Goal: Task Accomplishment & Management: Manage account settings

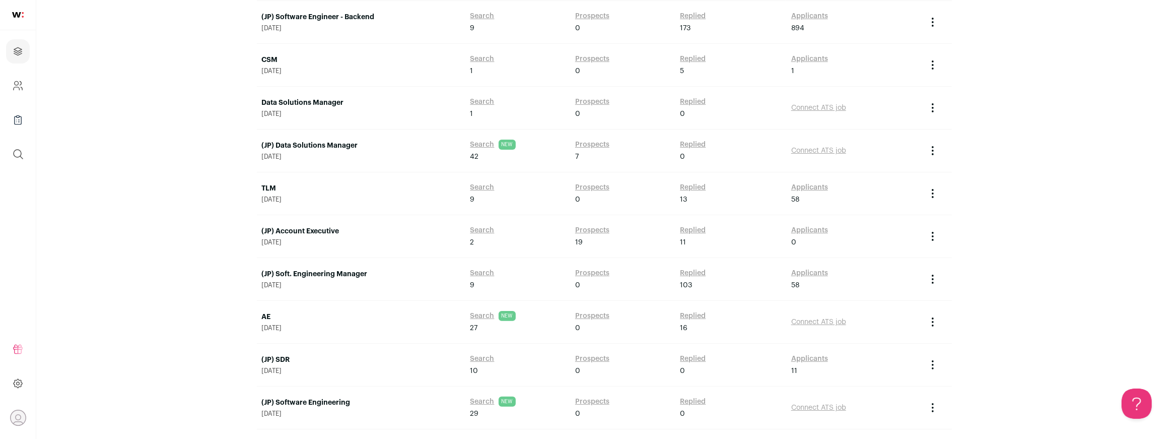
scroll to position [230, 0]
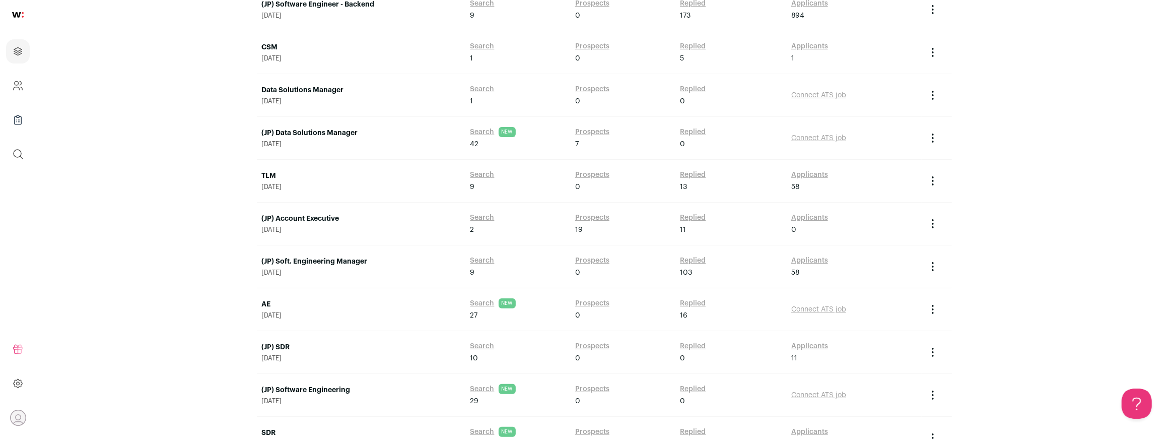
click at [331, 261] on link "(JP) Soft. Engineering Manager" at bounding box center [361, 261] width 198 height 10
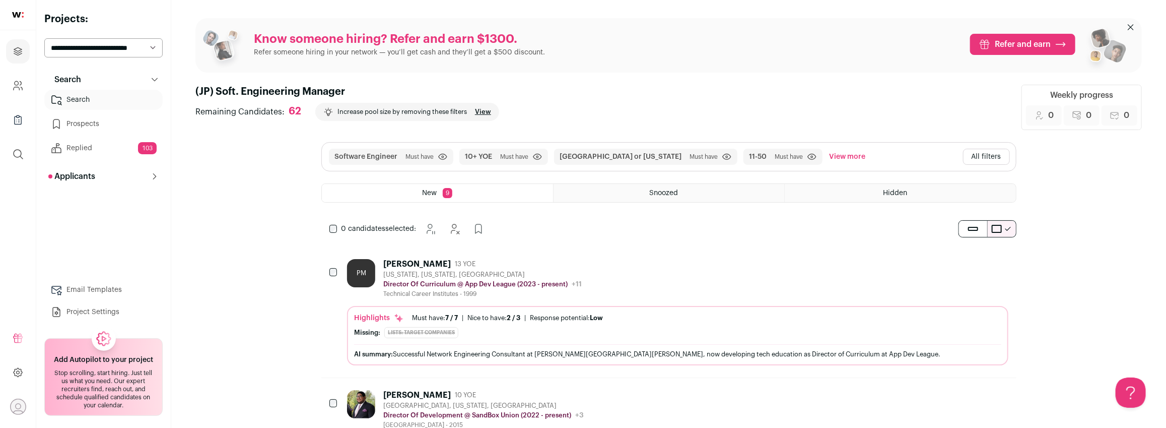
click at [612, 279] on div "PM [PERSON_NAME] 13 YOE [US_STATE], [US_STATE], [GEOGRAPHIC_DATA] Director Of C…" at bounding box center [677, 278] width 661 height 39
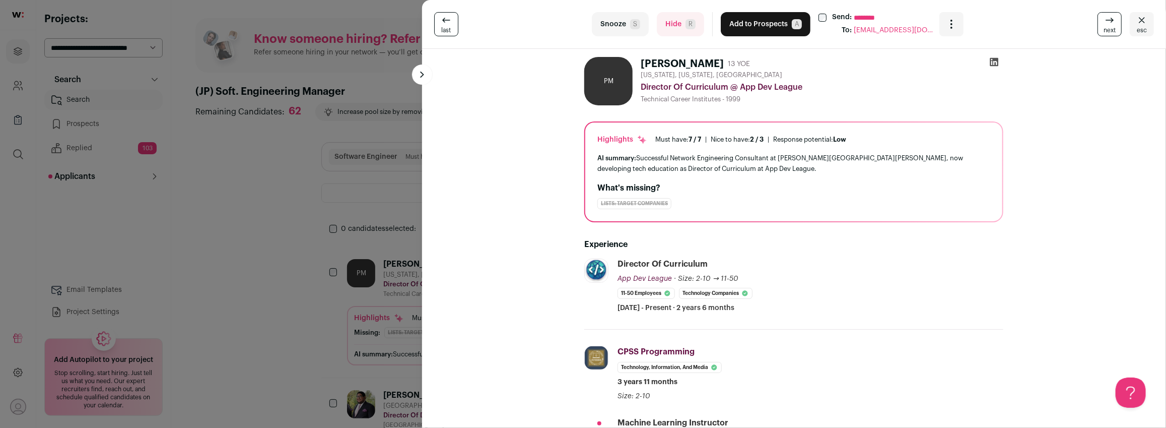
click at [996, 61] on icon at bounding box center [994, 62] width 10 height 10
click at [678, 27] on button "Hide R" at bounding box center [680, 24] width 47 height 24
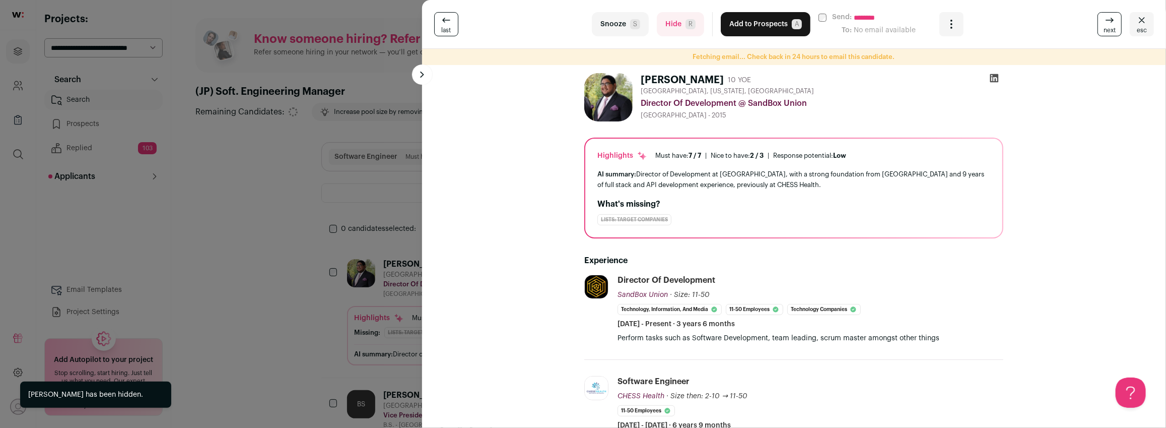
click at [678, 27] on button "Hide R" at bounding box center [680, 24] width 47 height 24
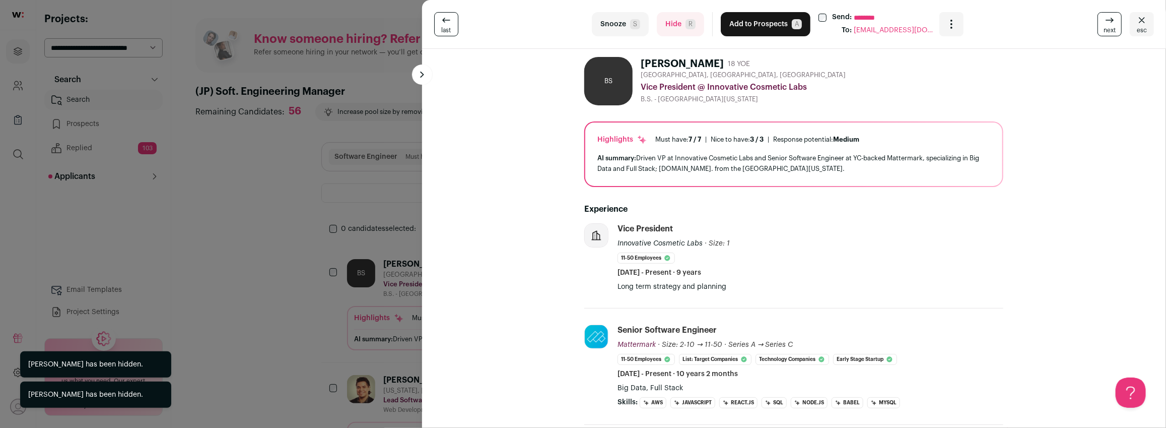
click at [677, 30] on button "Hide R" at bounding box center [680, 24] width 47 height 24
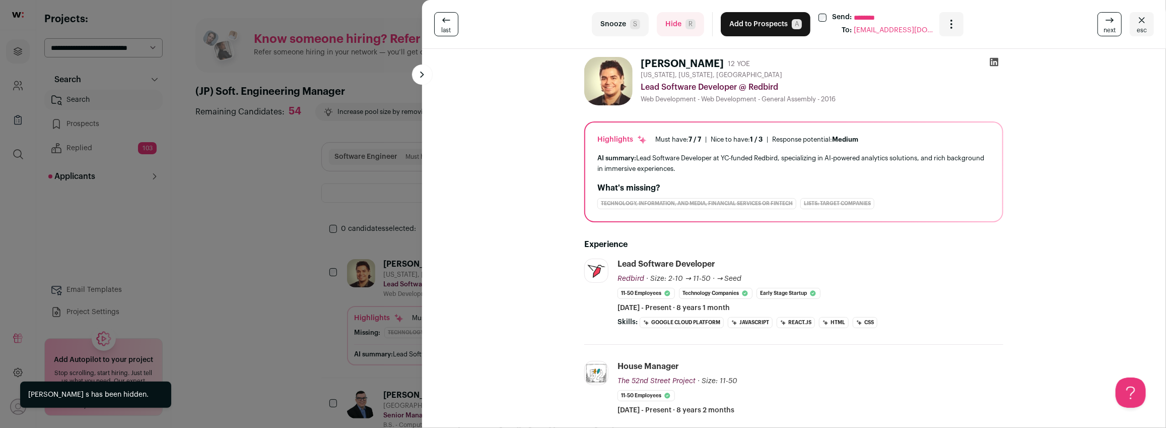
click at [1145, 23] on icon "Close" at bounding box center [1142, 20] width 12 height 12
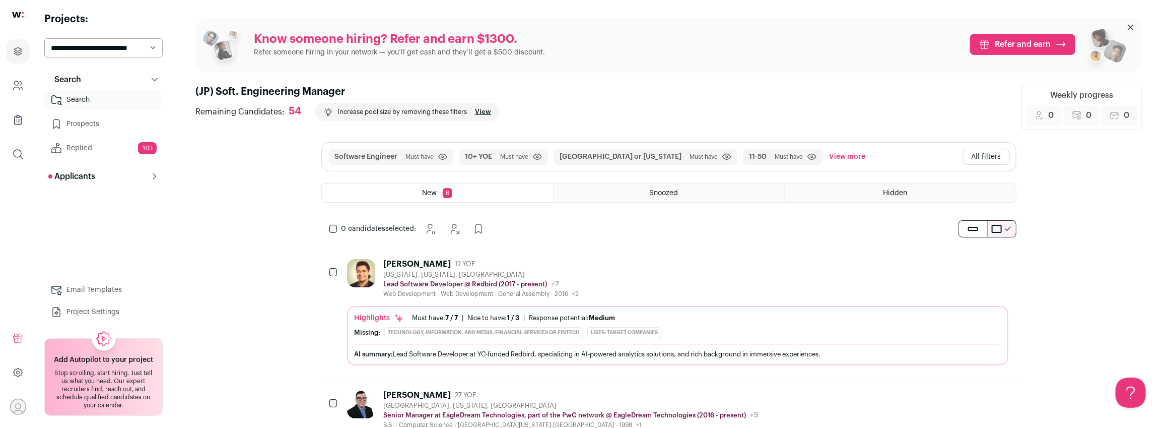
click at [860, 190] on div "Hidden" at bounding box center [900, 193] width 231 height 18
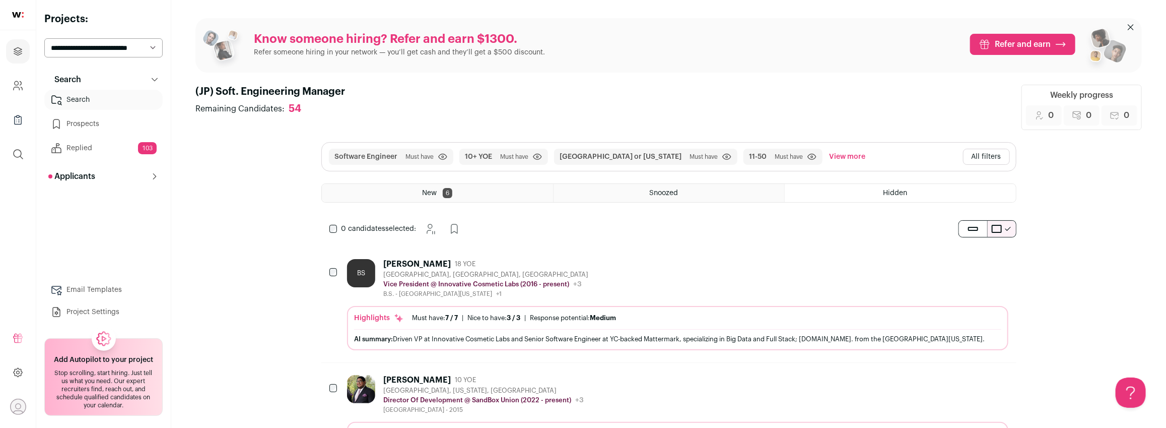
click at [527, 267] on div "[PERSON_NAME] 18 YOE" at bounding box center [485, 264] width 205 height 10
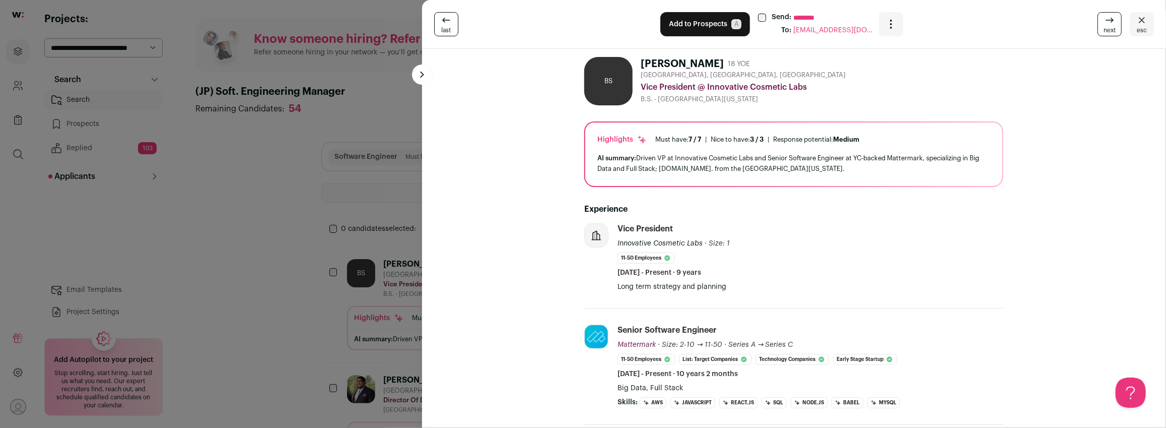
click at [1144, 22] on icon "Close" at bounding box center [1142, 20] width 6 height 6
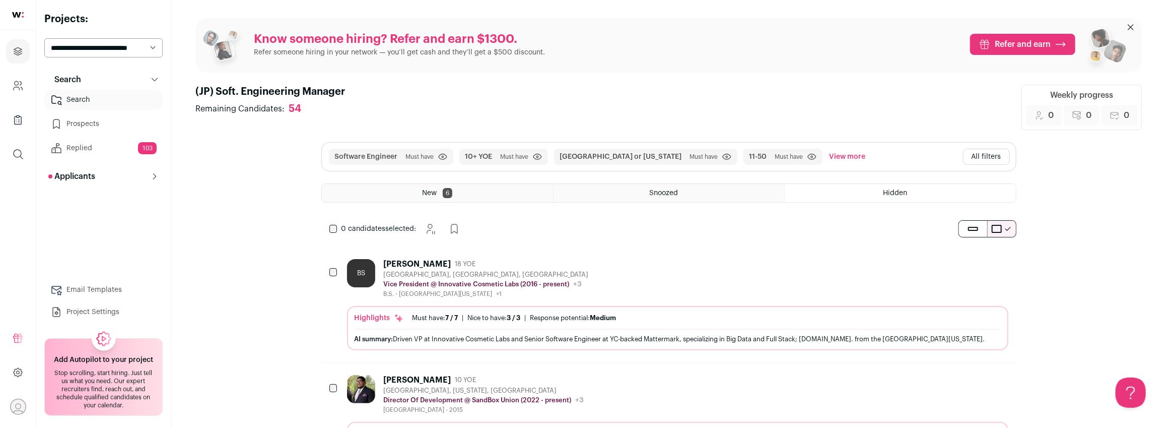
click at [74, 101] on link "Search" at bounding box center [103, 100] width 118 height 20
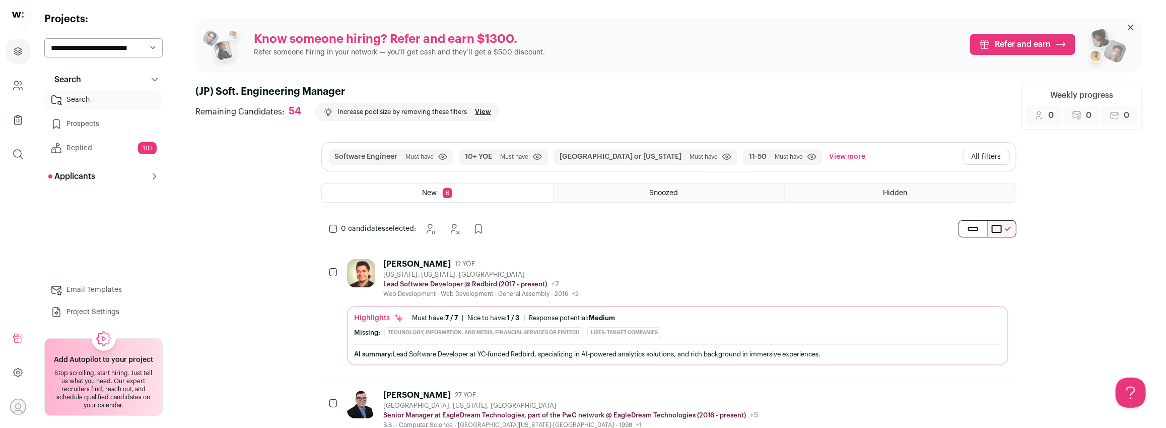
click at [558, 265] on div "[PERSON_NAME] 12 YOE" at bounding box center [480, 264] width 195 height 10
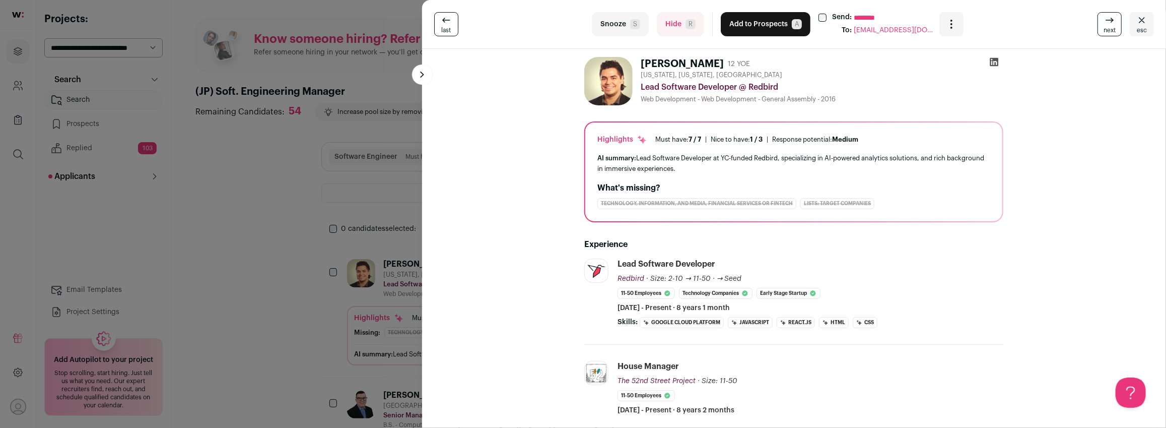
click at [683, 28] on button "Hide R" at bounding box center [680, 24] width 47 height 24
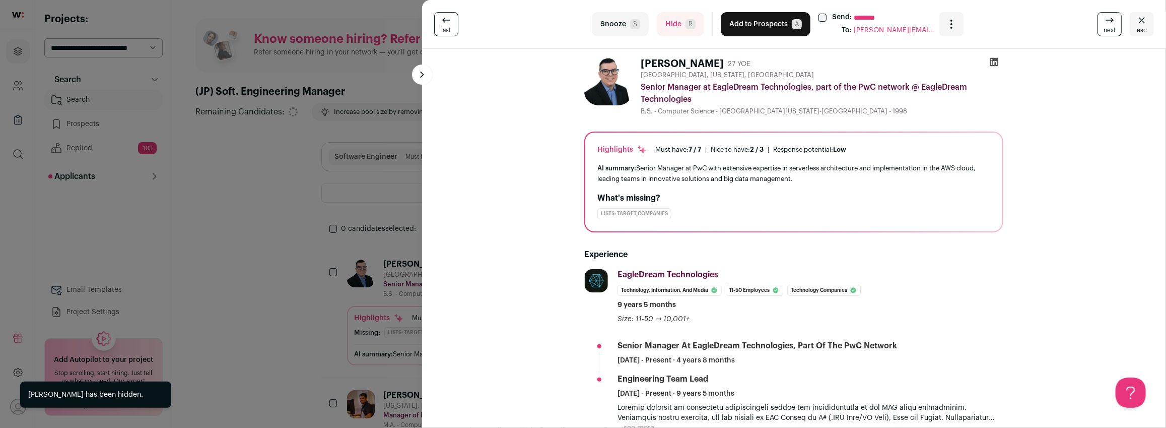
click at [683, 28] on button "Hide R" at bounding box center [680, 24] width 47 height 24
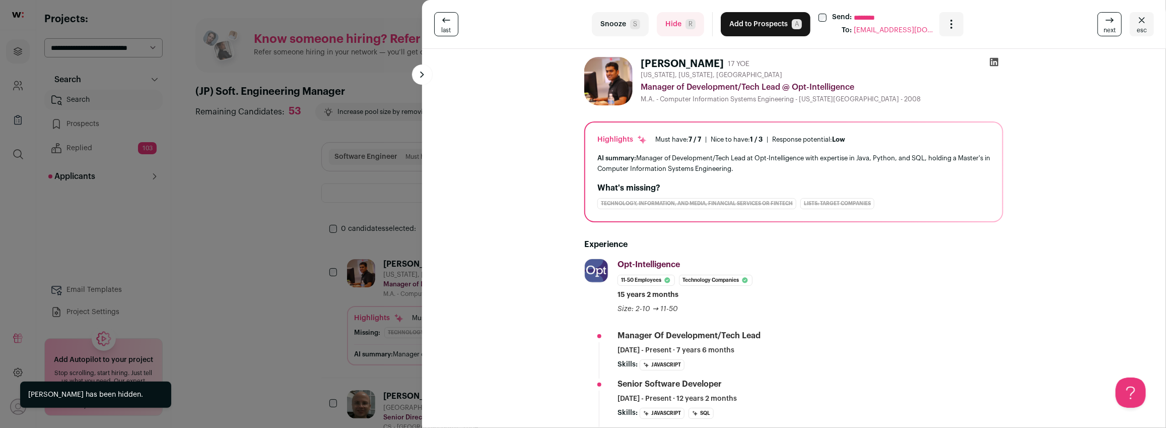
click at [1140, 30] on span "esc" at bounding box center [1142, 30] width 10 height 8
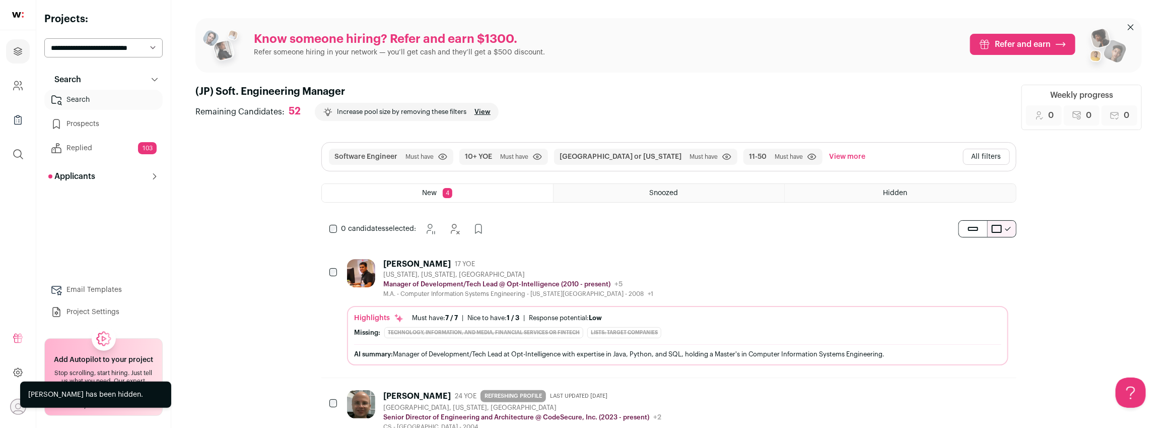
click at [825, 192] on div "Hidden" at bounding box center [900, 193] width 231 height 18
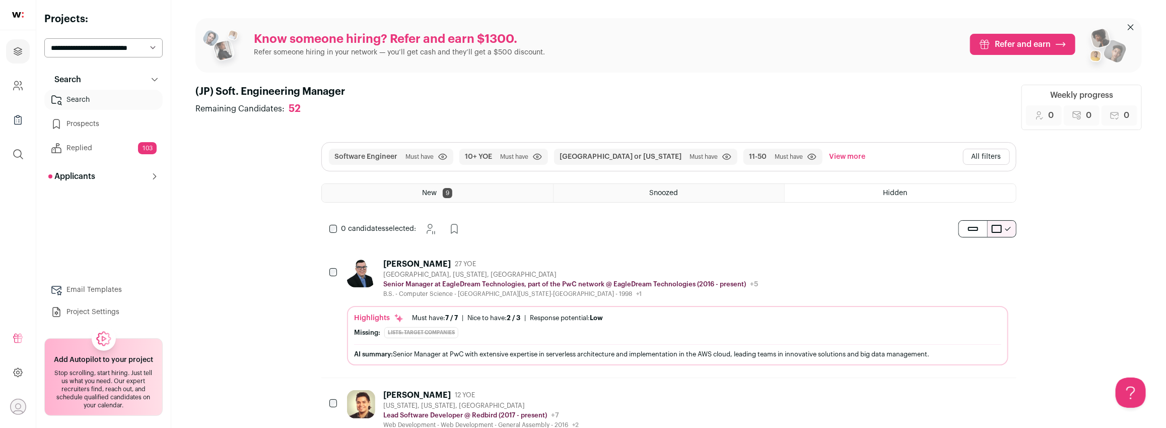
click at [578, 266] on div "[PERSON_NAME] 27 YOE" at bounding box center [570, 264] width 375 height 10
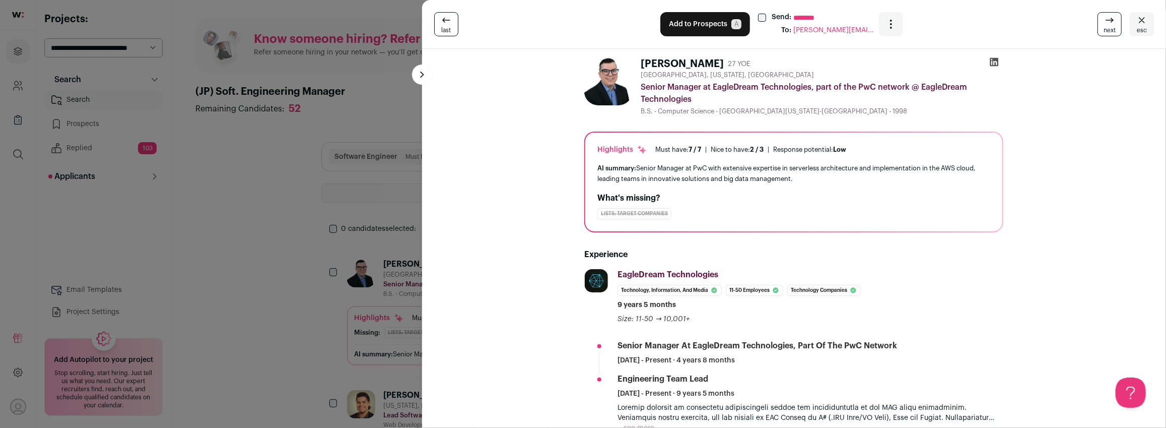
click at [1135, 25] on button "esc" at bounding box center [1142, 24] width 24 height 24
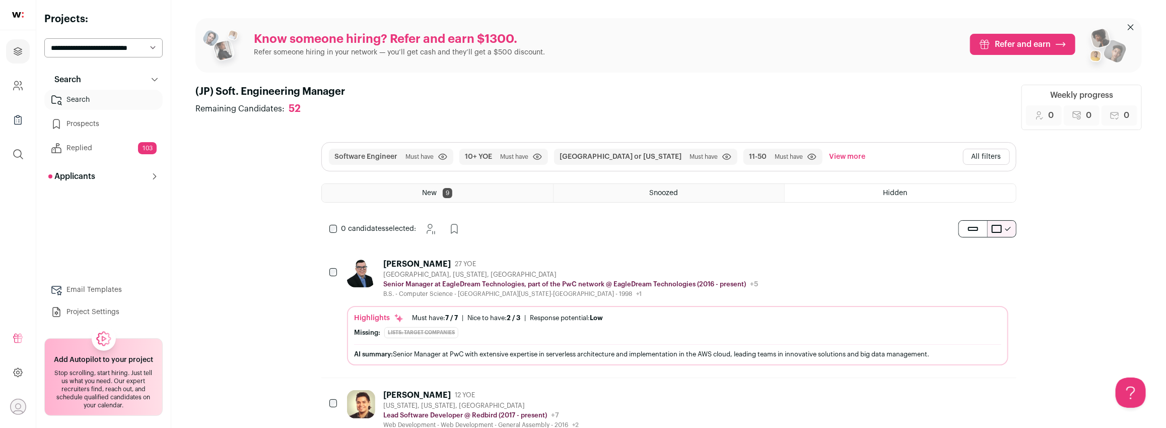
click at [389, 194] on div "New 9" at bounding box center [437, 193] width 231 height 18
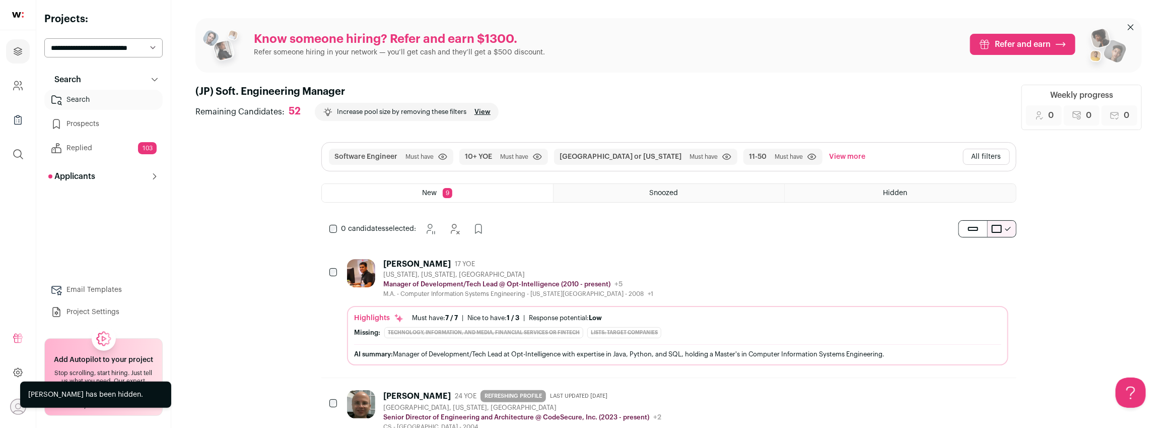
click at [688, 265] on div "[PERSON_NAME] 17 YOE [US_STATE], [US_STATE], [GEOGRAPHIC_DATA] Manager of Devel…" at bounding box center [677, 278] width 661 height 39
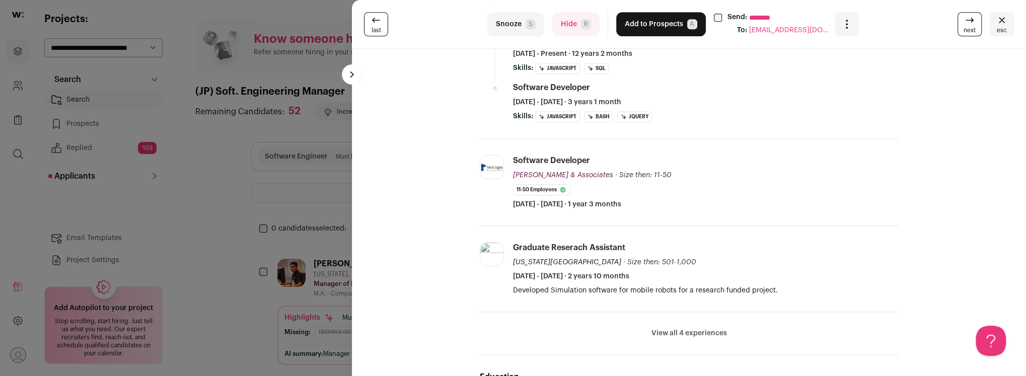
scroll to position [350, 0]
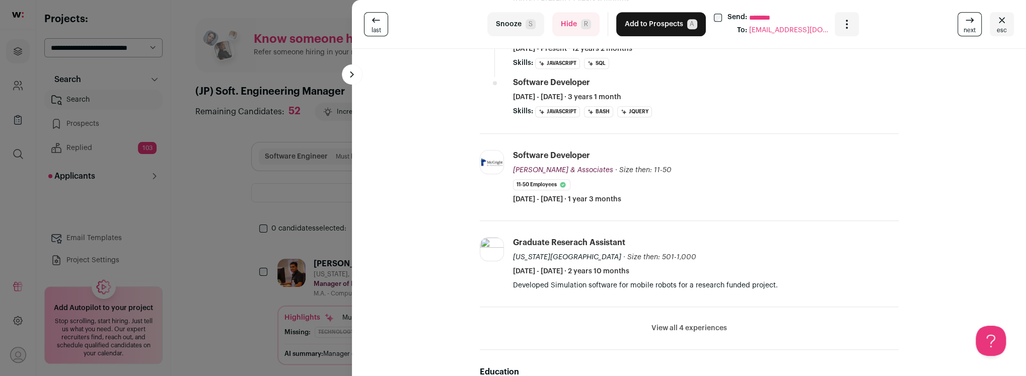
click at [560, 32] on button "Hide R" at bounding box center [576, 24] width 47 height 24
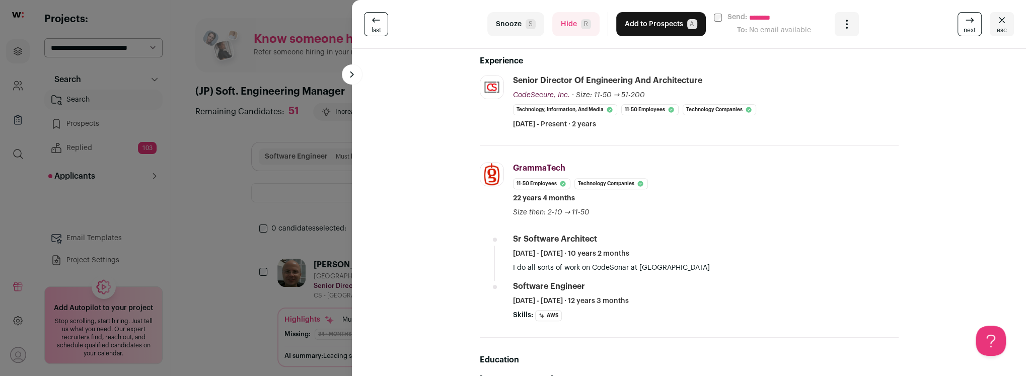
scroll to position [220, 0]
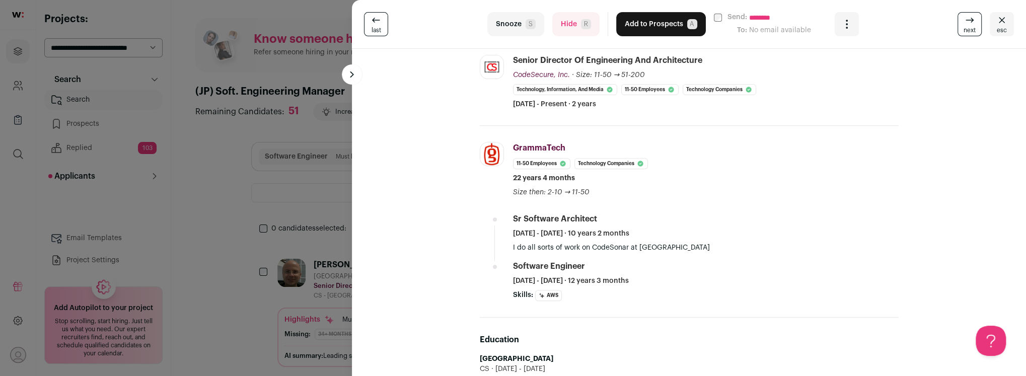
click at [568, 25] on button "Hide R" at bounding box center [576, 24] width 47 height 24
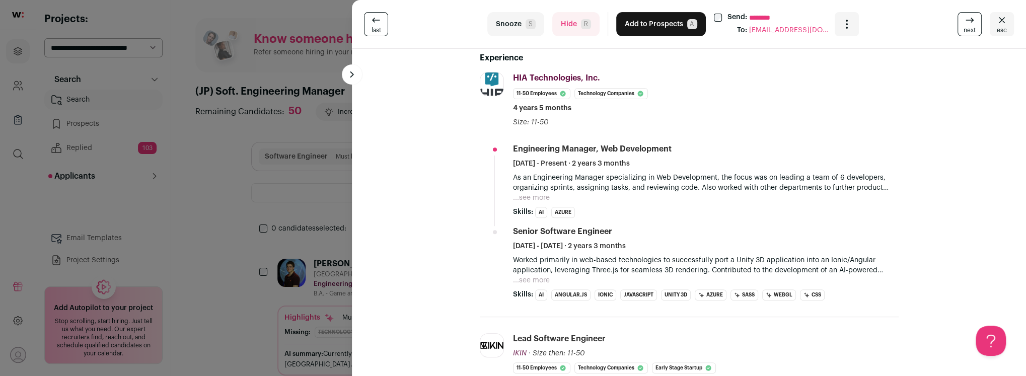
scroll to position [0, 0]
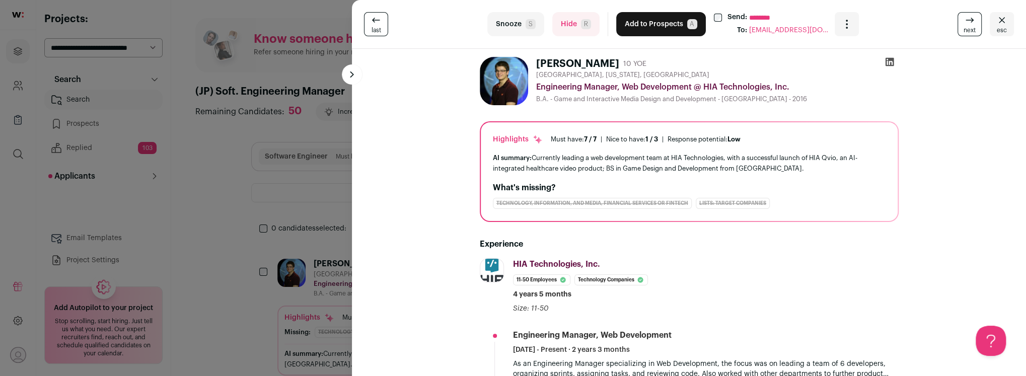
click at [564, 17] on button "Hide R" at bounding box center [576, 24] width 47 height 24
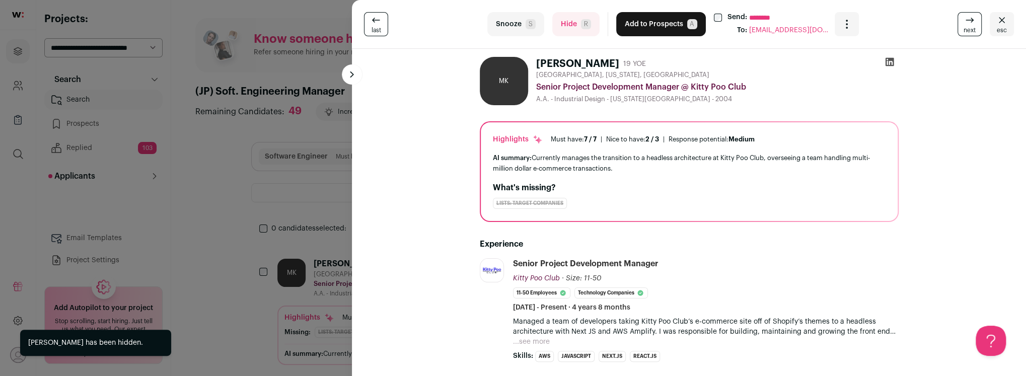
click at [569, 24] on button "Hide R" at bounding box center [576, 24] width 47 height 24
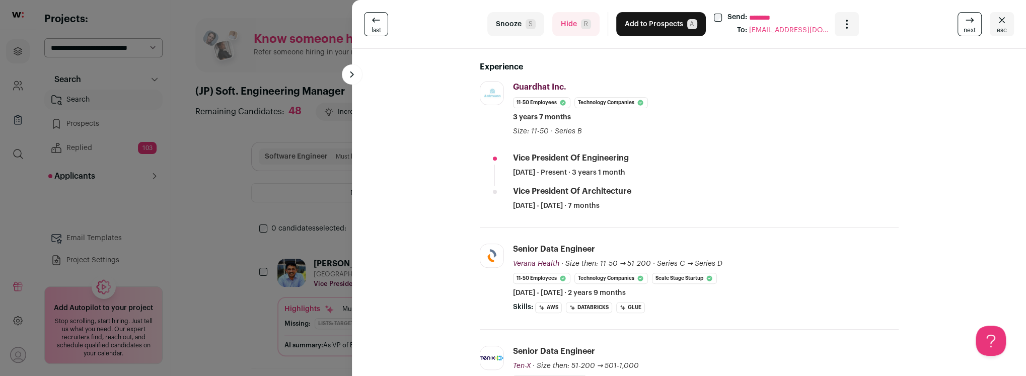
scroll to position [195, 0]
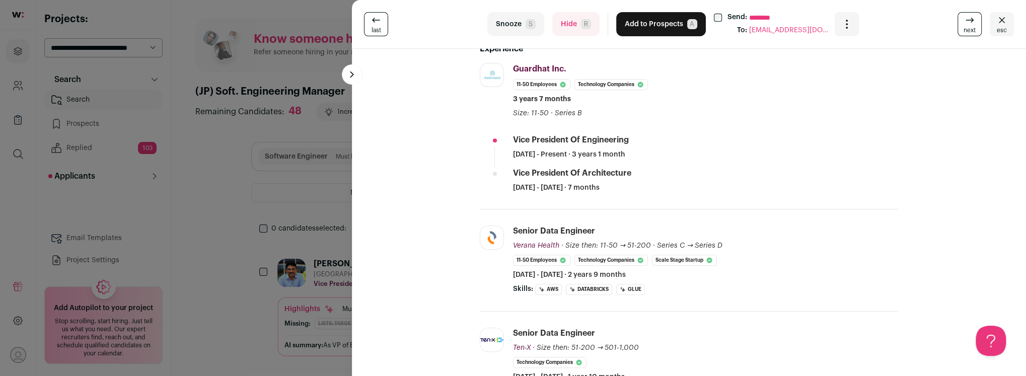
click at [568, 26] on button "Hide R" at bounding box center [576, 24] width 47 height 24
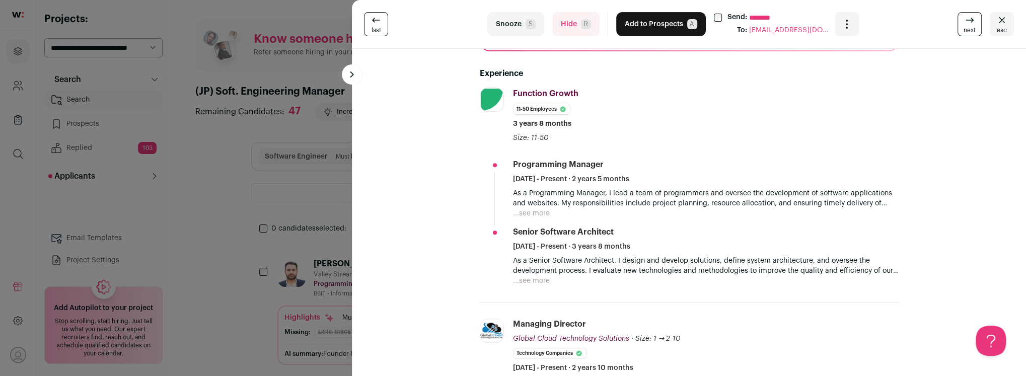
scroll to position [171, 0]
click at [529, 214] on button "...see more" at bounding box center [531, 213] width 37 height 10
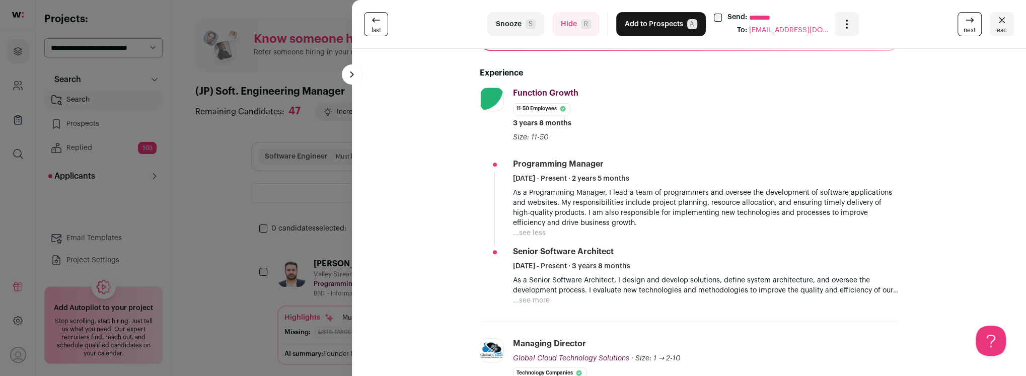
click at [567, 23] on button "Hide R" at bounding box center [576, 24] width 47 height 24
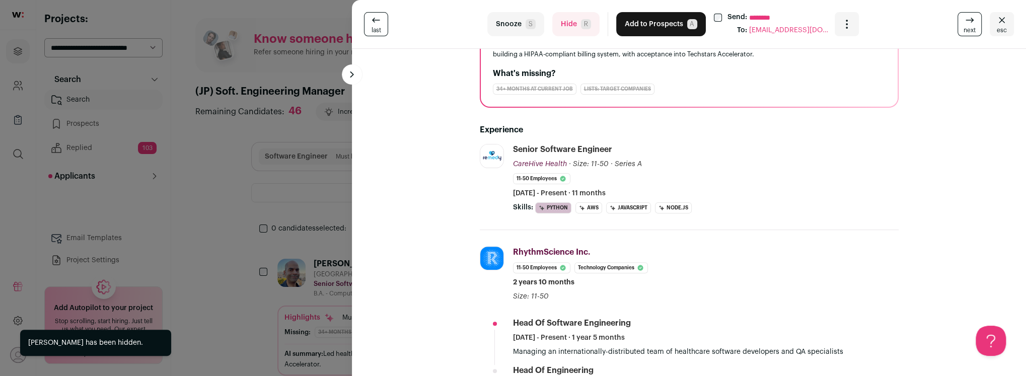
scroll to position [116, 0]
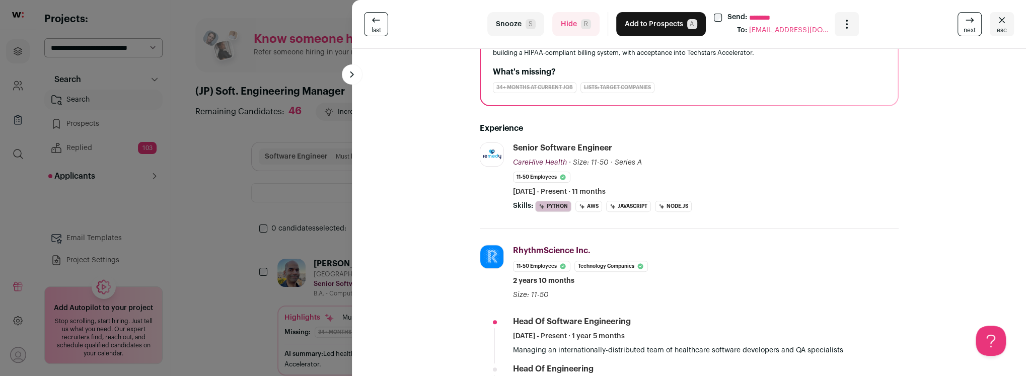
click at [561, 30] on button "Hide R" at bounding box center [576, 24] width 47 height 24
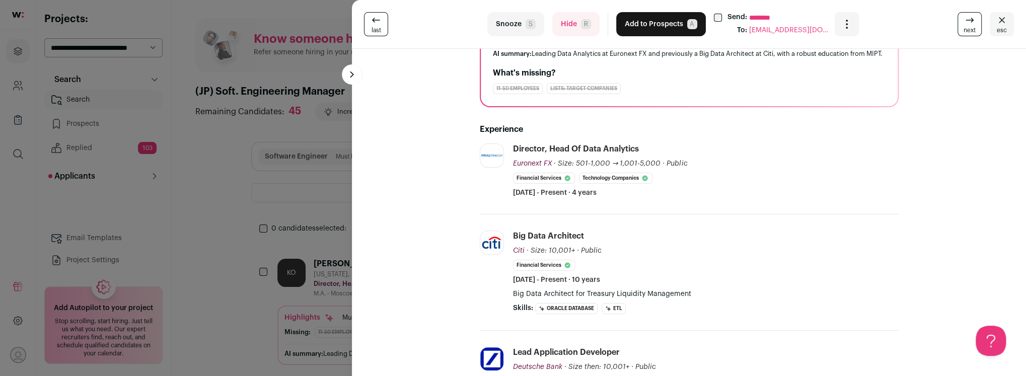
scroll to position [106, 0]
click at [565, 21] on button "Hide R" at bounding box center [576, 24] width 47 height 24
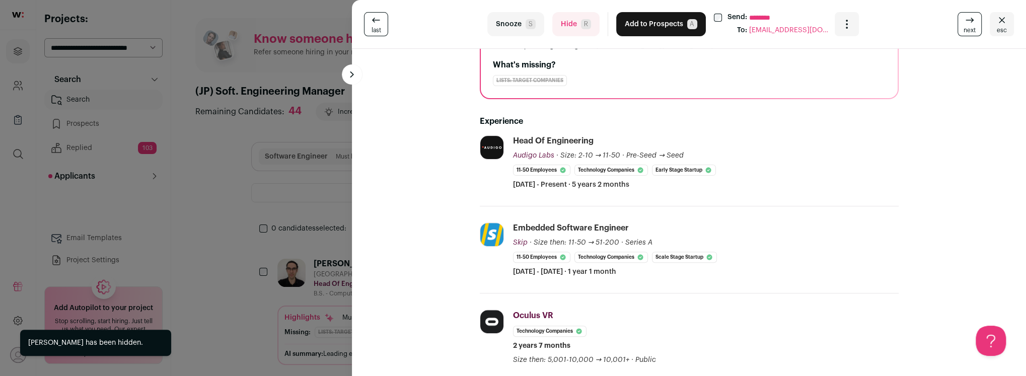
scroll to position [122, 0]
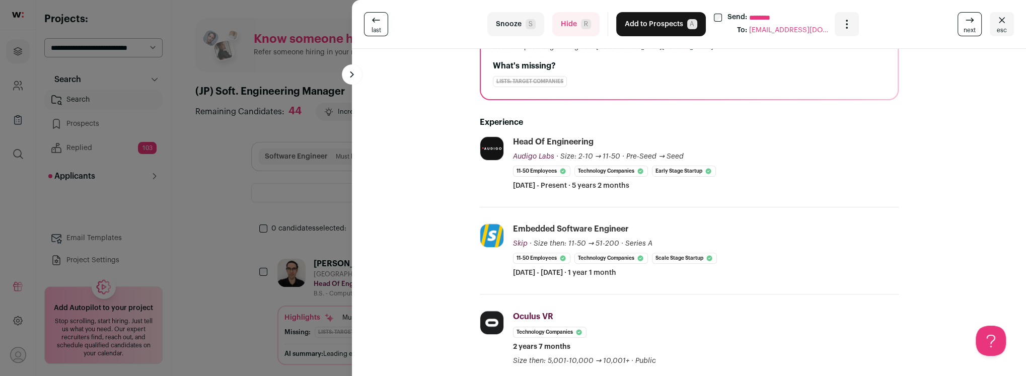
click at [567, 38] on div "last Snooze S Hide R Add to Prospects A Send: ******** To: [EMAIL_ADDRESS][DOMA…" at bounding box center [689, 24] width 674 height 49
click at [575, 29] on button "Hide R" at bounding box center [576, 24] width 47 height 24
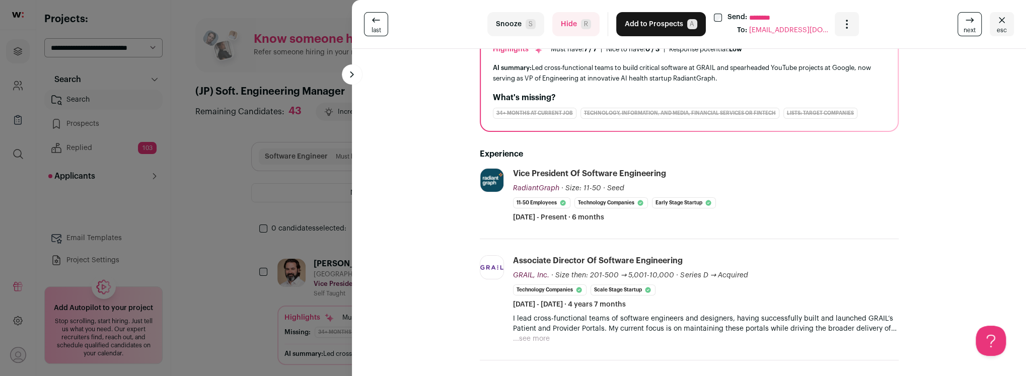
scroll to position [93, 0]
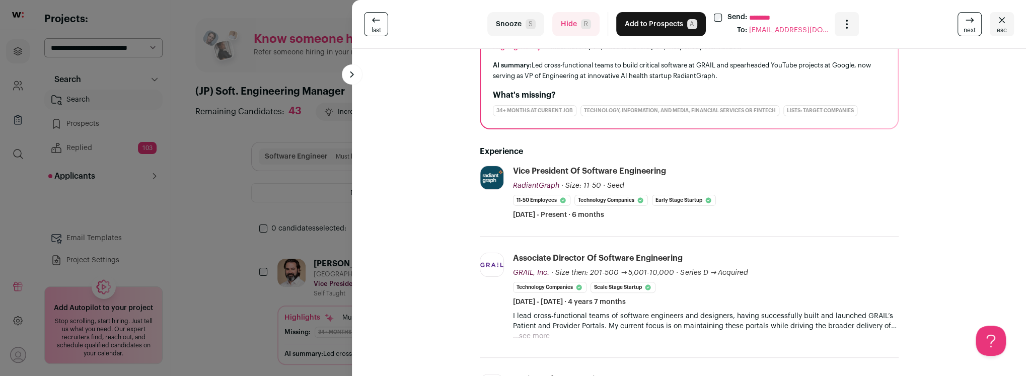
click at [570, 24] on button "Hide R" at bounding box center [576, 24] width 47 height 24
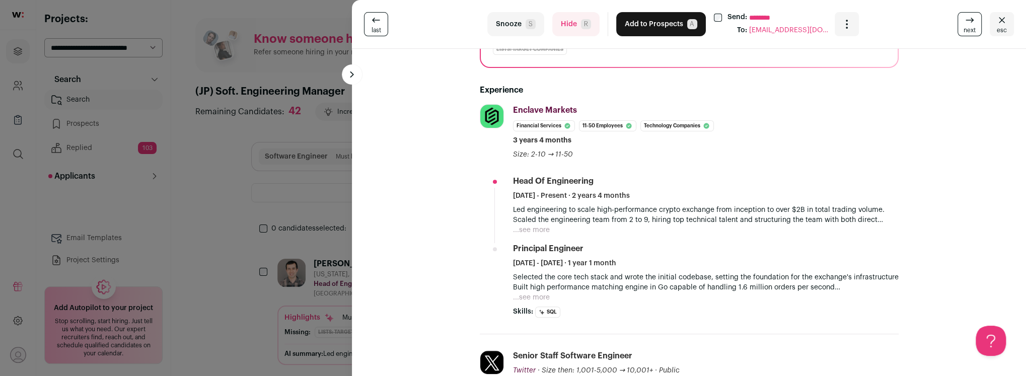
scroll to position [155, 0]
click at [569, 29] on button "Hide R" at bounding box center [576, 24] width 47 height 24
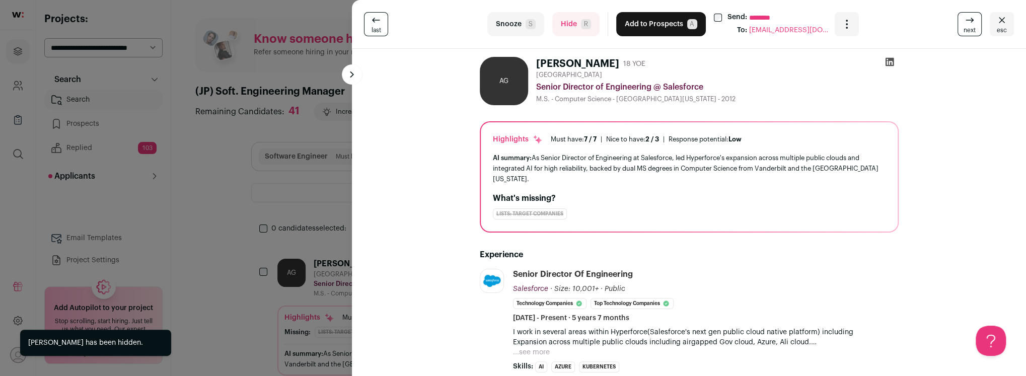
click at [569, 29] on button "Hide R" at bounding box center [576, 24] width 47 height 24
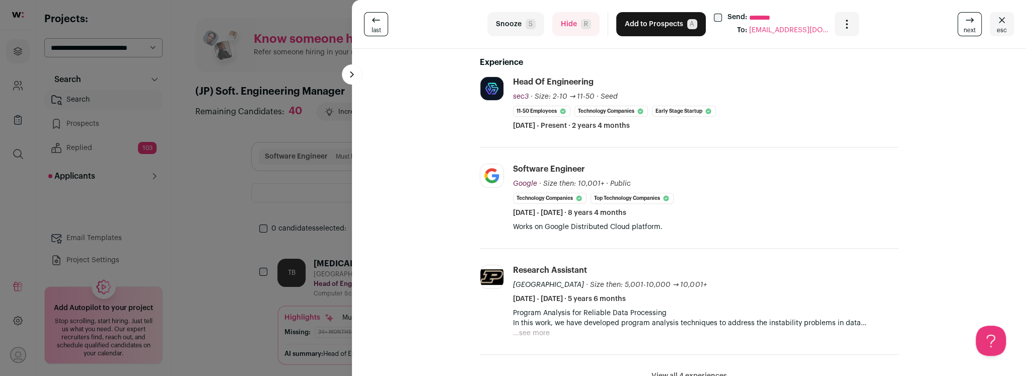
scroll to position [181, 0]
click at [569, 27] on button "Hide R" at bounding box center [576, 24] width 47 height 24
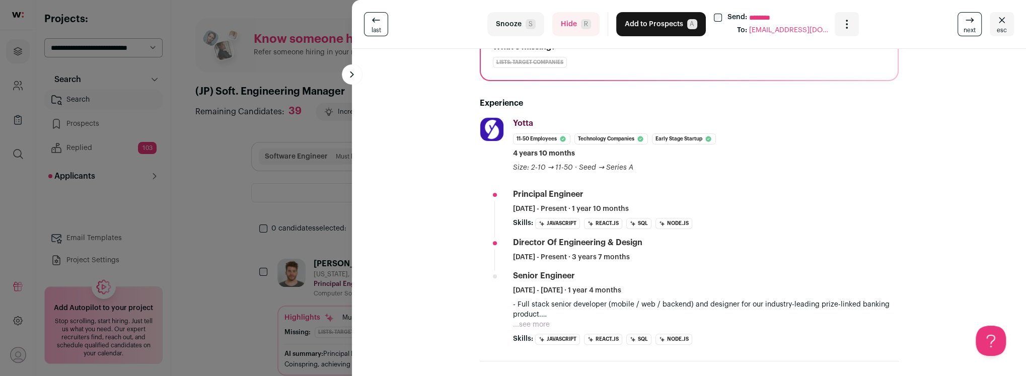
scroll to position [197, 0]
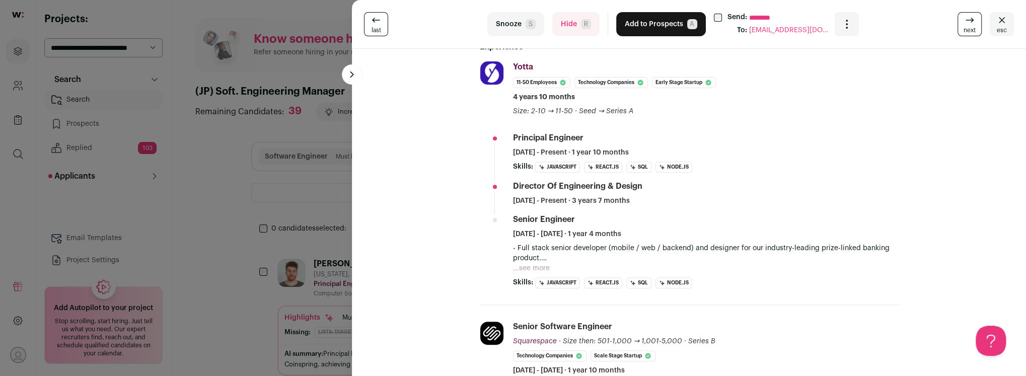
click at [570, 25] on button "Hide R" at bounding box center [576, 24] width 47 height 24
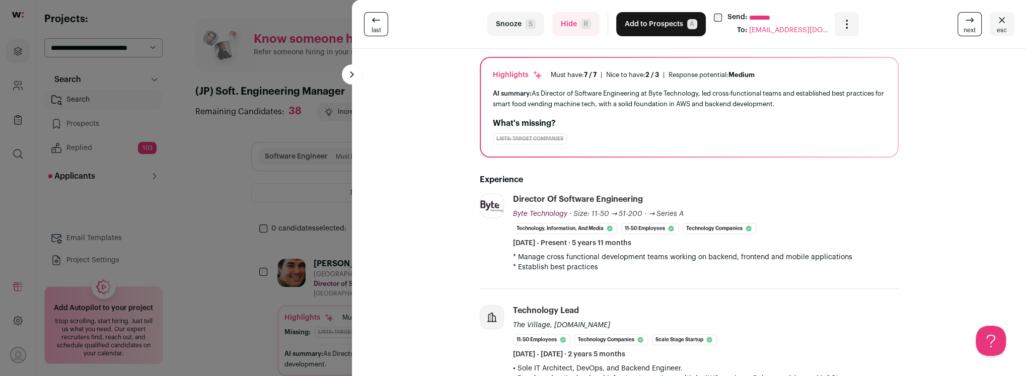
scroll to position [120, 0]
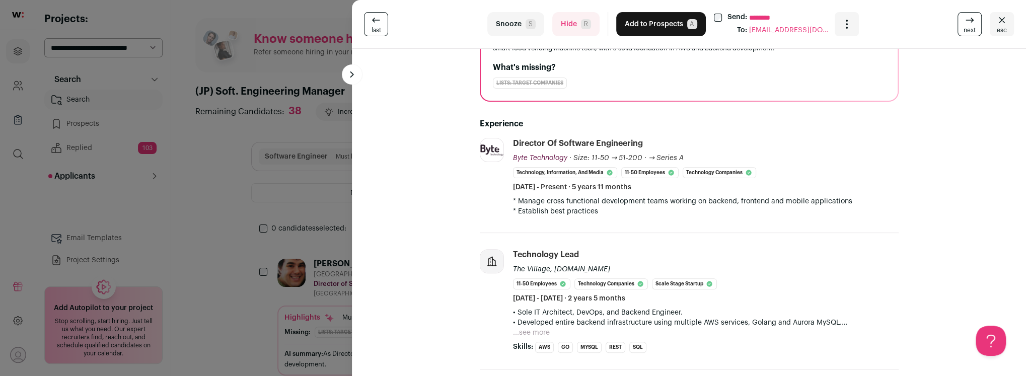
click at [562, 18] on button "Hide R" at bounding box center [576, 24] width 47 height 24
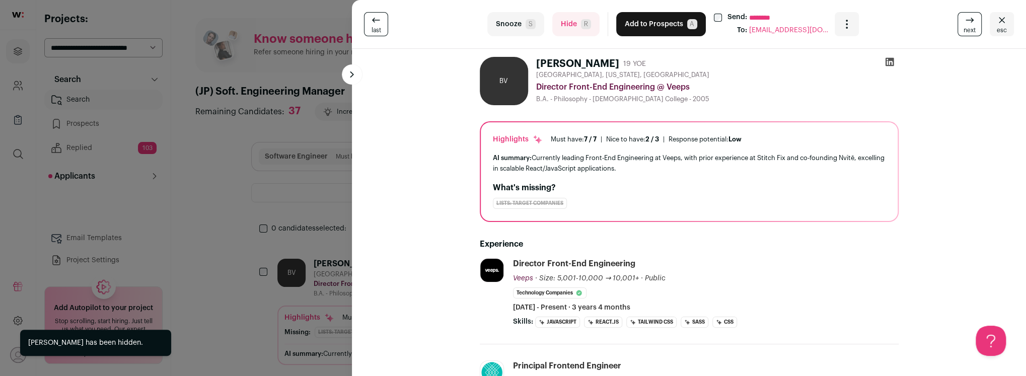
click at [566, 27] on button "Hide R" at bounding box center [576, 24] width 47 height 24
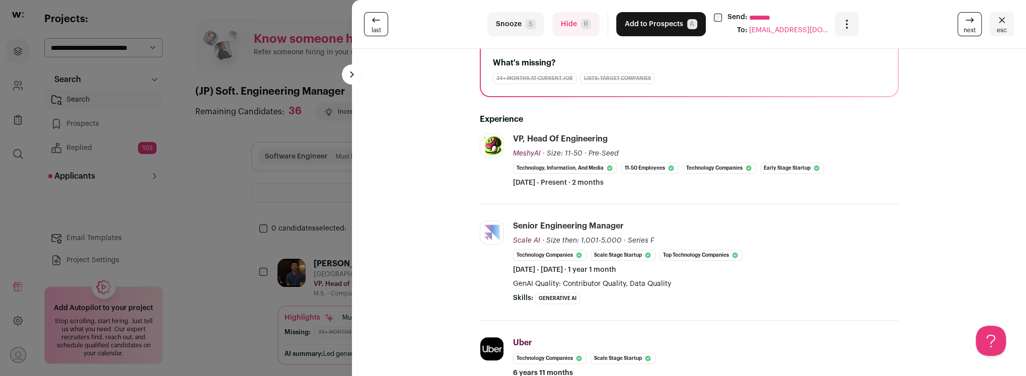
scroll to position [126, 0]
click at [564, 26] on button "Hide R" at bounding box center [576, 24] width 47 height 24
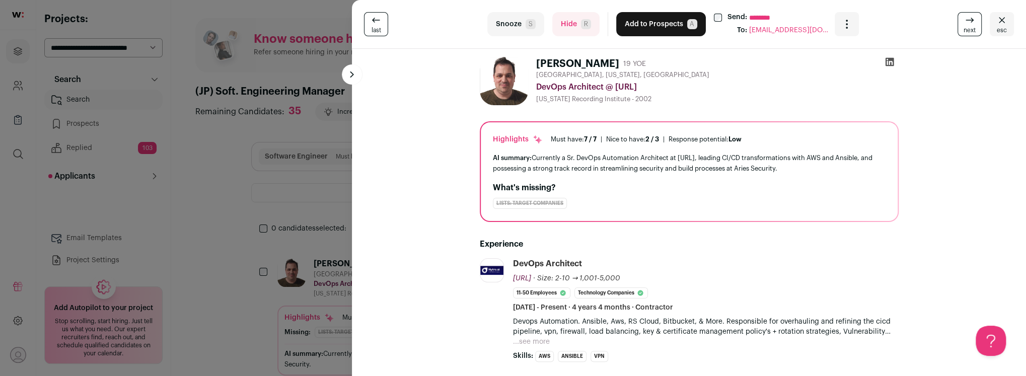
click at [572, 25] on button "Hide R" at bounding box center [576, 24] width 47 height 24
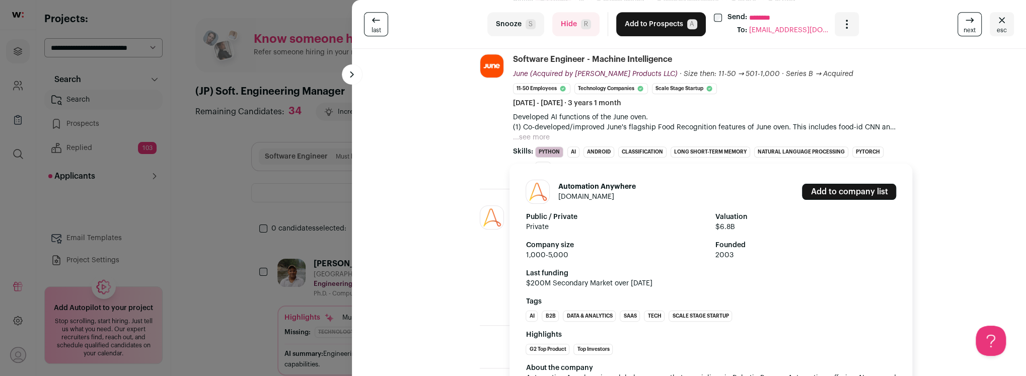
scroll to position [466, 0]
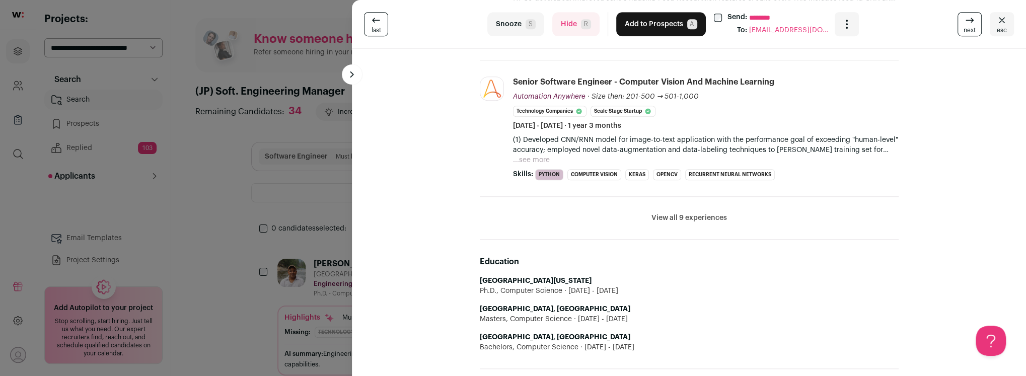
click at [686, 213] on button "View all 9 experiences" at bounding box center [690, 218] width 76 height 10
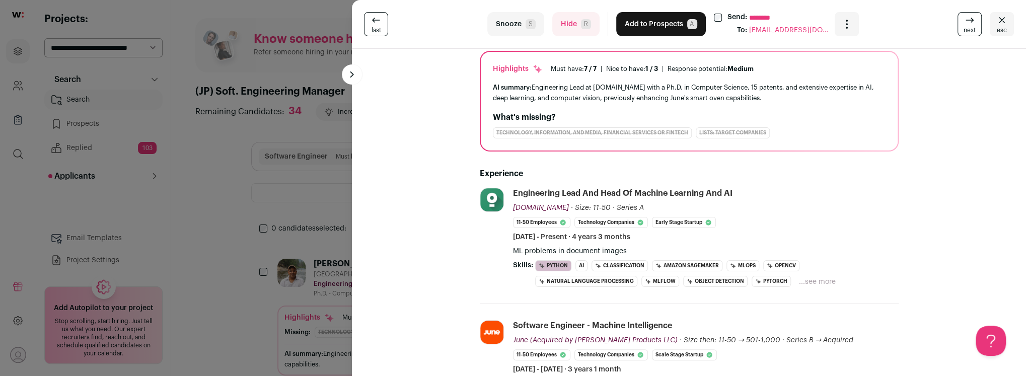
scroll to position [0, 0]
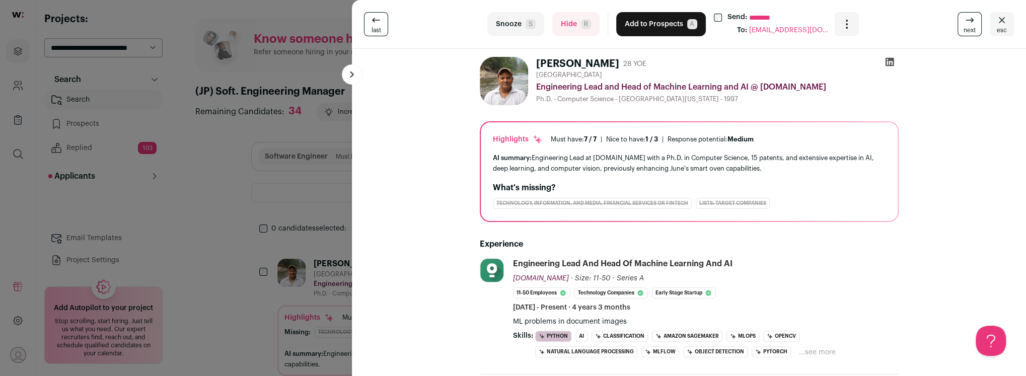
click at [890, 61] on icon at bounding box center [890, 62] width 10 height 10
click at [651, 28] on button "Add to Prospects A" at bounding box center [661, 24] width 90 height 24
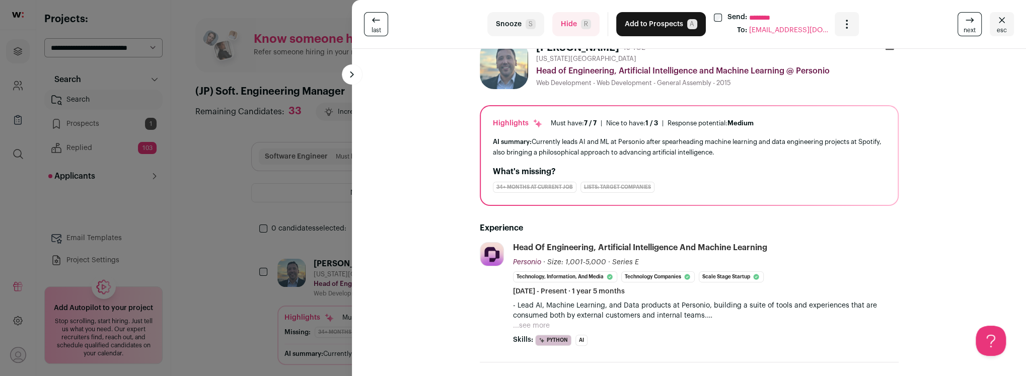
scroll to position [41, 0]
click at [525, 325] on button "...see more" at bounding box center [531, 325] width 37 height 10
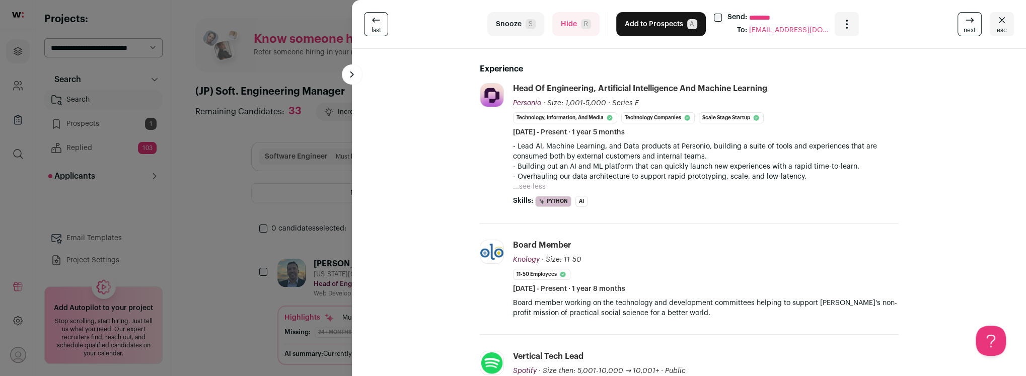
scroll to position [200, 0]
click at [569, 31] on button "Hide R" at bounding box center [576, 24] width 47 height 24
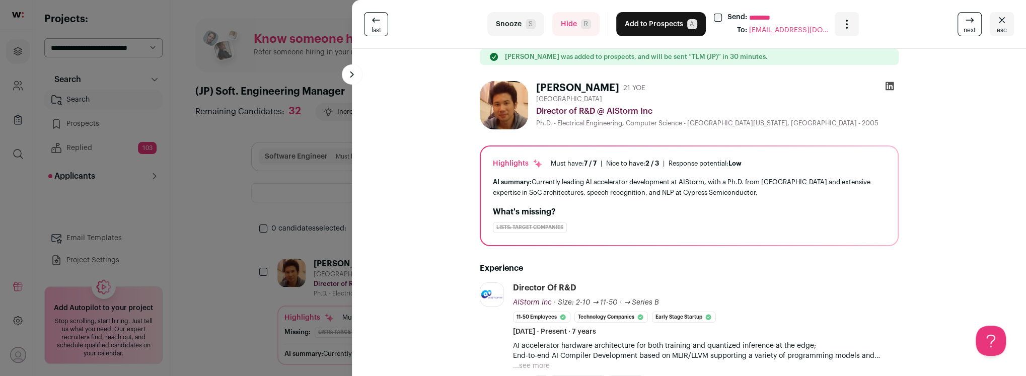
click at [564, 29] on button "Hide R" at bounding box center [576, 24] width 47 height 24
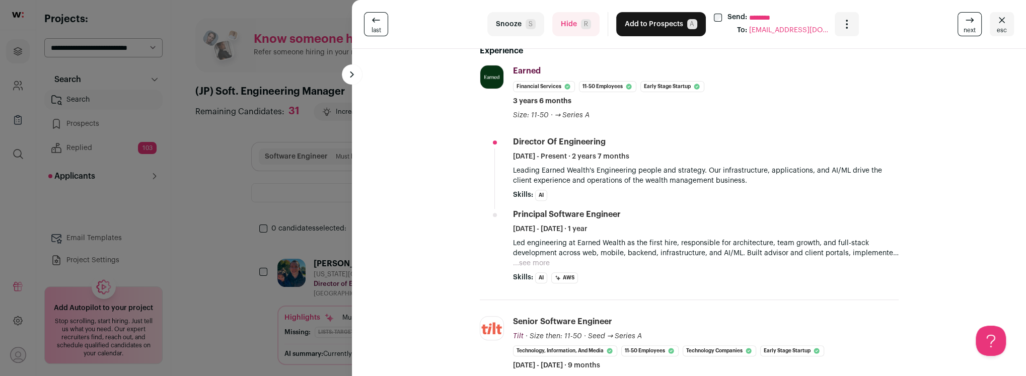
scroll to position [195, 0]
click at [573, 21] on button "Hide R" at bounding box center [576, 24] width 47 height 24
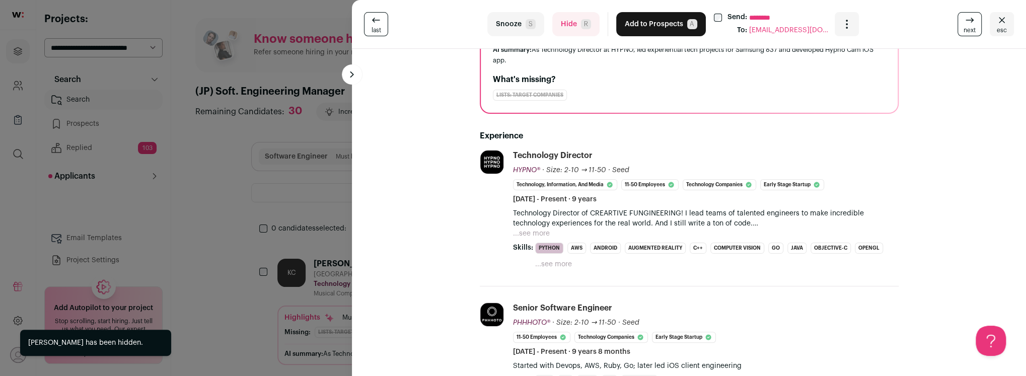
scroll to position [122, 0]
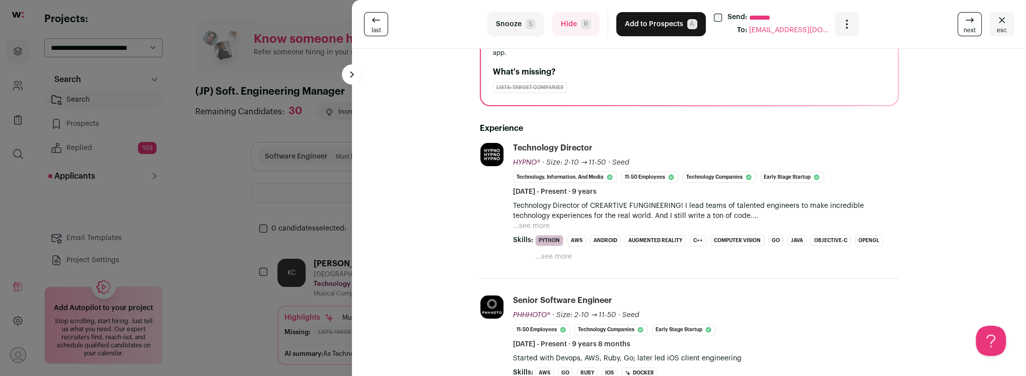
click at [566, 23] on button "Hide R" at bounding box center [576, 24] width 47 height 24
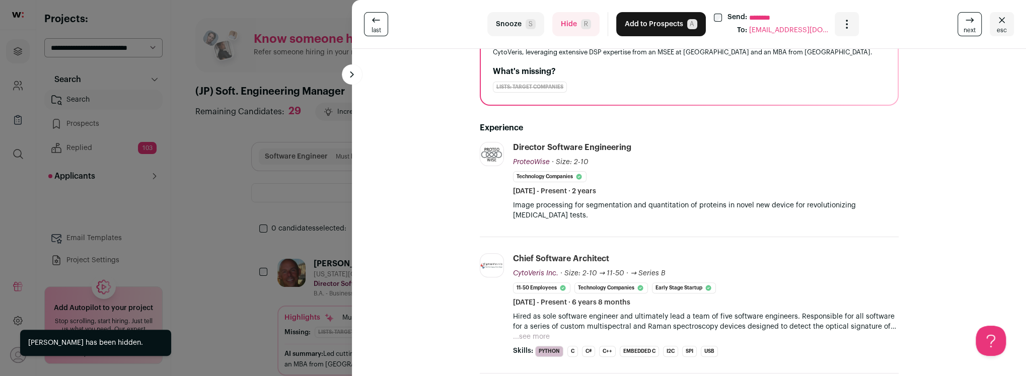
scroll to position [115, 0]
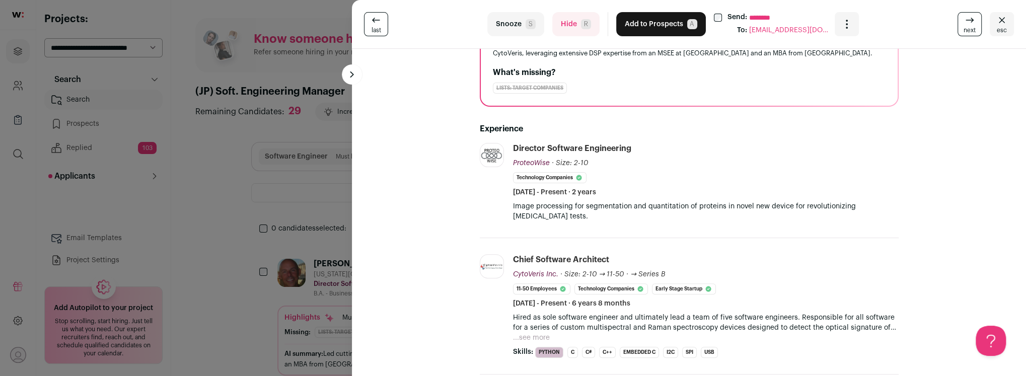
click at [567, 25] on button "Hide R" at bounding box center [576, 24] width 47 height 24
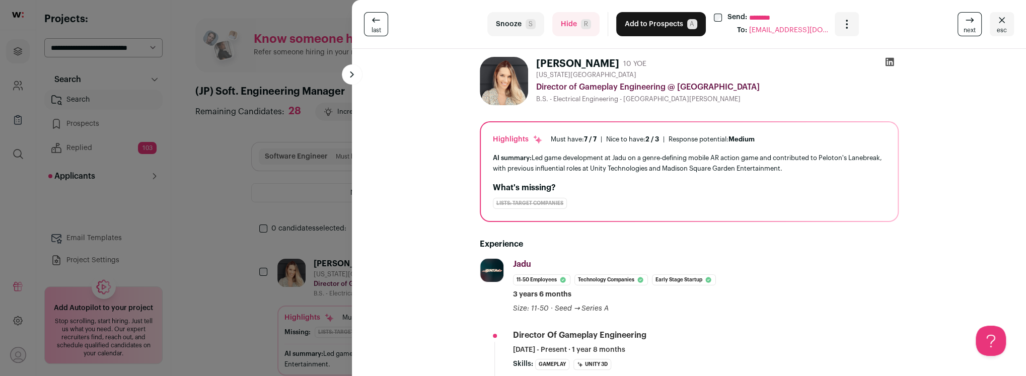
click at [565, 27] on button "Hide R" at bounding box center [576, 24] width 47 height 24
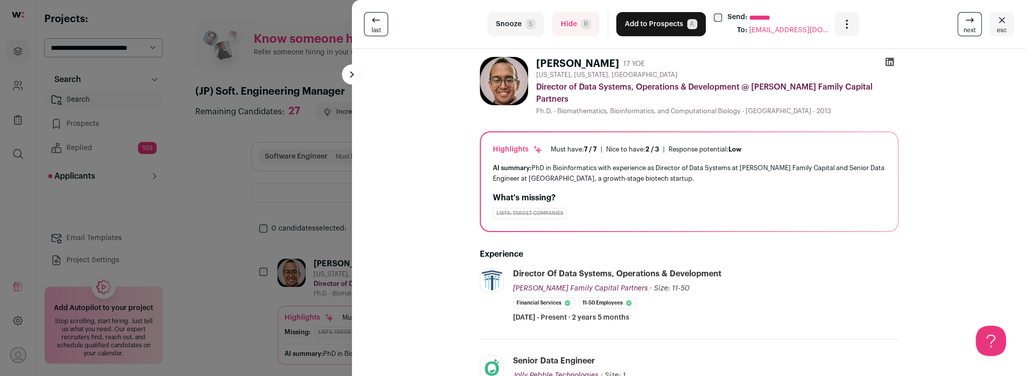
click at [565, 27] on button "Hide R" at bounding box center [576, 24] width 47 height 24
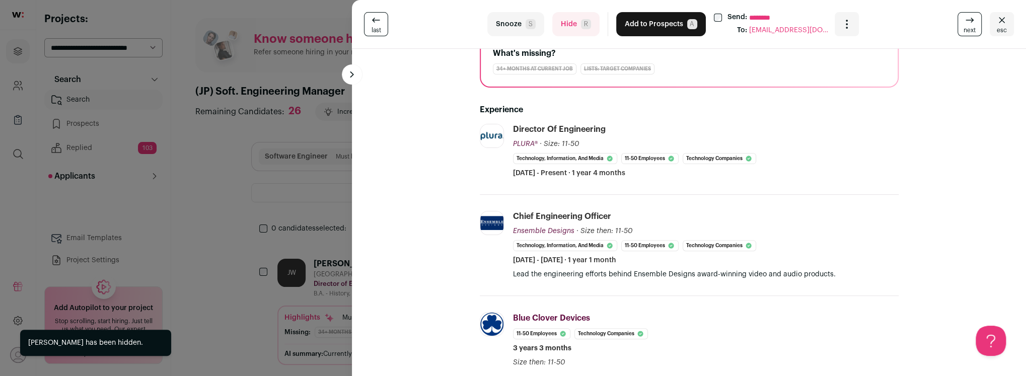
scroll to position [135, 0]
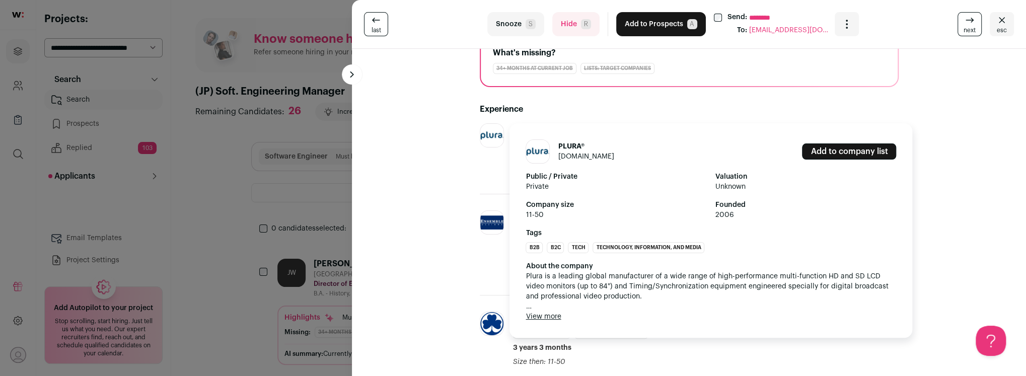
click at [493, 138] on img at bounding box center [491, 135] width 23 height 23
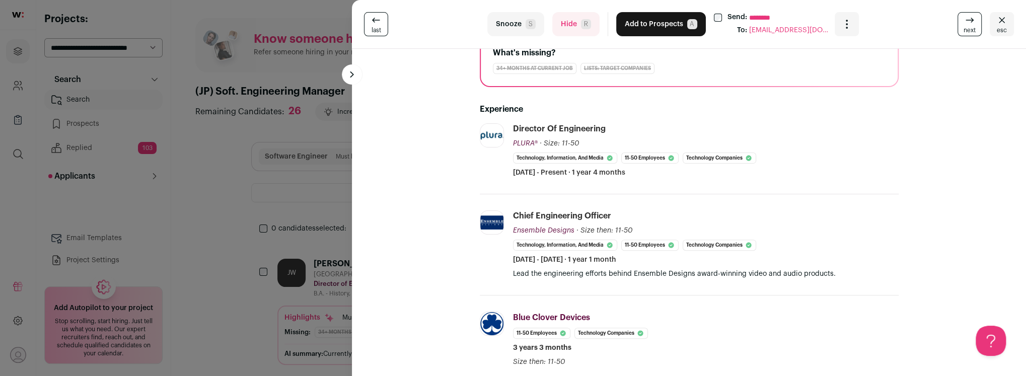
click at [571, 30] on button "Hide R" at bounding box center [576, 24] width 47 height 24
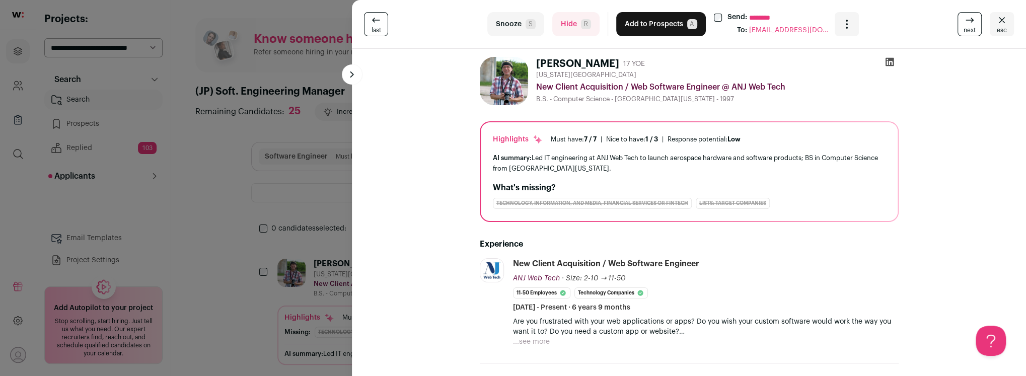
click at [572, 25] on button "Hide R" at bounding box center [576, 24] width 47 height 24
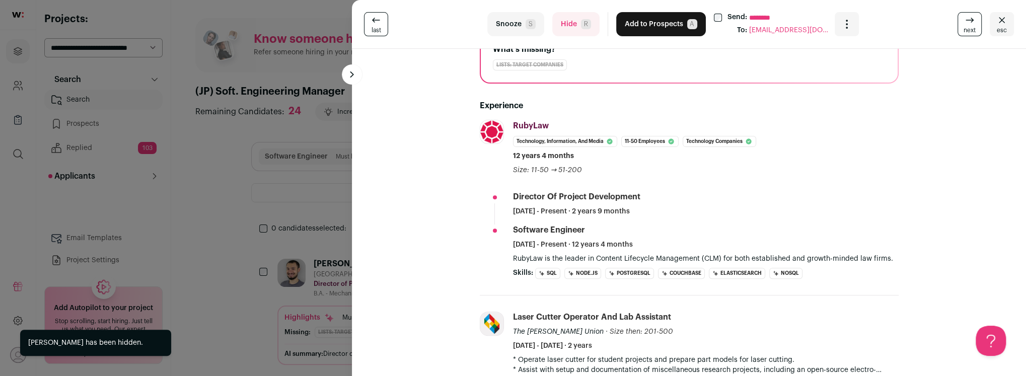
scroll to position [140, 0]
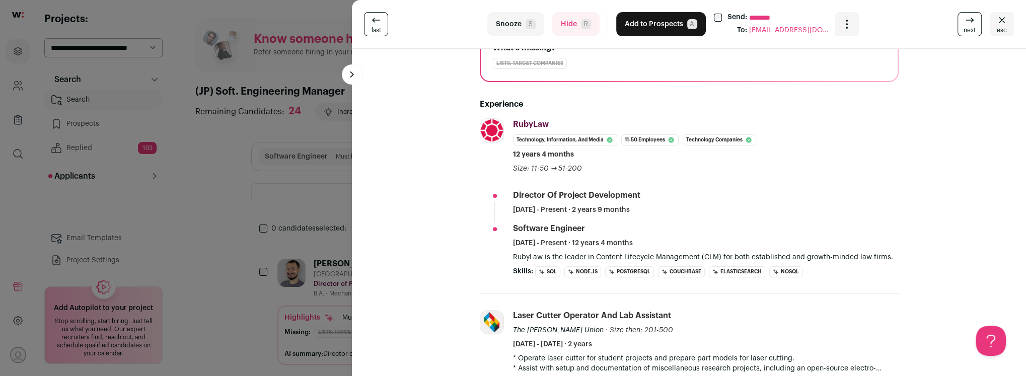
click at [571, 26] on button "Hide R" at bounding box center [576, 24] width 47 height 24
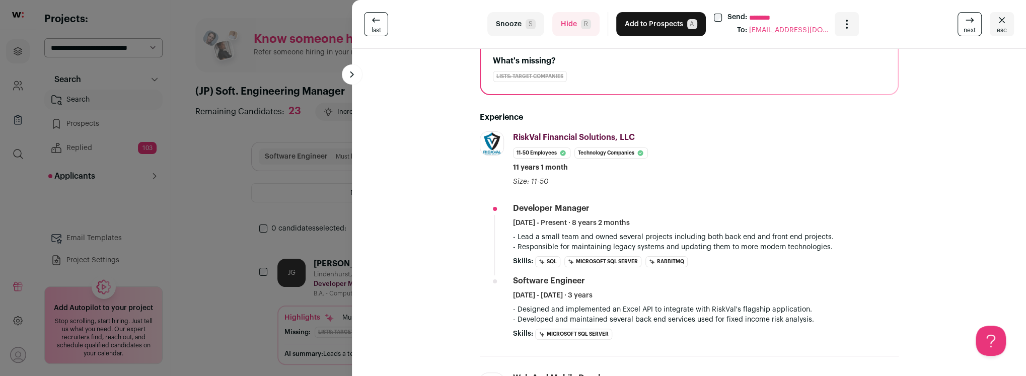
scroll to position [0, 0]
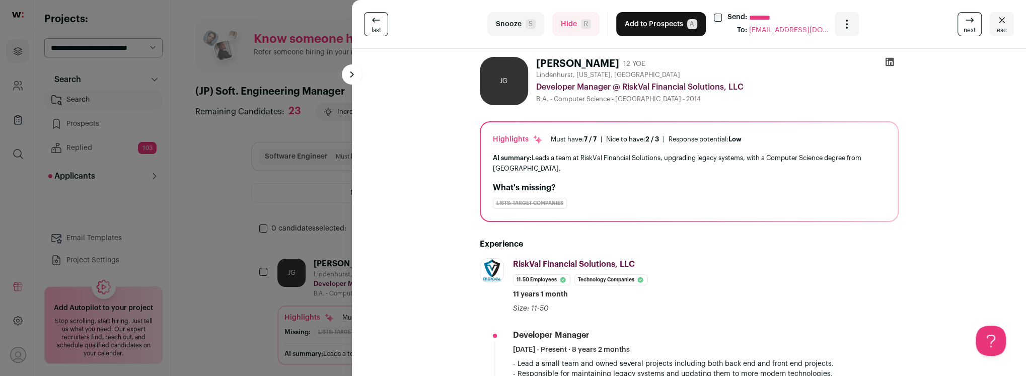
click at [577, 27] on button "Hide R" at bounding box center [576, 24] width 47 height 24
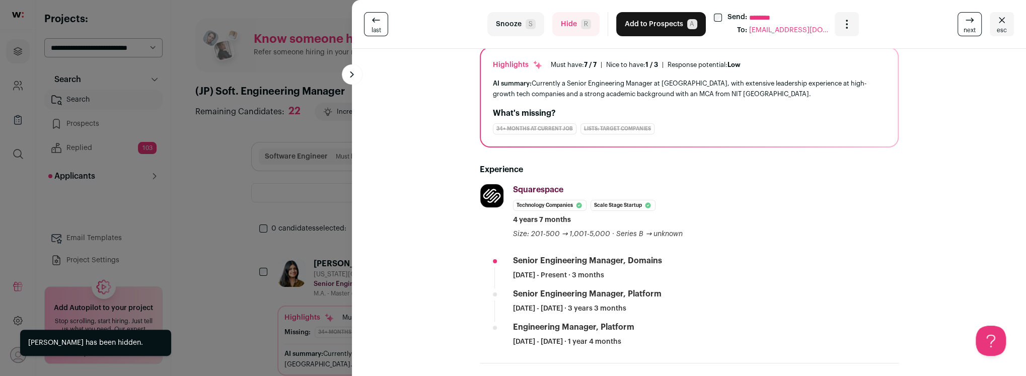
scroll to position [75, 0]
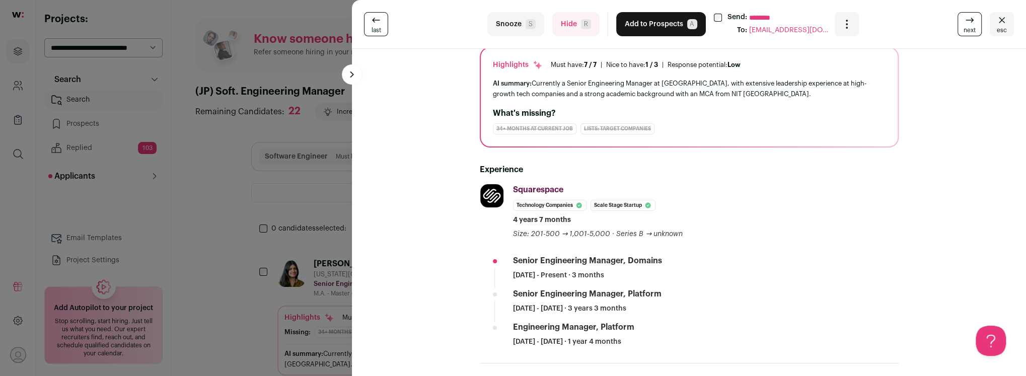
click at [569, 25] on button "Hide R" at bounding box center [576, 24] width 47 height 24
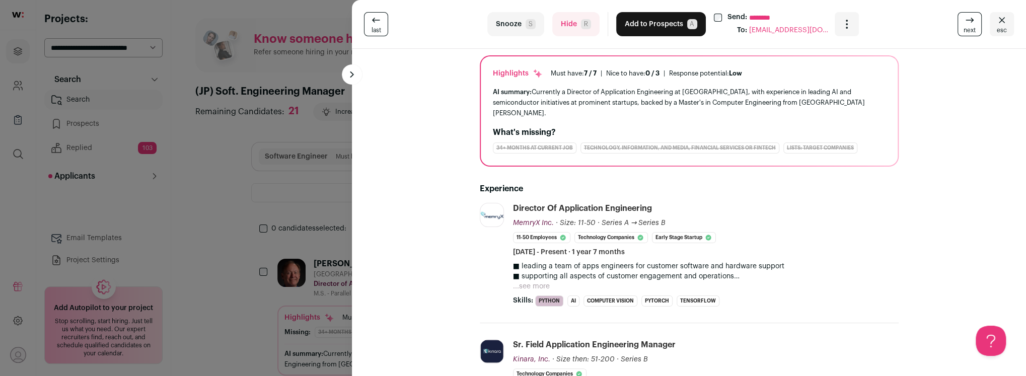
scroll to position [63, 0]
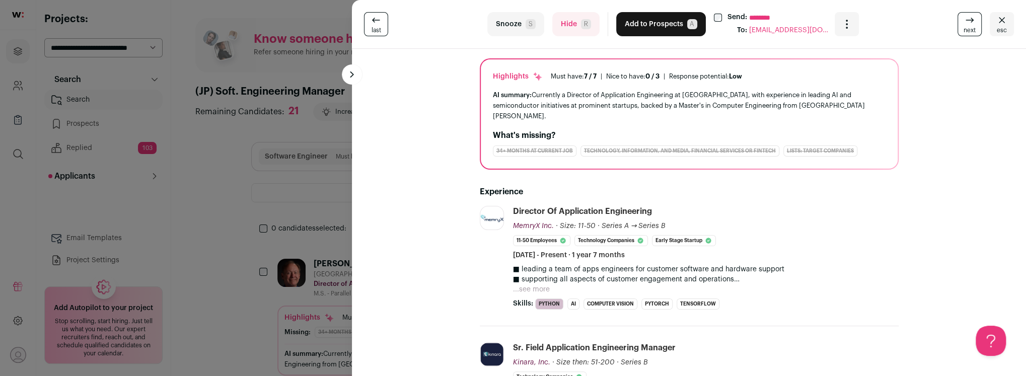
click at [539, 285] on button "...see more" at bounding box center [531, 290] width 37 height 10
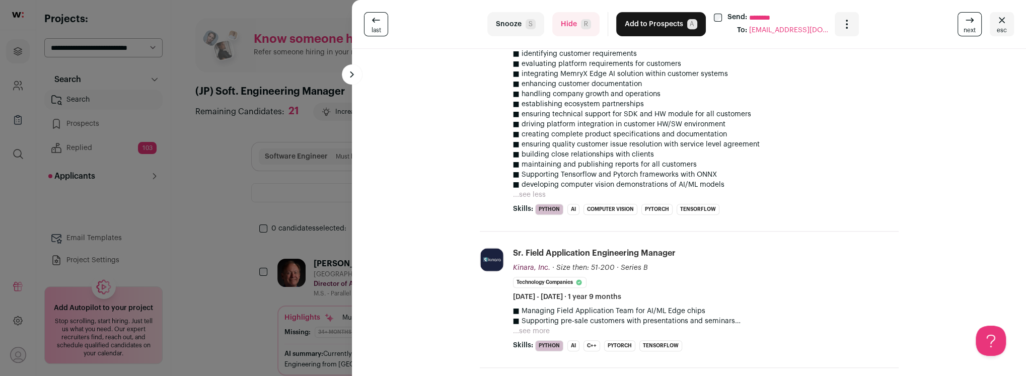
scroll to position [301, 0]
click at [561, 32] on button "Hide R" at bounding box center [576, 24] width 47 height 24
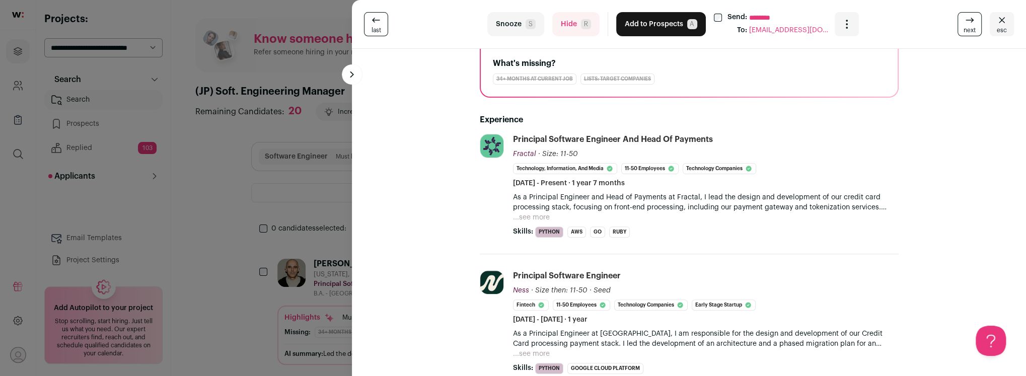
scroll to position [123, 0]
click at [563, 20] on button "Hide R" at bounding box center [576, 24] width 47 height 24
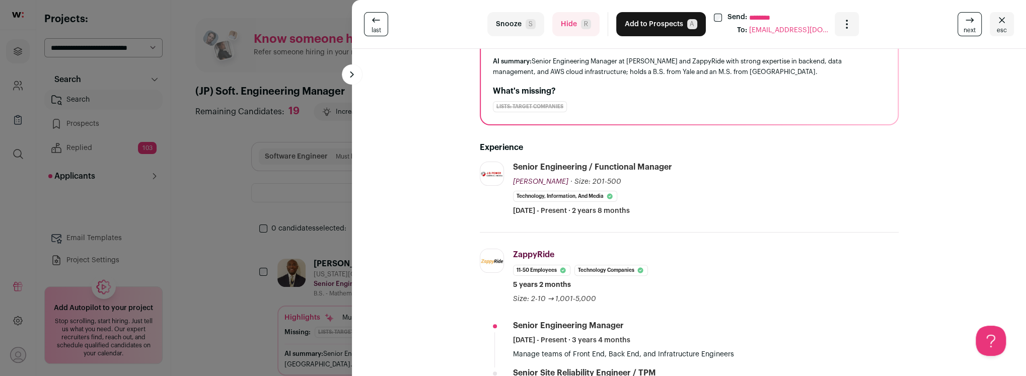
scroll to position [96, 0]
click at [563, 27] on button "Hide R" at bounding box center [576, 24] width 47 height 24
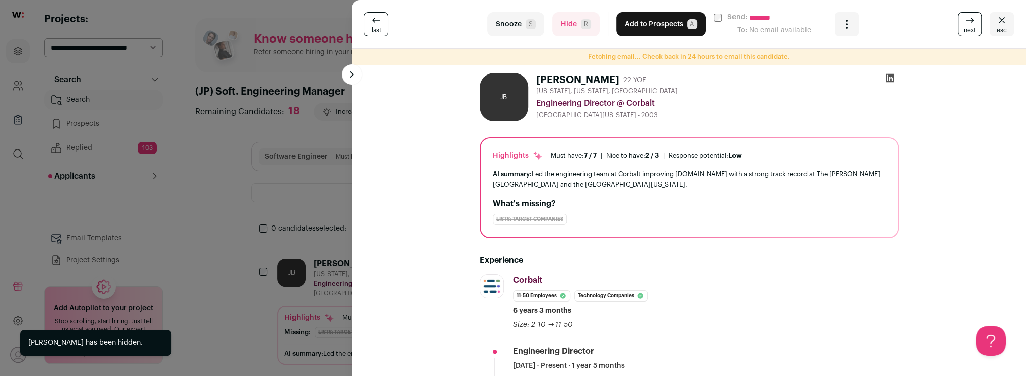
click at [997, 25] on icon "Close" at bounding box center [1002, 20] width 12 height 12
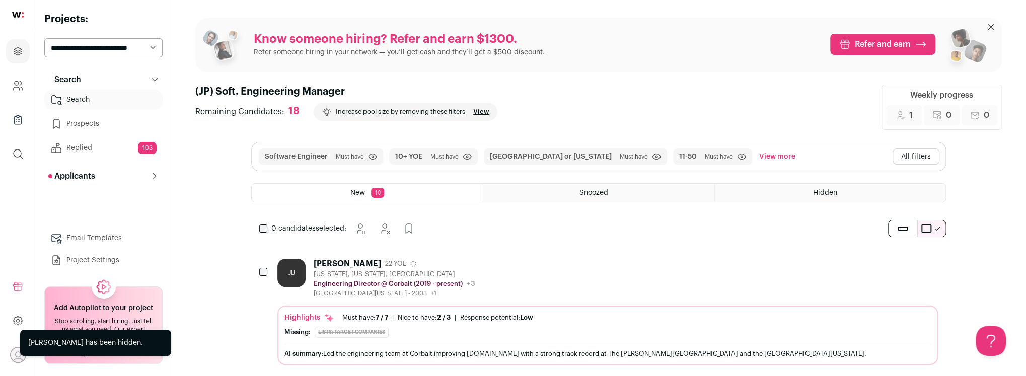
click at [785, 198] on div "Hidden" at bounding box center [830, 193] width 231 height 18
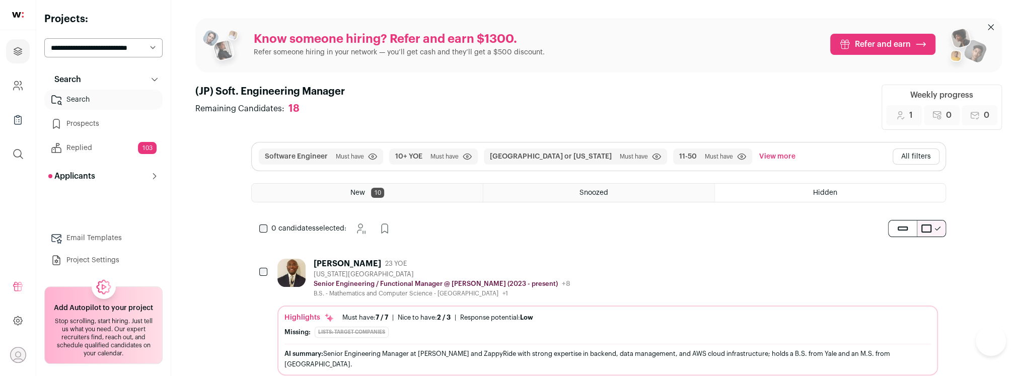
click at [485, 268] on div "[PERSON_NAME] 23 YOE [US_STATE][GEOGRAPHIC_DATA] Senior Engineering / Functiona…" at bounding box center [442, 278] width 257 height 39
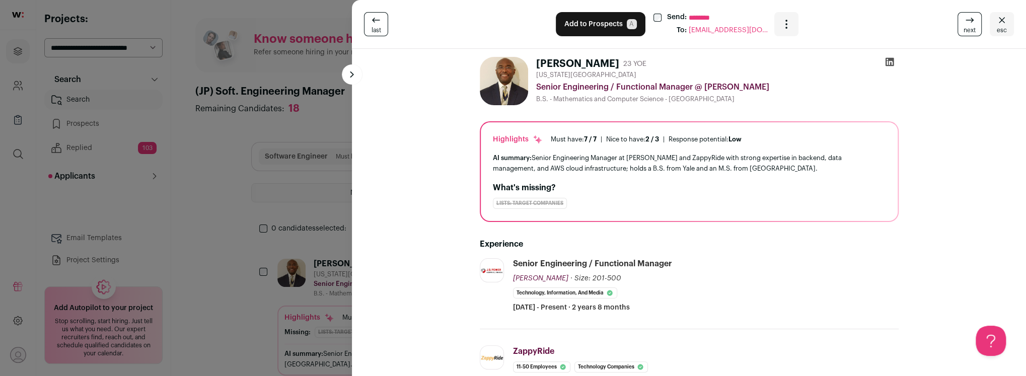
click at [1002, 28] on span "esc" at bounding box center [1002, 30] width 10 height 8
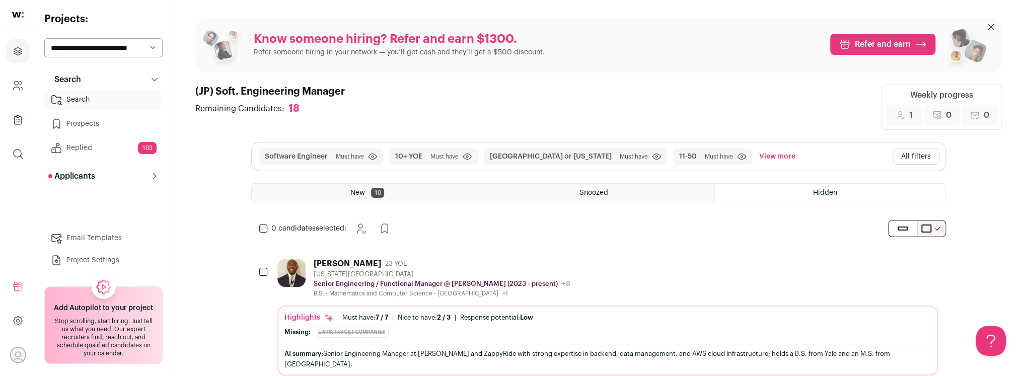
click at [333, 198] on div "New 10" at bounding box center [367, 193] width 231 height 18
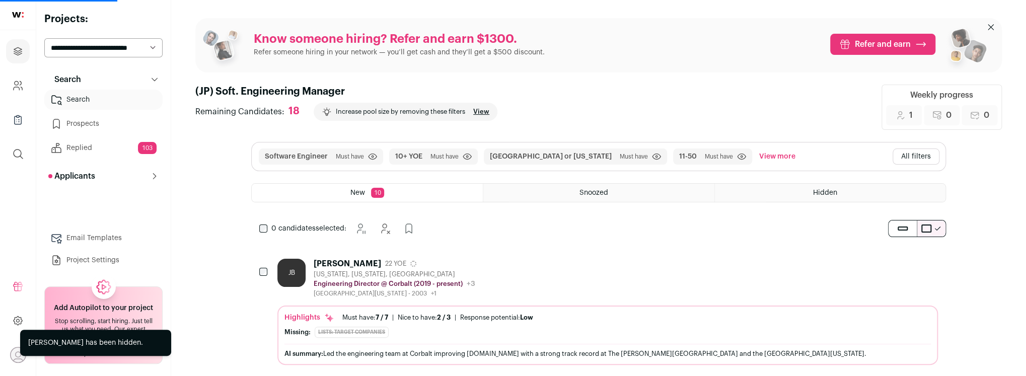
click at [501, 276] on div "JB [PERSON_NAME] 22 YOE [US_STATE], [US_STATE], [GEOGRAPHIC_DATA] Engineering D…" at bounding box center [608, 278] width 661 height 39
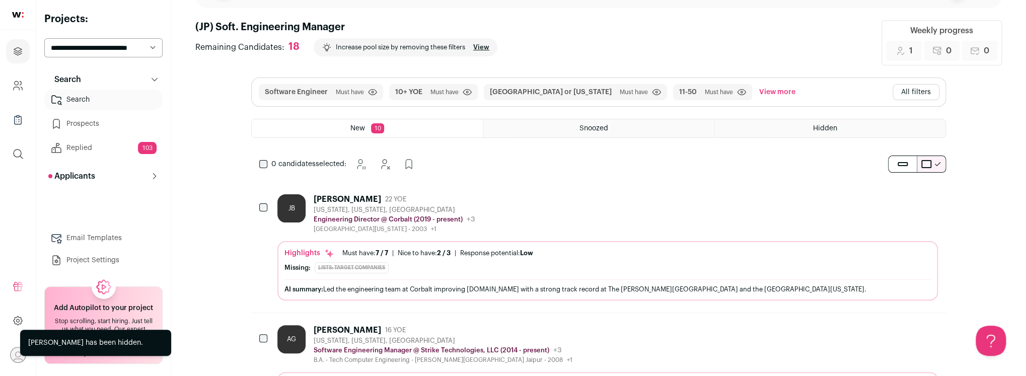
scroll to position [66, 0]
click at [522, 205] on div "JB [PERSON_NAME] 22 YOE [US_STATE], [US_STATE], [GEOGRAPHIC_DATA] Engineering D…" at bounding box center [608, 211] width 661 height 39
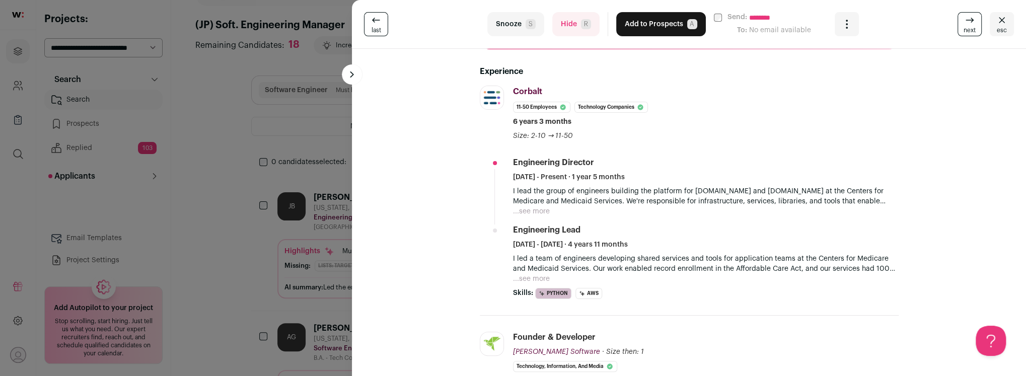
scroll to position [188, 0]
click at [573, 22] on button "Hide R" at bounding box center [576, 24] width 47 height 24
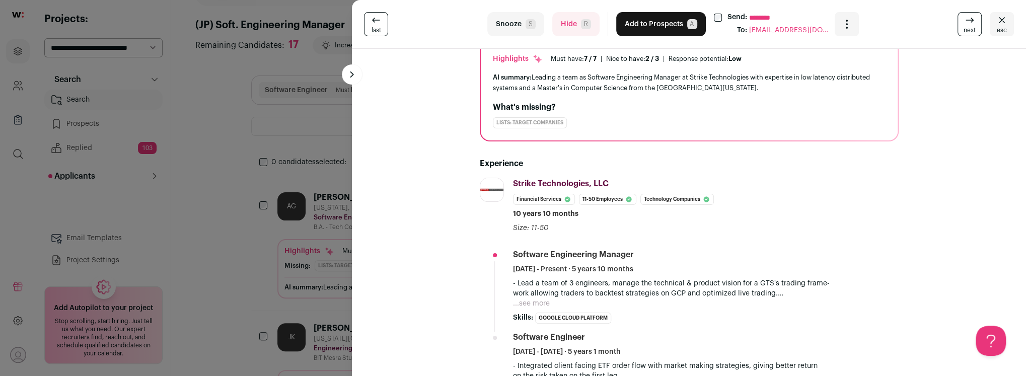
scroll to position [108, 0]
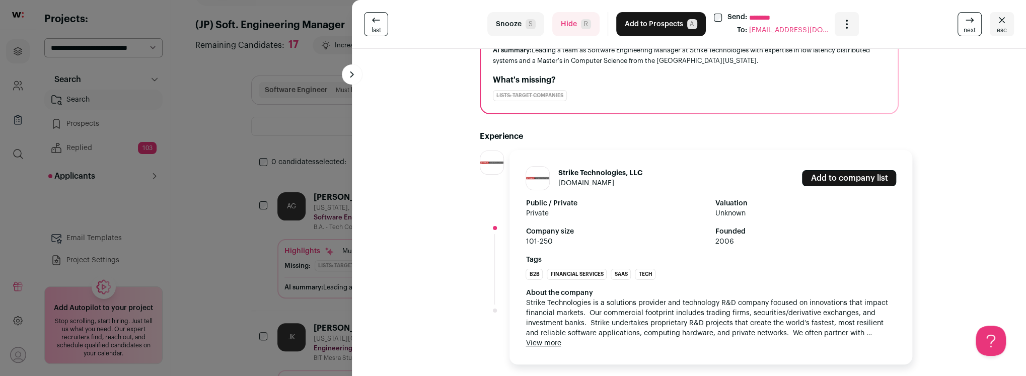
click at [495, 164] on img at bounding box center [491, 162] width 23 height 23
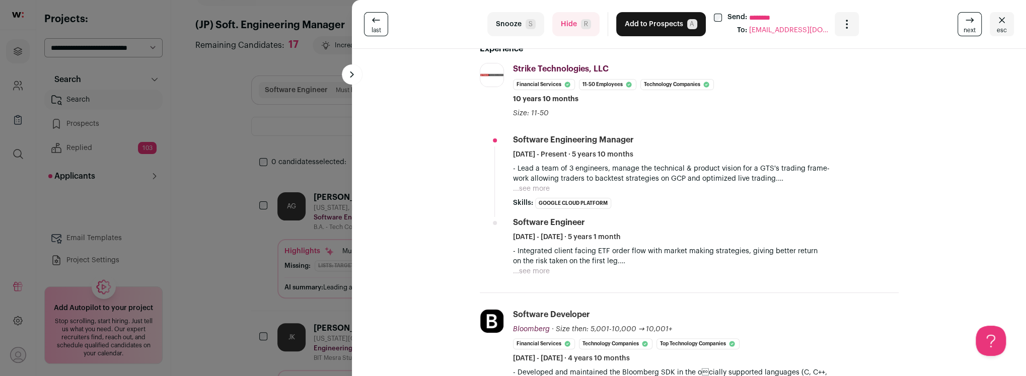
scroll to position [0, 0]
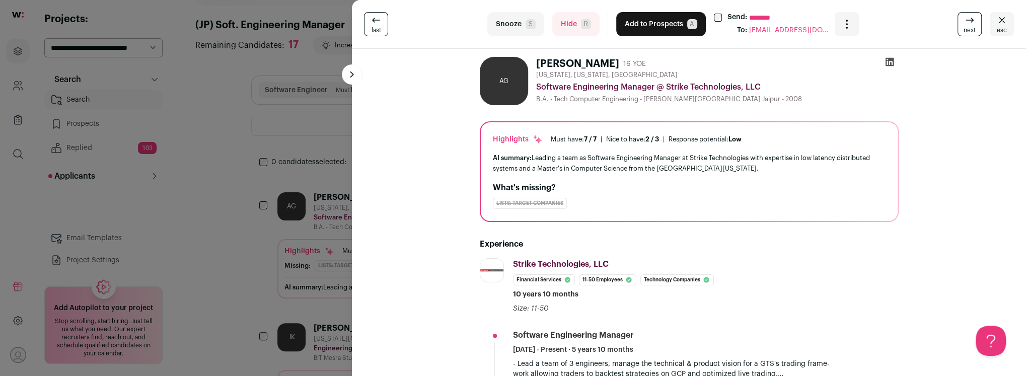
click at [889, 61] on icon at bounding box center [890, 62] width 10 height 10
click at [567, 22] on button "Hide R" at bounding box center [576, 24] width 47 height 24
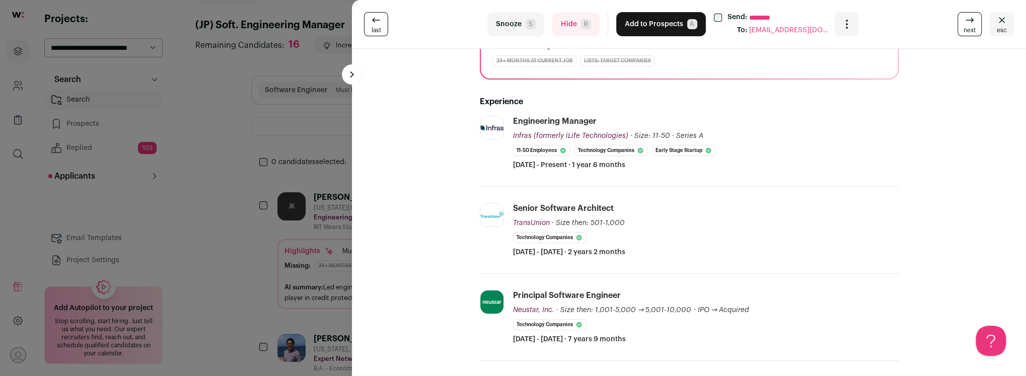
scroll to position [145, 0]
click at [566, 27] on button "Hide R" at bounding box center [576, 24] width 47 height 24
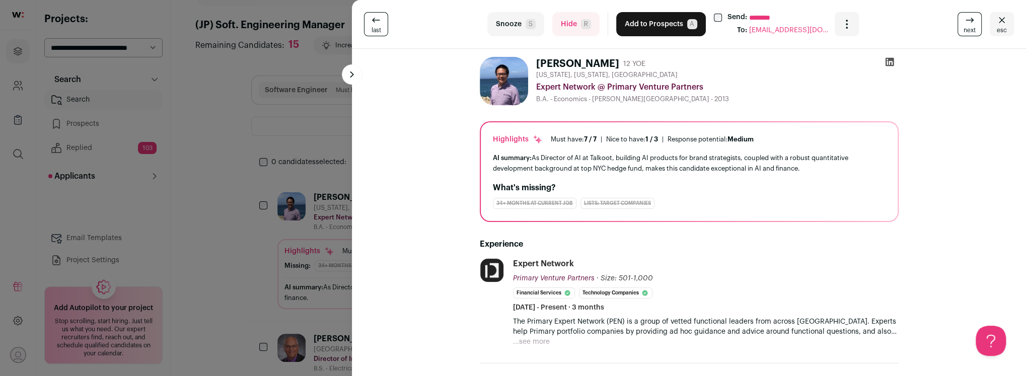
click at [566, 24] on button "Hide R" at bounding box center [576, 24] width 47 height 24
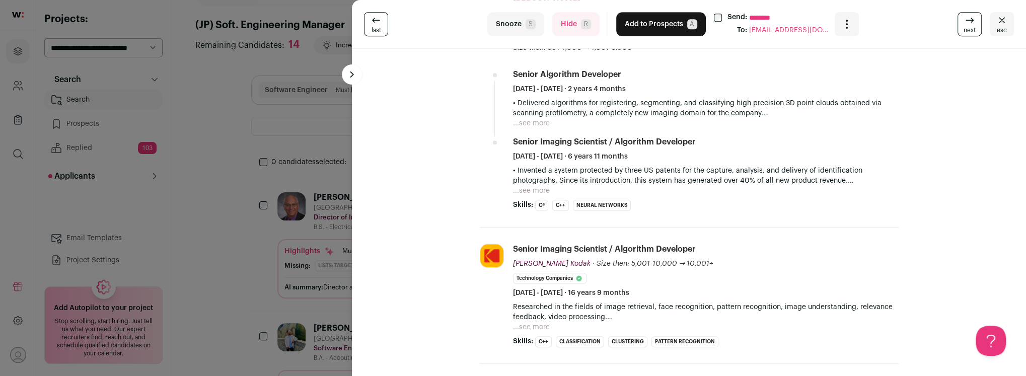
scroll to position [0, 0]
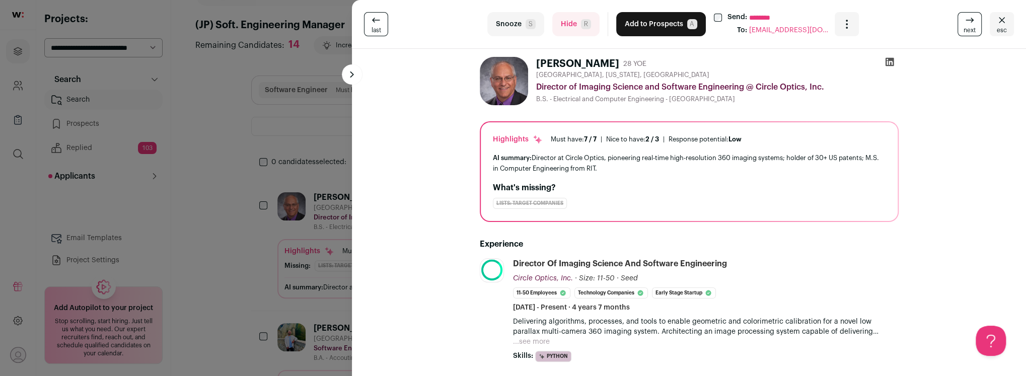
click at [573, 27] on button "Hide R" at bounding box center [576, 24] width 47 height 24
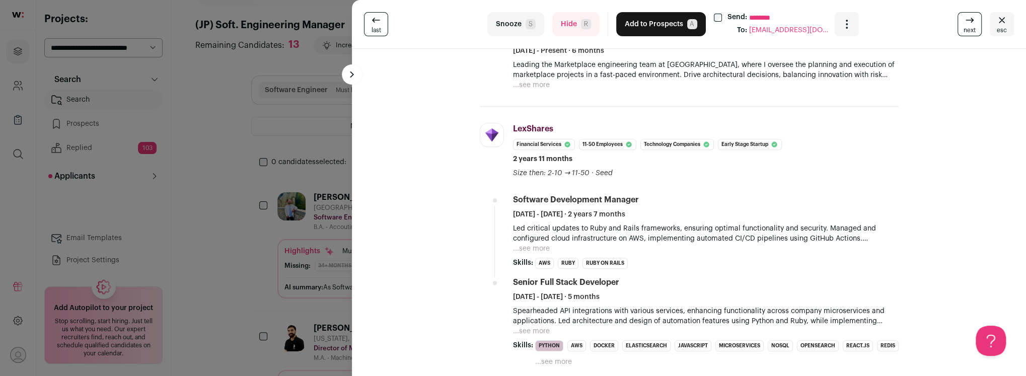
scroll to position [258, 0]
click at [566, 23] on button "Hide R" at bounding box center [576, 24] width 47 height 24
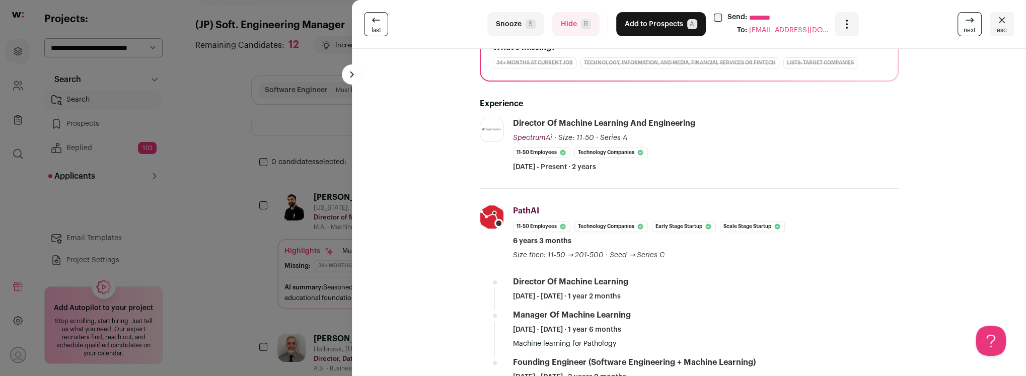
scroll to position [152, 0]
click at [566, 21] on button "Hide R" at bounding box center [576, 24] width 47 height 24
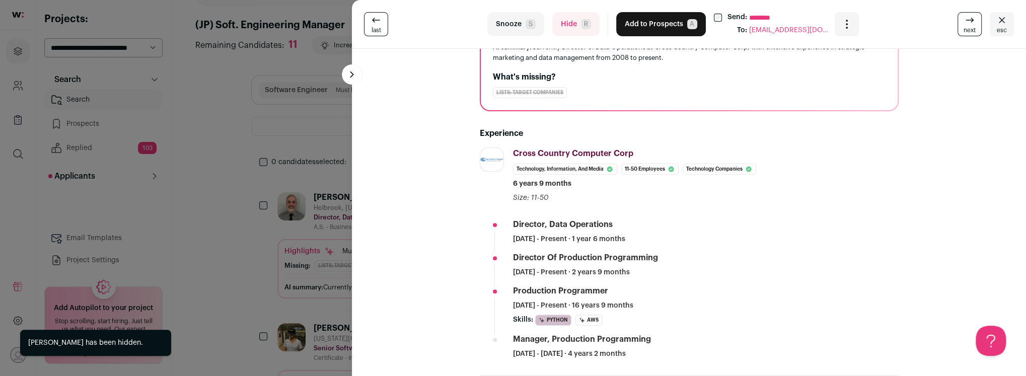
scroll to position [111, 0]
click at [568, 24] on button "Hide R" at bounding box center [576, 24] width 47 height 24
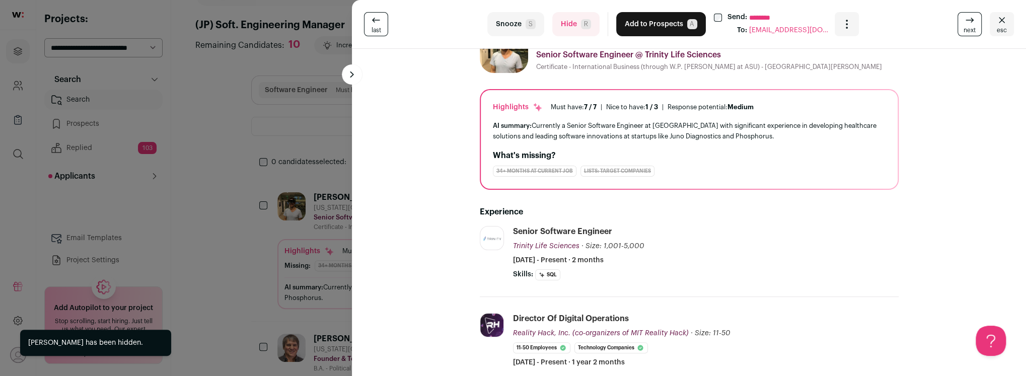
scroll to position [35, 0]
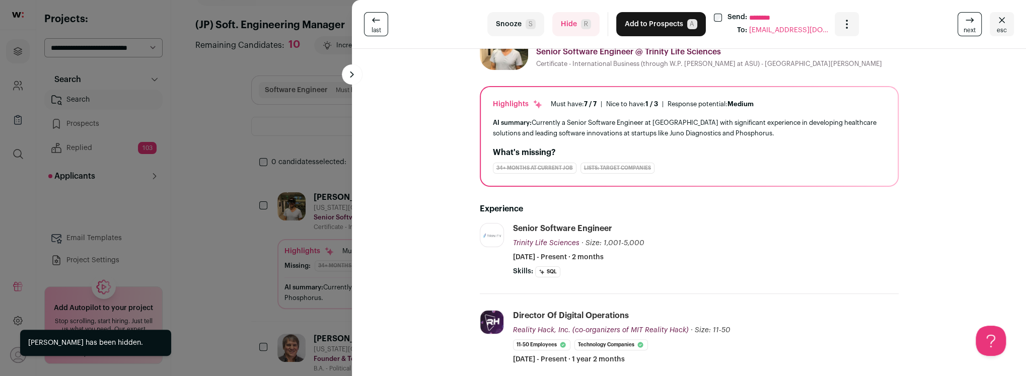
click at [568, 23] on button "Hide R" at bounding box center [576, 24] width 47 height 24
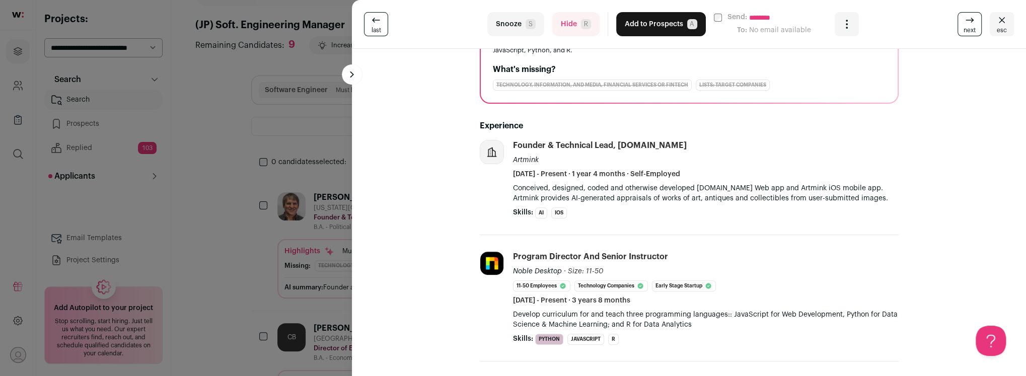
scroll to position [131, 0]
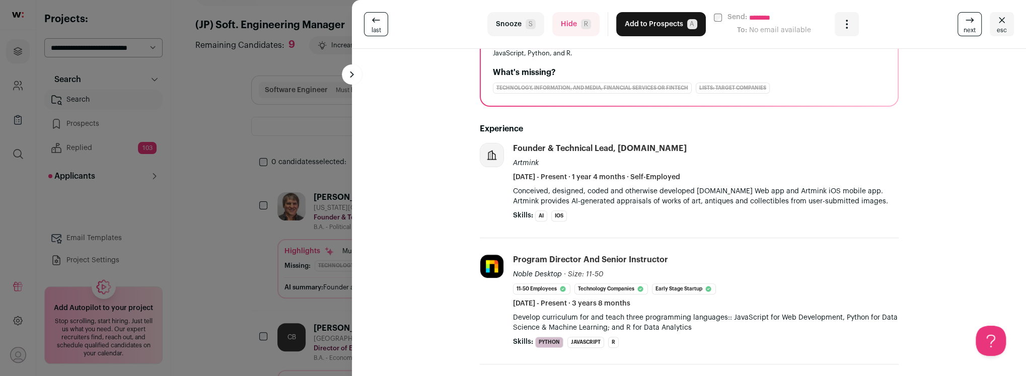
click at [566, 33] on button "Hide R" at bounding box center [576, 24] width 47 height 24
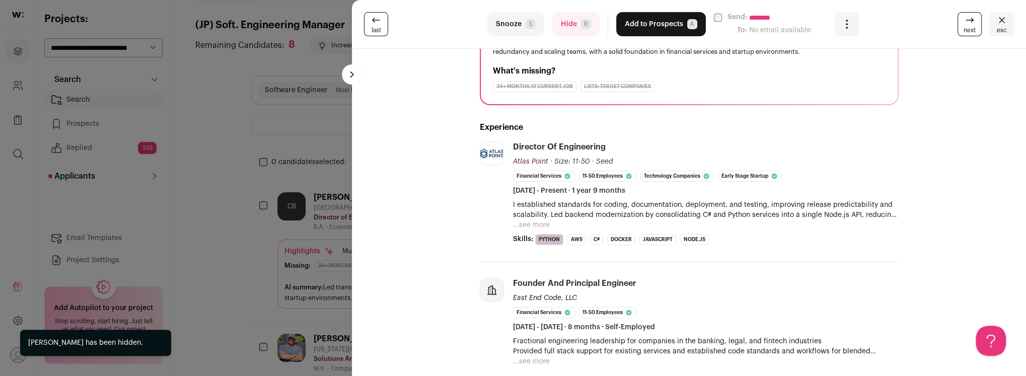
scroll to position [131, 0]
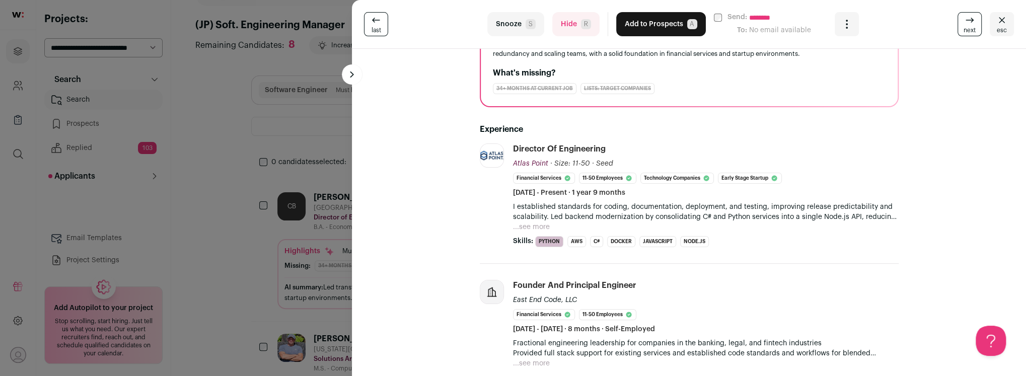
click at [538, 223] on button "...see more" at bounding box center [531, 227] width 37 height 10
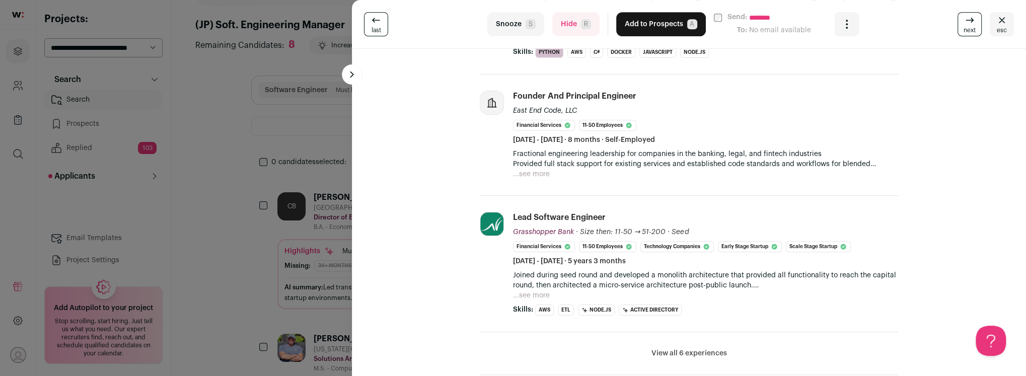
scroll to position [349, 0]
click at [530, 295] on button "...see more" at bounding box center [531, 298] width 37 height 10
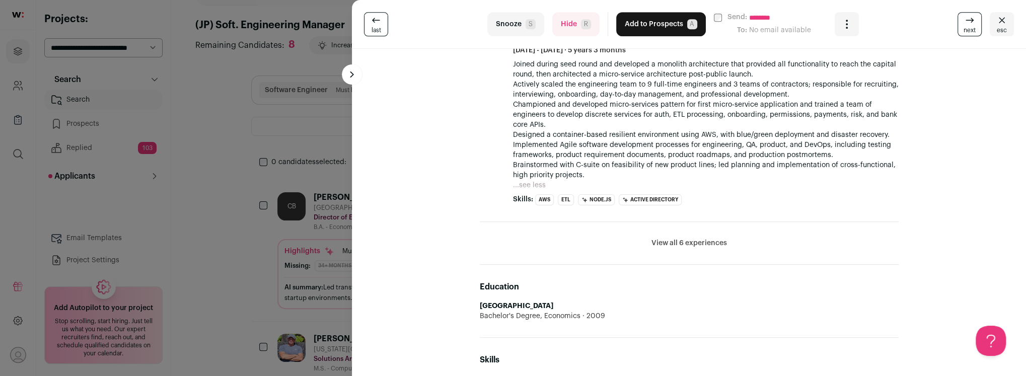
scroll to position [569, 0]
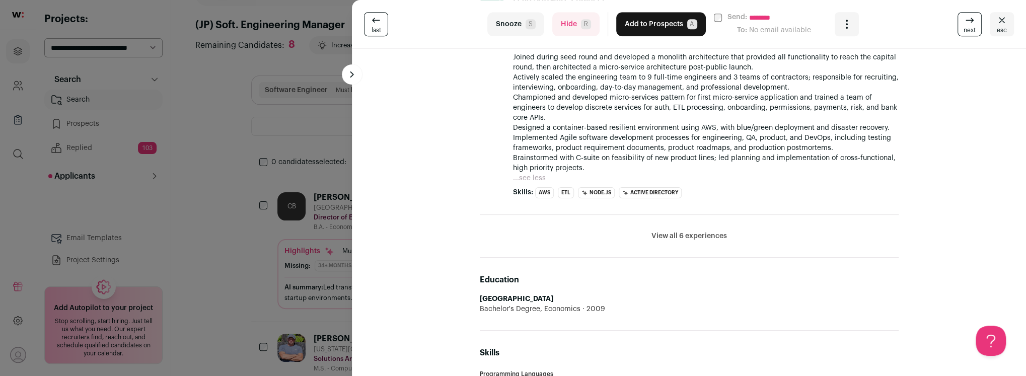
click at [685, 234] on button "View all 6 experiences" at bounding box center [690, 236] width 76 height 10
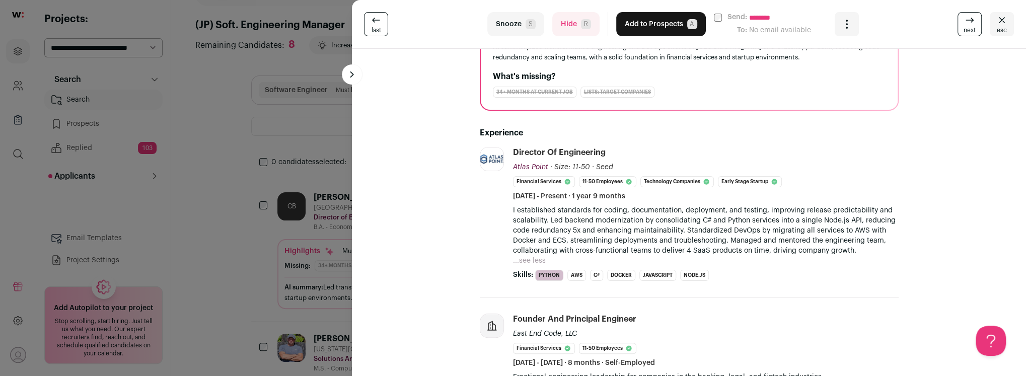
scroll to position [0, 0]
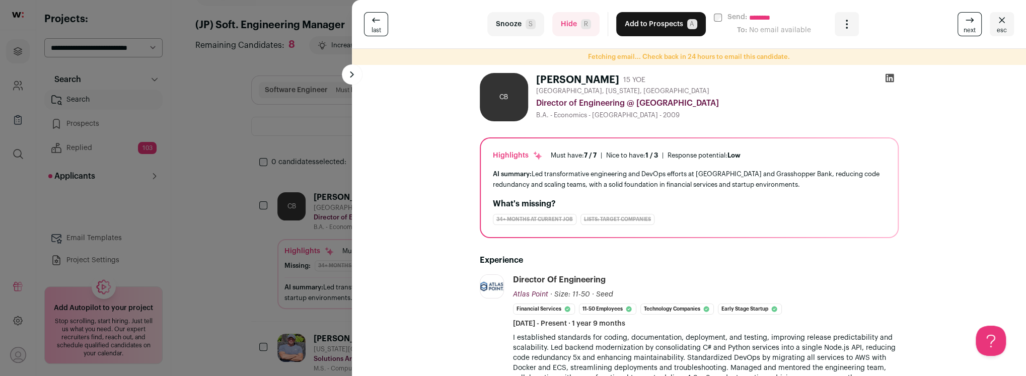
click at [892, 81] on icon at bounding box center [890, 78] width 10 height 10
click at [656, 25] on button "Add to Prospects A" at bounding box center [661, 24] width 90 height 24
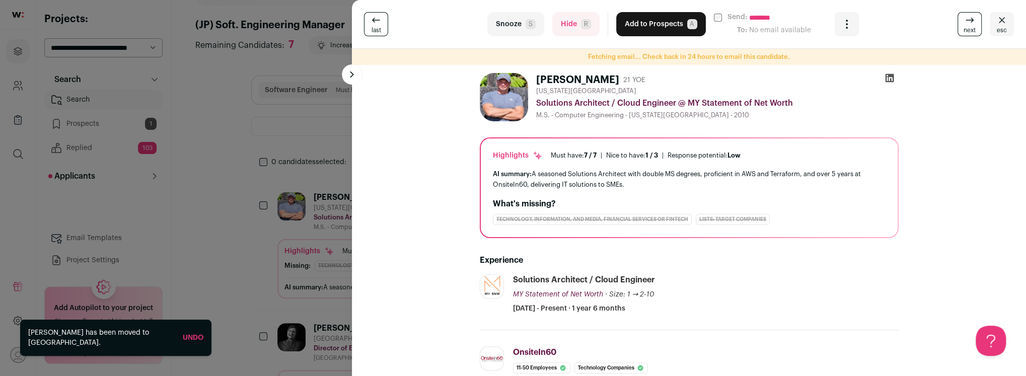
click at [559, 19] on button "Hide R" at bounding box center [576, 24] width 47 height 24
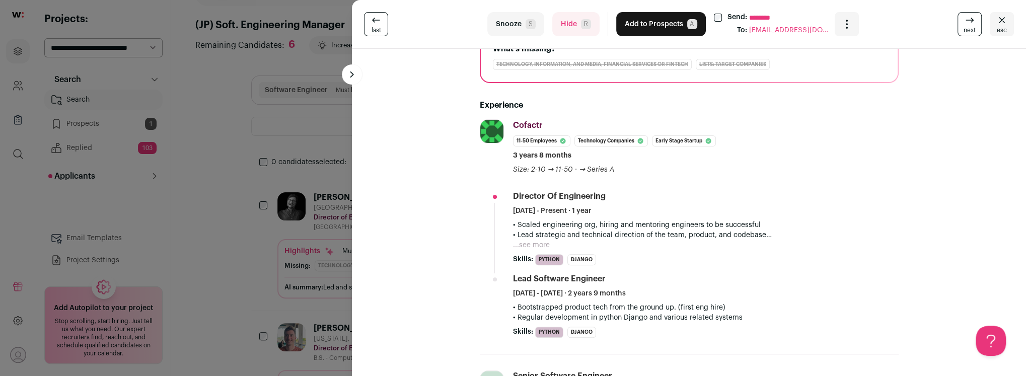
scroll to position [161, 0]
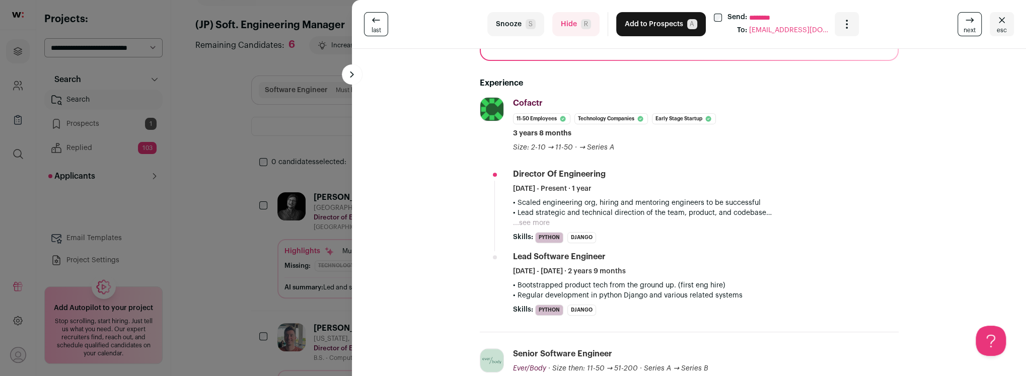
click at [558, 31] on button "Hide R" at bounding box center [576, 24] width 47 height 24
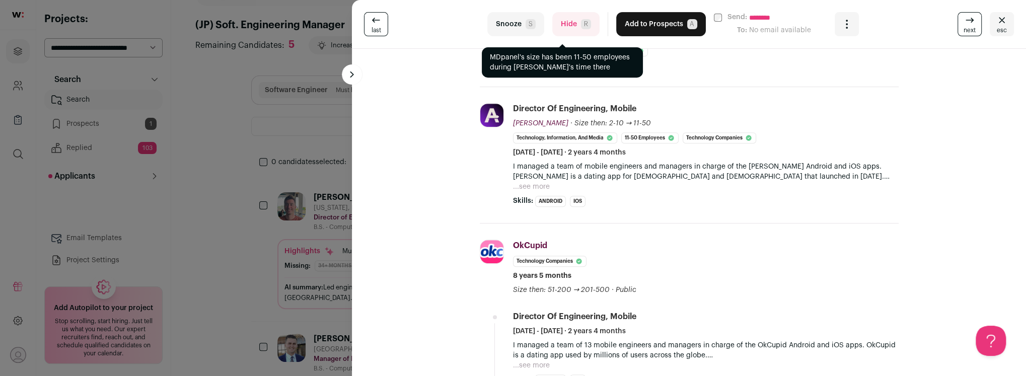
scroll to position [265, 0]
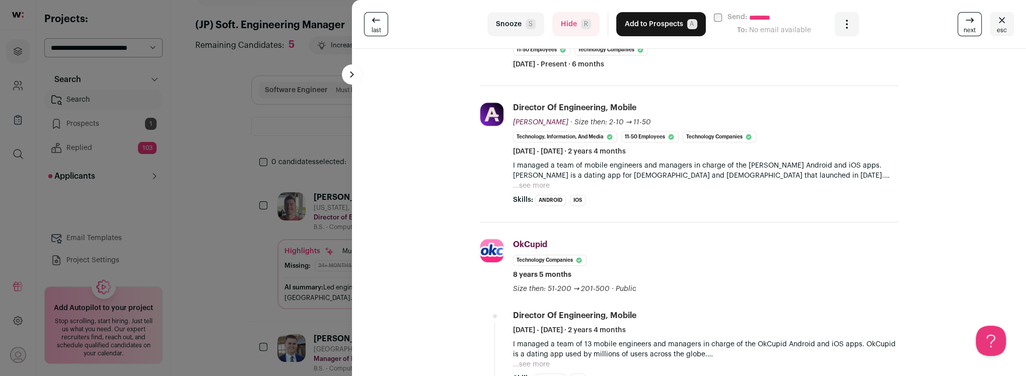
click at [573, 26] on button "Hide R" at bounding box center [576, 24] width 47 height 24
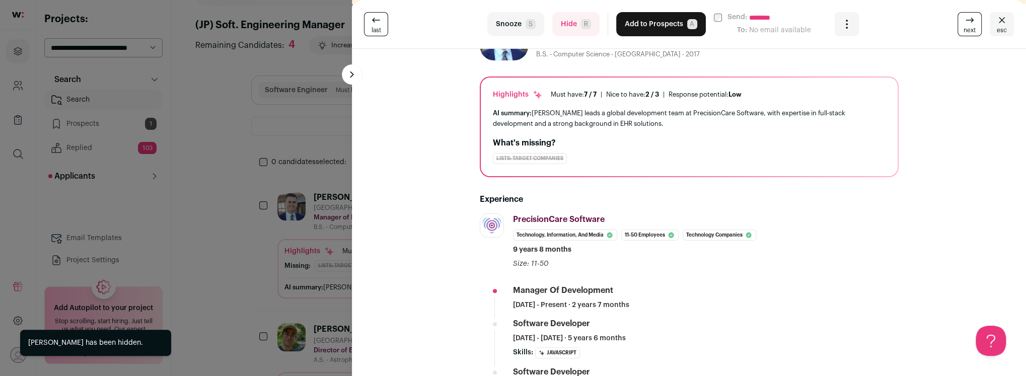
scroll to position [103, 0]
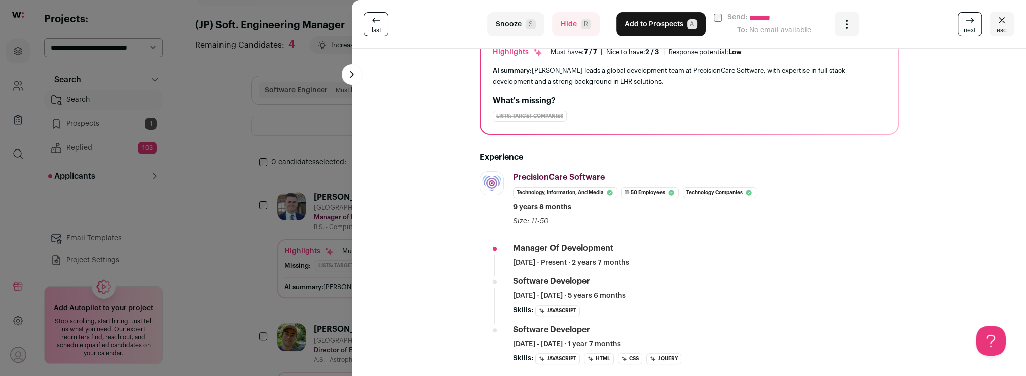
click at [570, 29] on button "Hide R" at bounding box center [576, 24] width 47 height 24
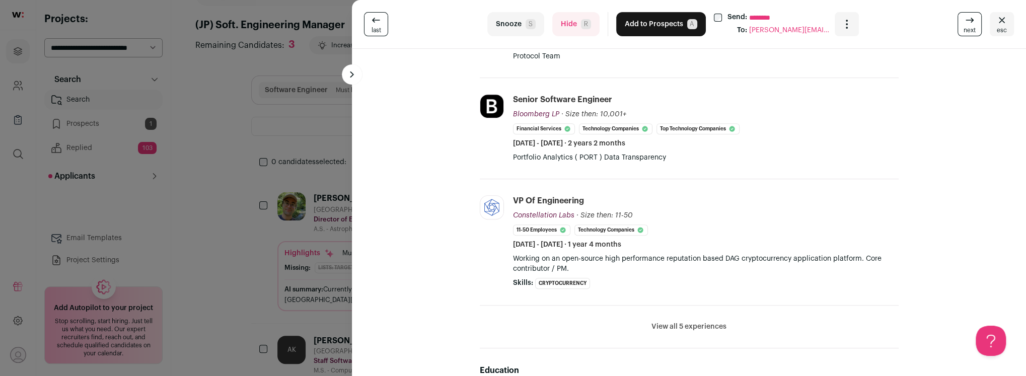
scroll to position [0, 0]
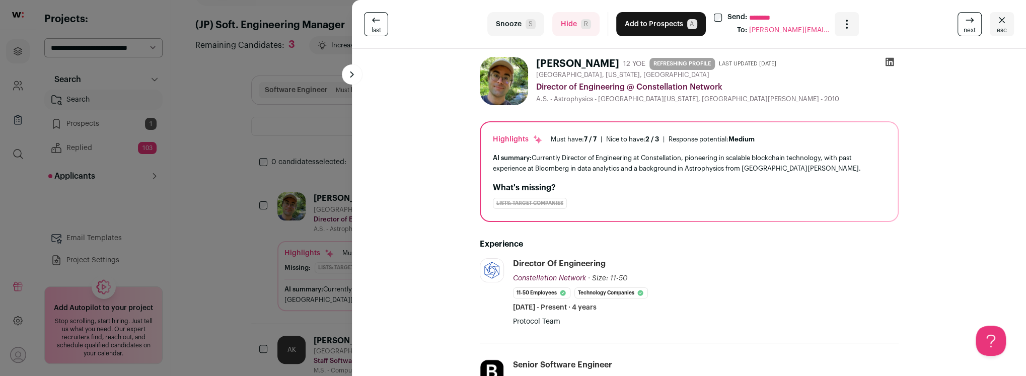
click at [888, 63] on icon at bounding box center [889, 62] width 9 height 9
click at [570, 29] on button "Hide R" at bounding box center [576, 24] width 47 height 24
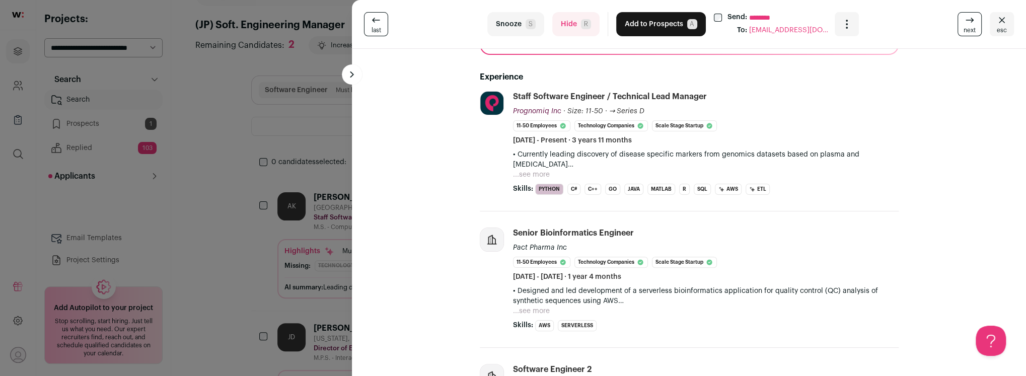
scroll to position [167, 0]
click at [569, 28] on button "Hide R" at bounding box center [576, 24] width 47 height 24
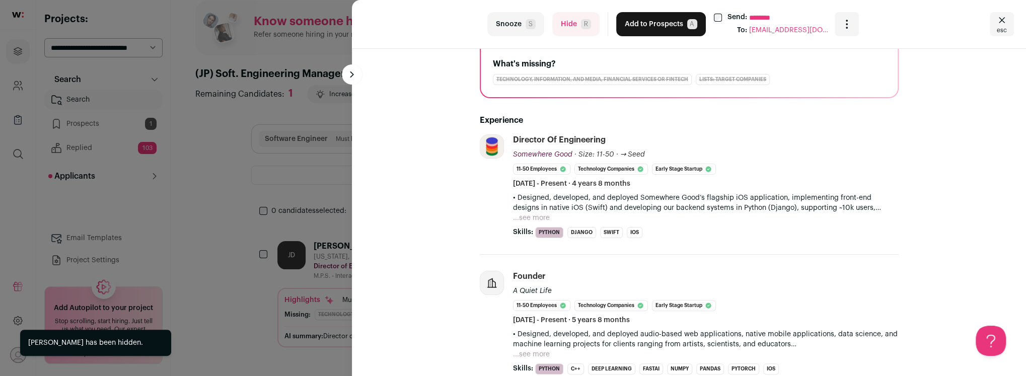
scroll to position [121, 0]
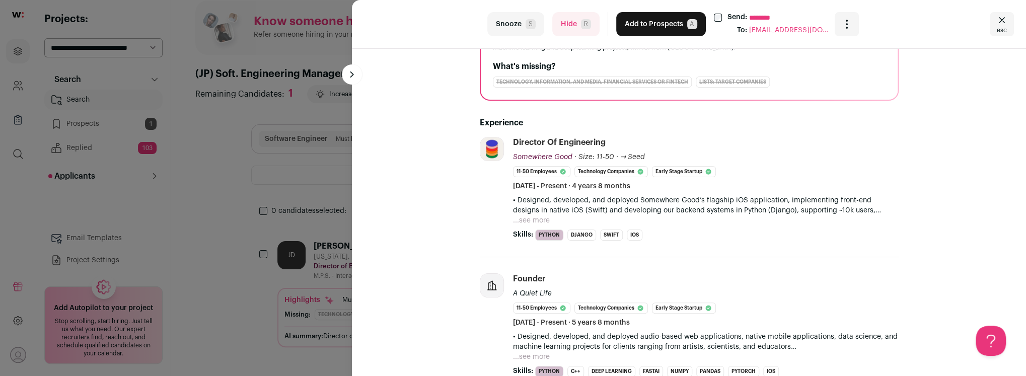
click at [529, 218] on button "...see more" at bounding box center [531, 221] width 37 height 10
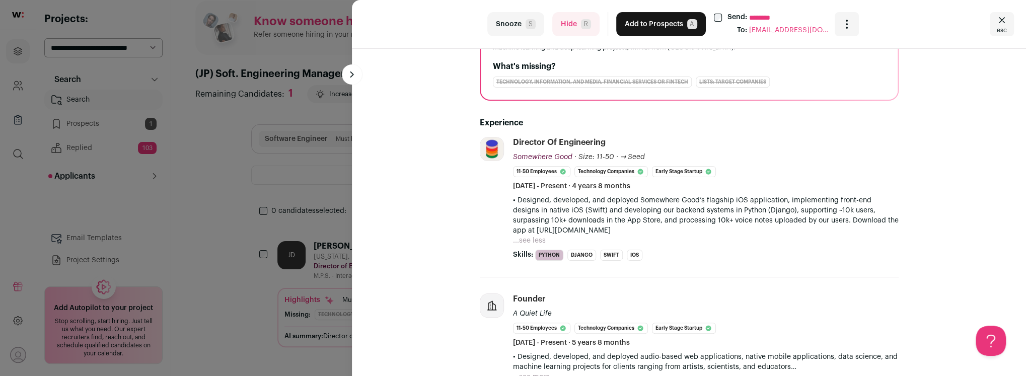
click at [580, 29] on button "Hide R" at bounding box center [576, 24] width 47 height 24
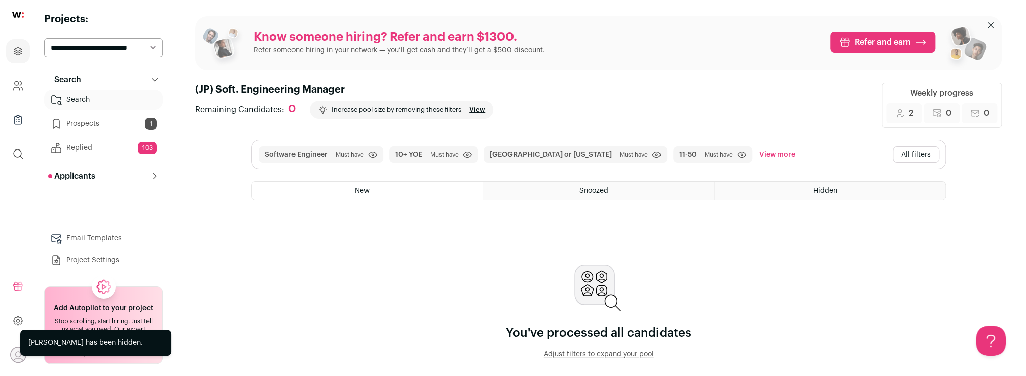
scroll to position [0, 0]
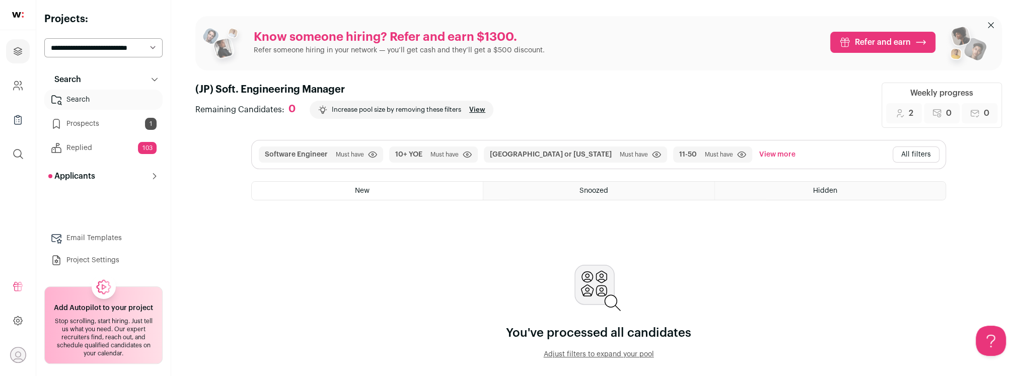
click at [758, 154] on button "View more" at bounding box center [778, 155] width 40 height 16
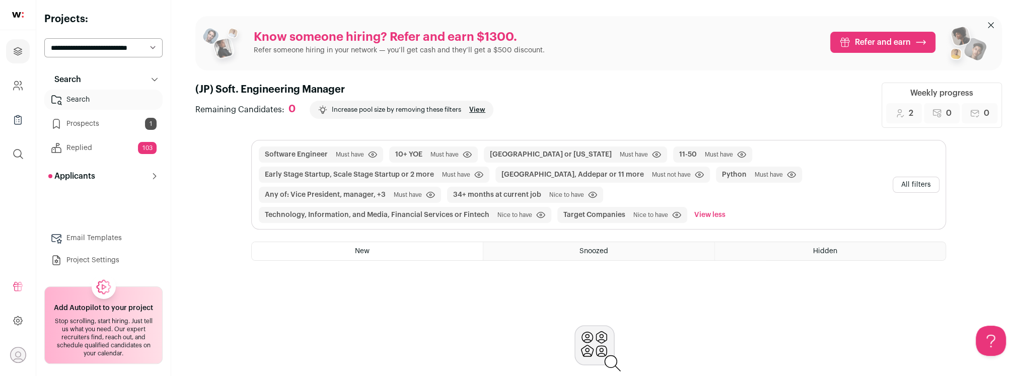
click at [912, 187] on button "All filters" at bounding box center [916, 185] width 47 height 16
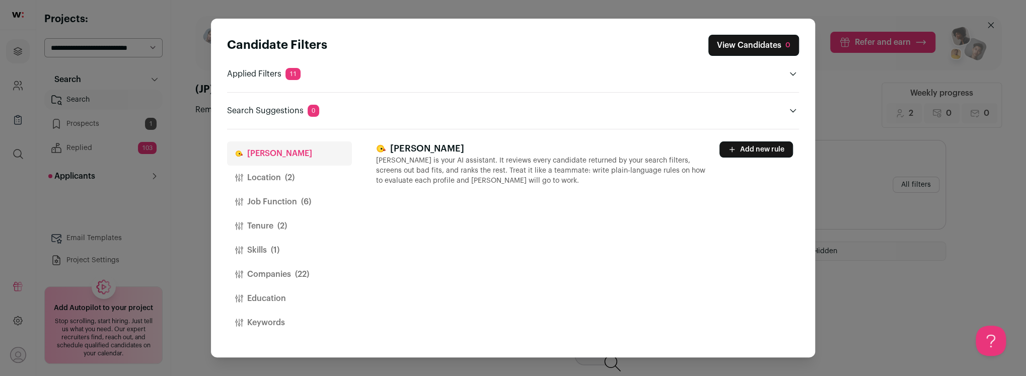
click at [279, 273] on button "Companies (22)" at bounding box center [289, 274] width 125 height 24
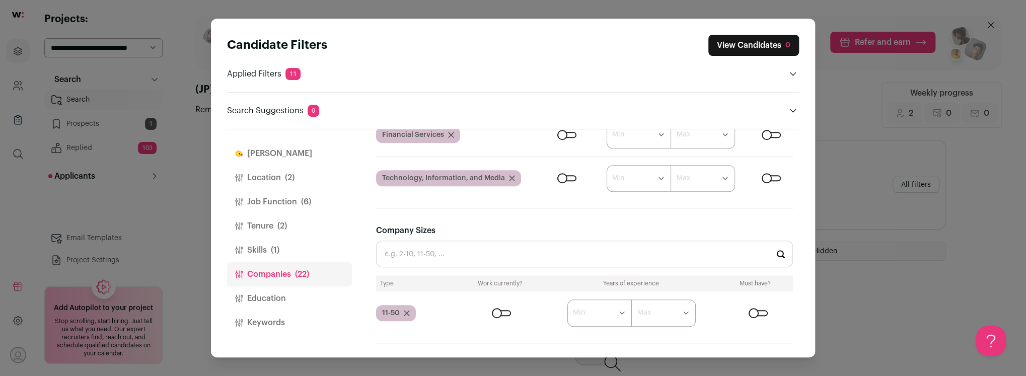
scroll to position [643, 0]
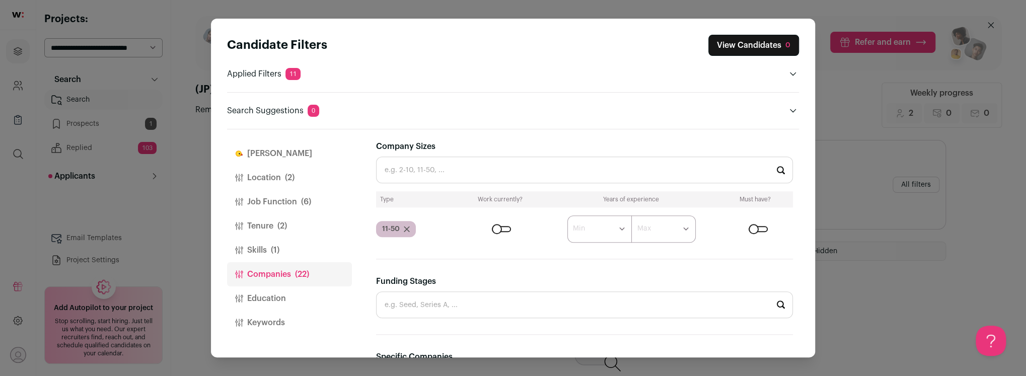
click at [407, 228] on icon "Close modal via background" at bounding box center [407, 229] width 6 height 6
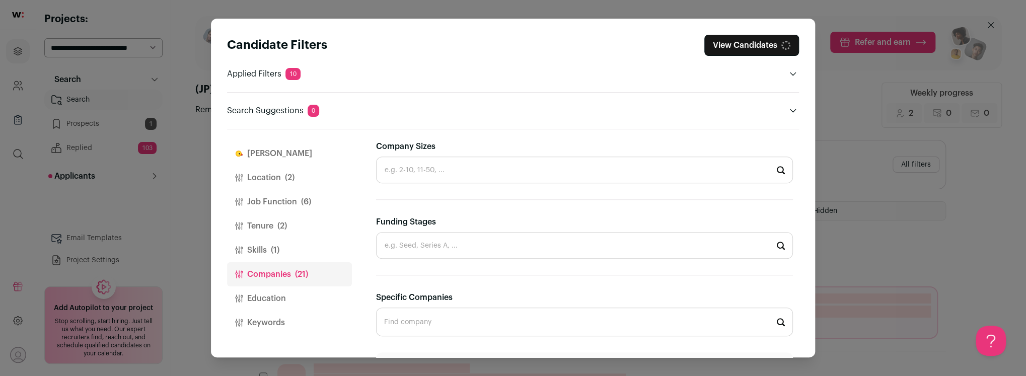
scroll to position [584, 0]
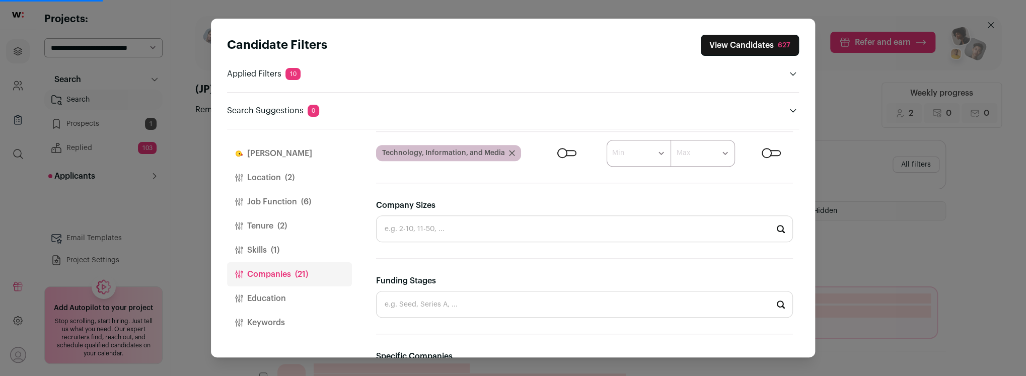
click at [430, 229] on input "Company Sizes" at bounding box center [584, 229] width 417 height 27
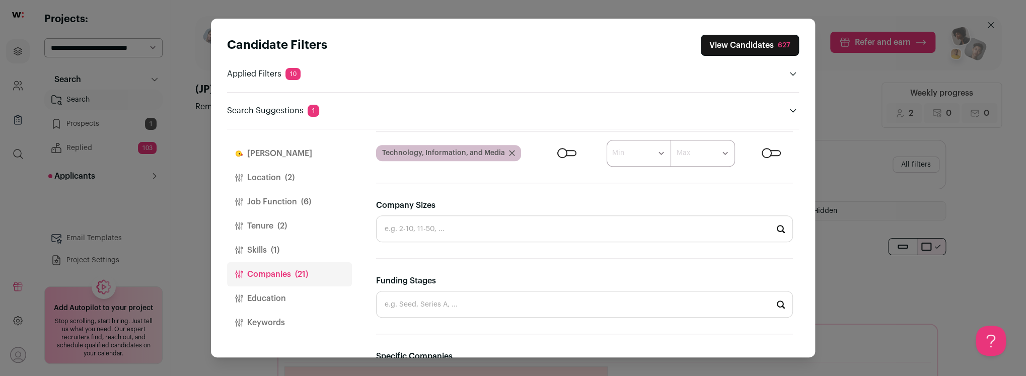
scroll to position [0, 0]
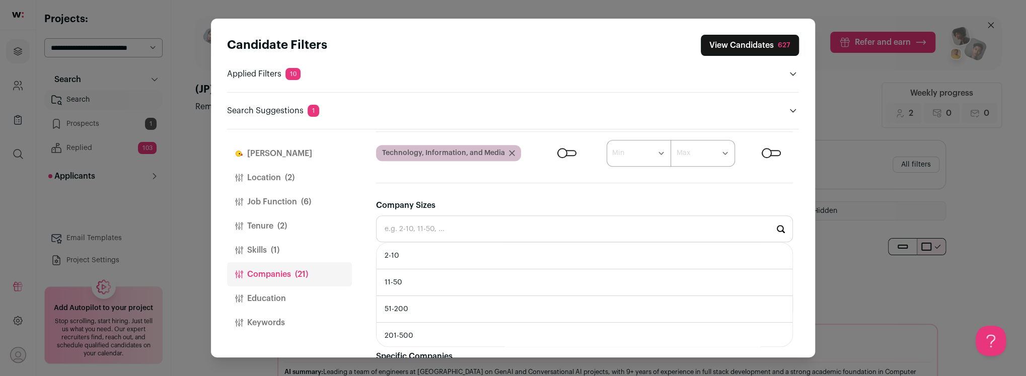
click at [460, 220] on input "Company Sizes" at bounding box center [584, 229] width 417 height 27
click at [447, 334] on li "201-500" at bounding box center [585, 336] width 416 height 27
type input "201-500"
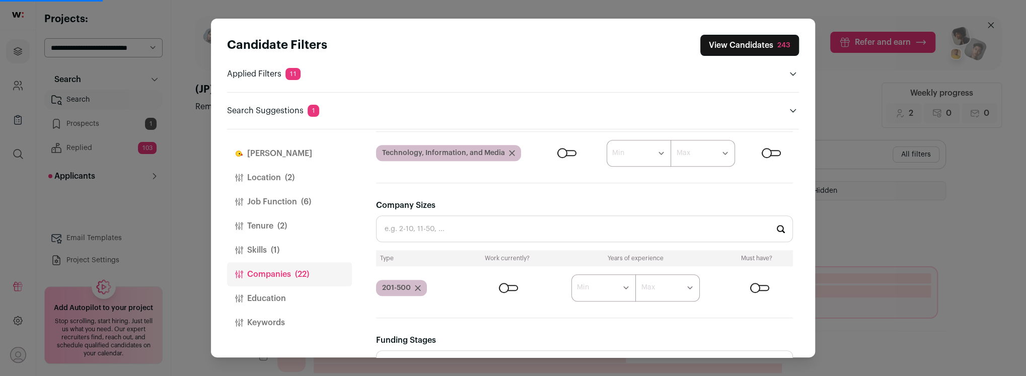
click at [505, 288] on div "Close modal via background" at bounding box center [508, 288] width 19 height 6
click at [417, 286] on icon "Close modal via background" at bounding box center [418, 288] width 5 height 5
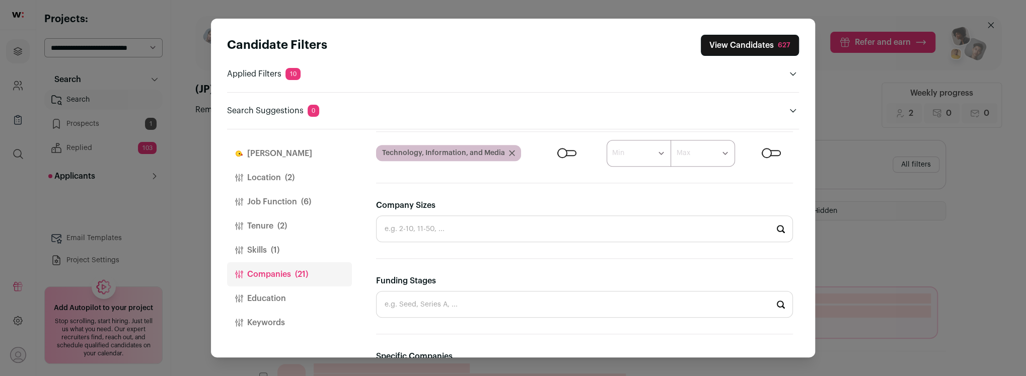
click at [441, 228] on input "Company Sizes" at bounding box center [584, 229] width 417 height 27
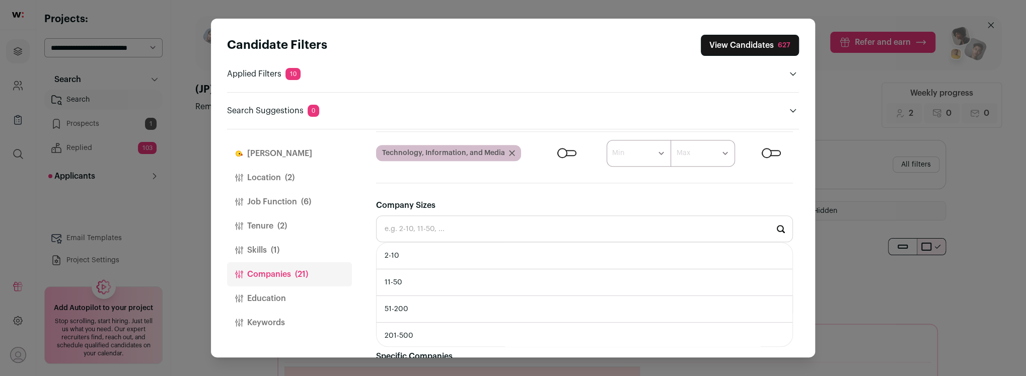
click at [421, 315] on li "51-200" at bounding box center [585, 309] width 416 height 27
type input "51-200"
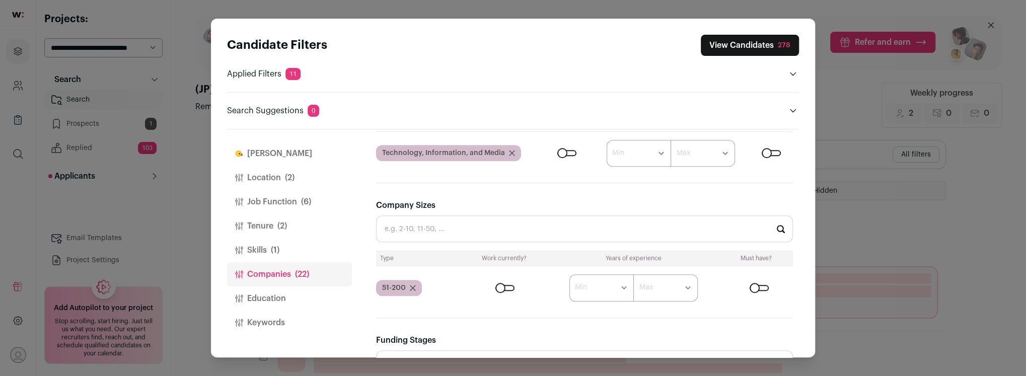
click at [502, 286] on div "Close modal via background" at bounding box center [505, 288] width 19 height 6
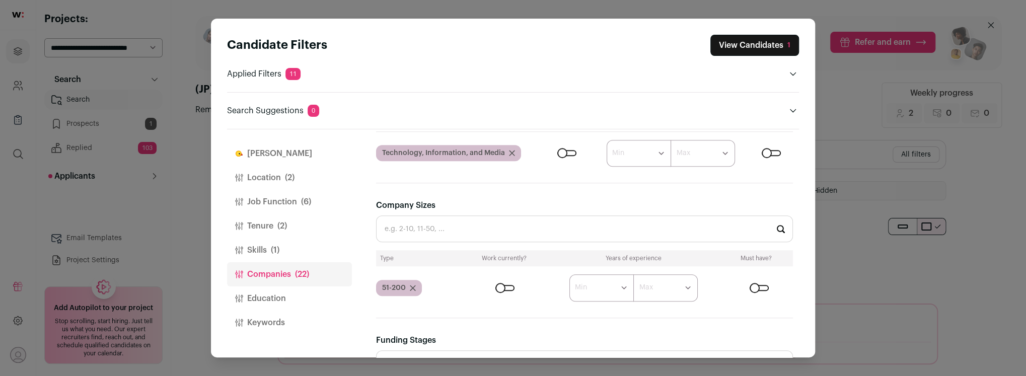
click at [509, 286] on div "Close modal via background" at bounding box center [505, 288] width 19 height 6
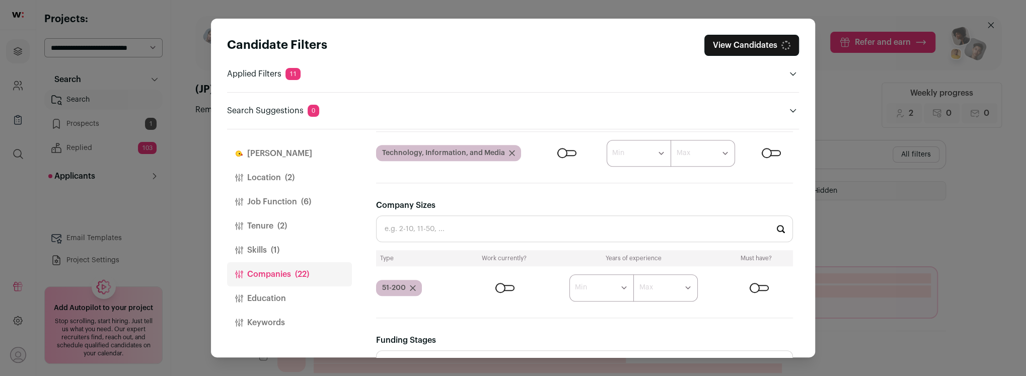
click at [410, 286] on icon "Close modal via background" at bounding box center [413, 288] width 6 height 6
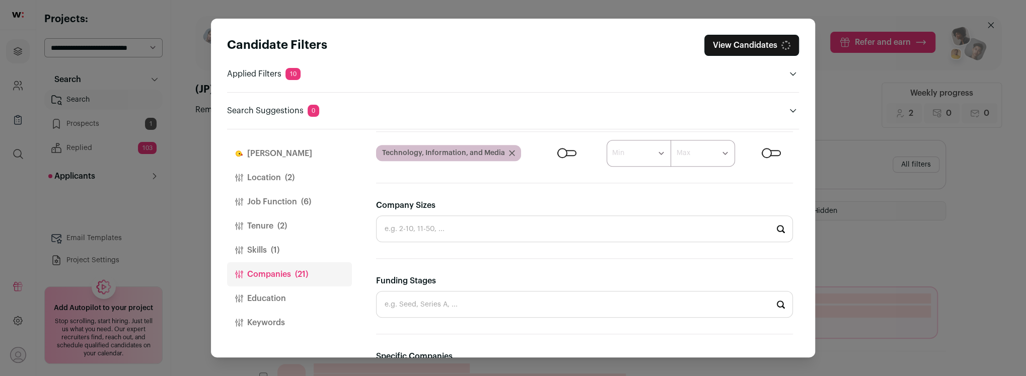
click at [410, 226] on input "Company Sizes" at bounding box center [584, 229] width 417 height 27
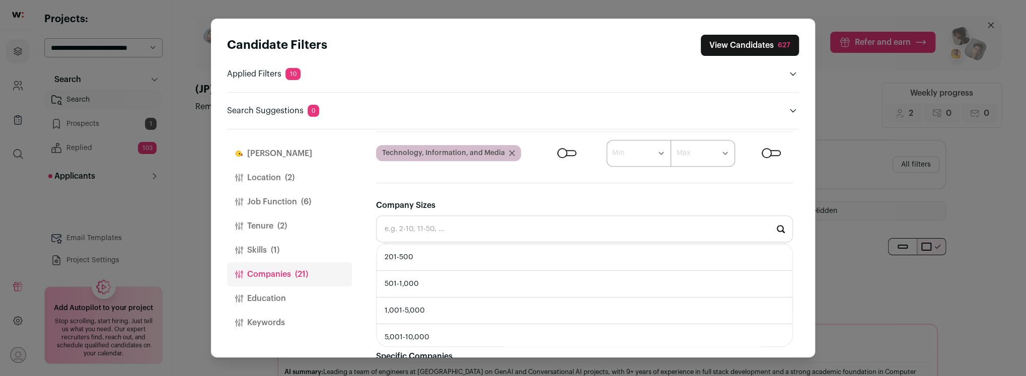
click at [449, 260] on li "201-500" at bounding box center [585, 257] width 416 height 27
type input "201-500"
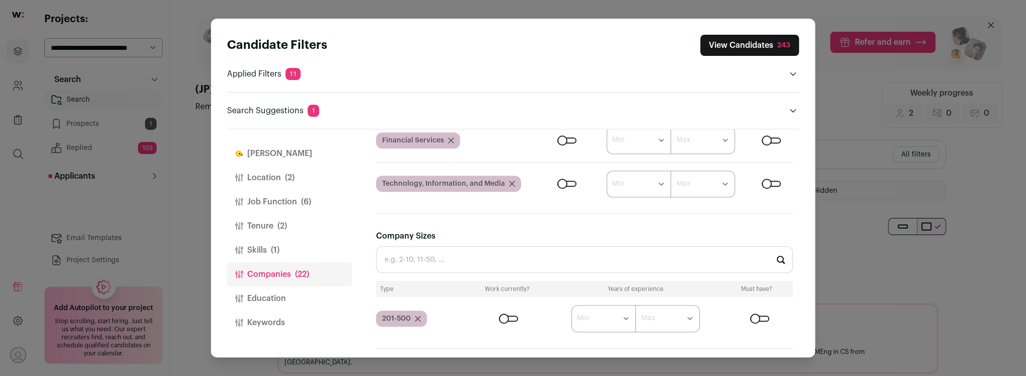
scroll to position [560, 0]
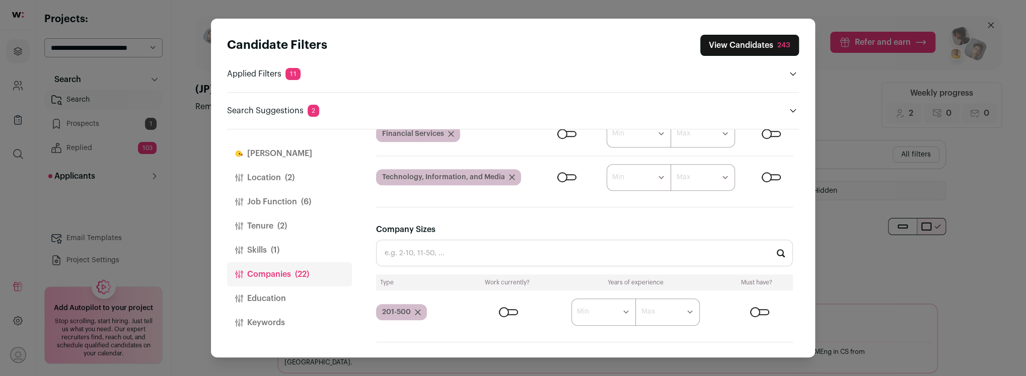
click at [416, 307] on div "201-500" at bounding box center [401, 312] width 51 height 16
click at [417, 313] on div "201-500" at bounding box center [401, 312] width 51 height 16
click at [417, 310] on icon "Close modal via background" at bounding box center [418, 312] width 5 height 5
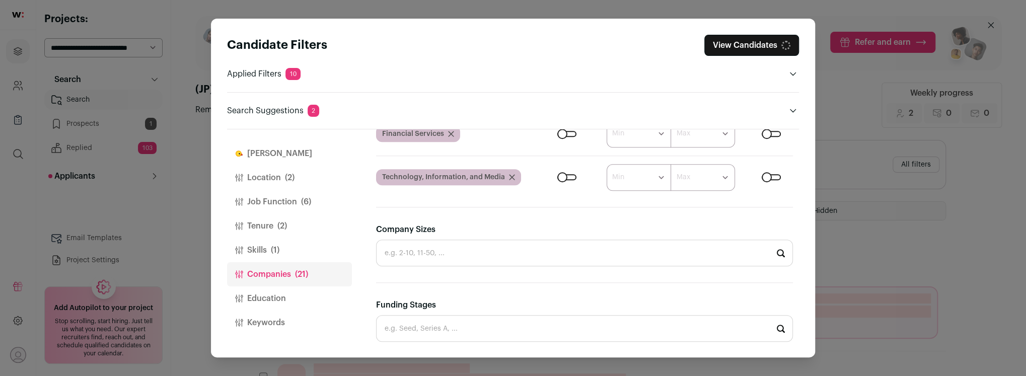
click at [405, 248] on input "Company Sizes" at bounding box center [584, 253] width 417 height 27
click at [416, 311] on li "11-50" at bounding box center [585, 307] width 416 height 27
type input "11-50"
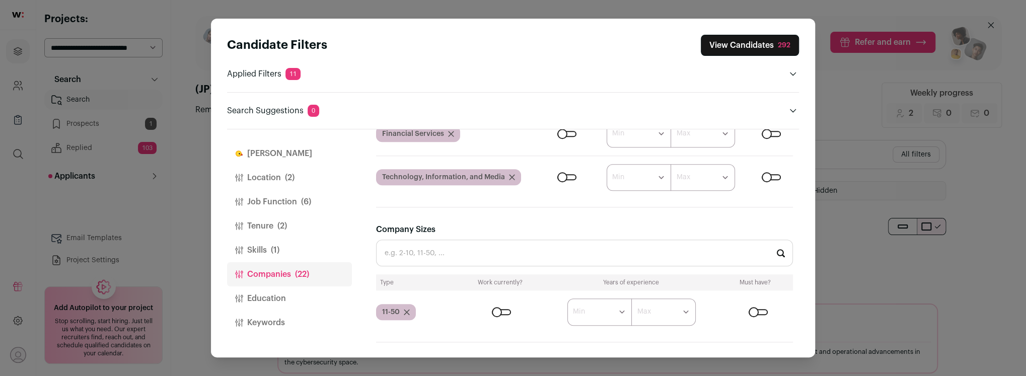
click at [497, 310] on div "Close modal via background" at bounding box center [501, 312] width 19 height 6
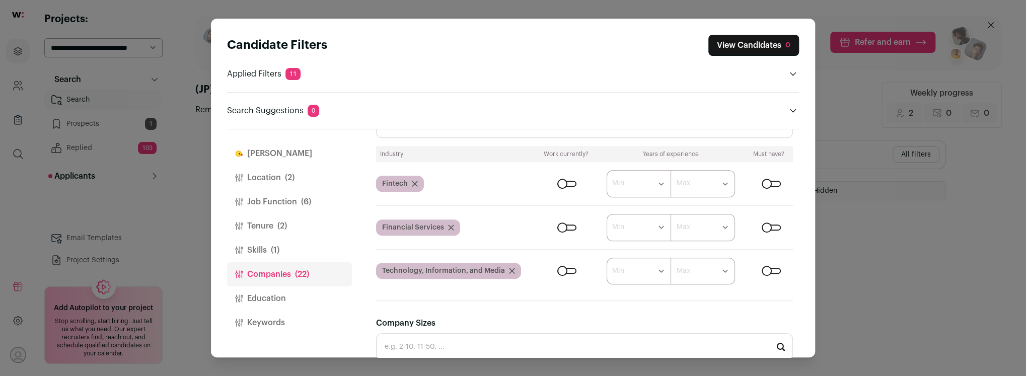
scroll to position [460, 0]
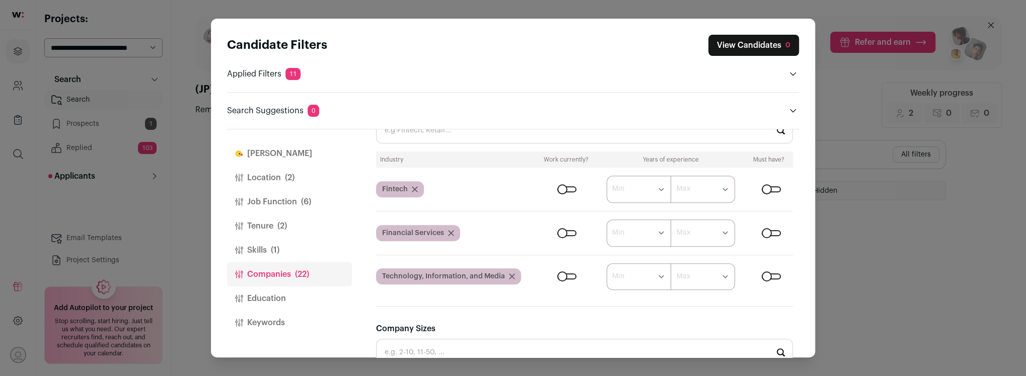
click at [569, 190] on div "Close modal via background" at bounding box center [567, 189] width 19 height 6
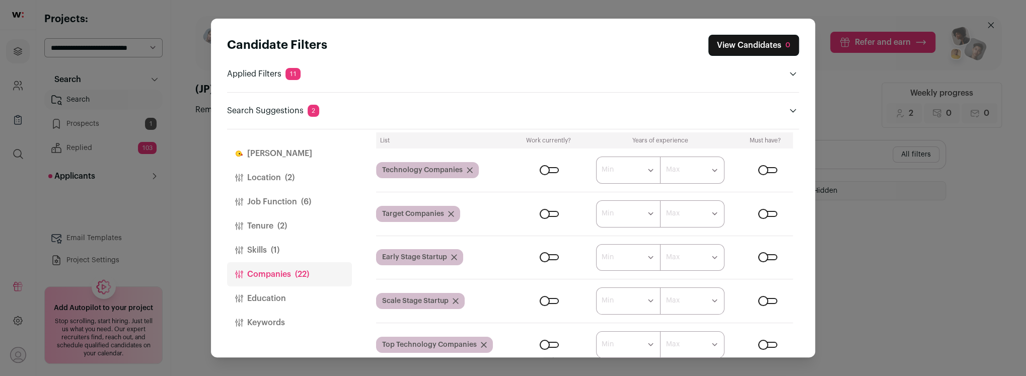
scroll to position [89, 0]
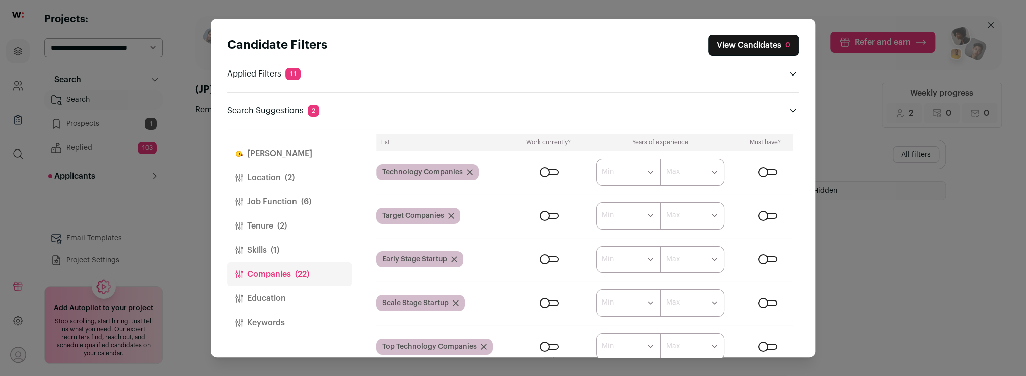
click at [552, 214] on div "Close modal via background" at bounding box center [549, 216] width 19 height 6
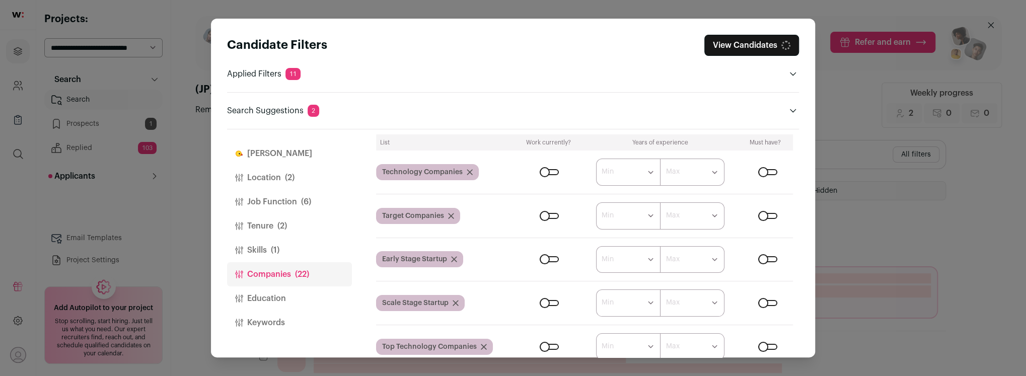
click at [552, 259] on div "Close modal via background" at bounding box center [549, 259] width 19 height 6
click at [554, 307] on form "****** ******* ******* ******* ******* ******* ******* ******* ******* ********…" at bounding box center [656, 303] width 276 height 27
click at [552, 302] on div "Close modal via background" at bounding box center [549, 303] width 19 height 6
click at [770, 169] on div "Close modal via background" at bounding box center [768, 172] width 19 height 6
click at [554, 173] on div "Close modal via background" at bounding box center [549, 172] width 19 height 6
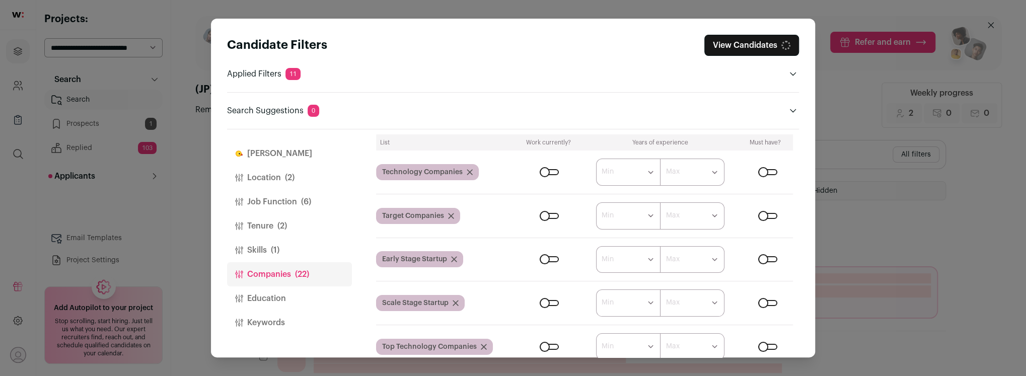
click at [552, 346] on div "Close modal via background" at bounding box center [549, 347] width 19 height 6
click at [773, 256] on div "Close modal via background" at bounding box center [768, 259] width 19 height 6
click at [772, 303] on div "Close modal via background" at bounding box center [768, 303] width 19 height 6
click at [768, 344] on div "Close modal via background" at bounding box center [768, 347] width 19 height 6
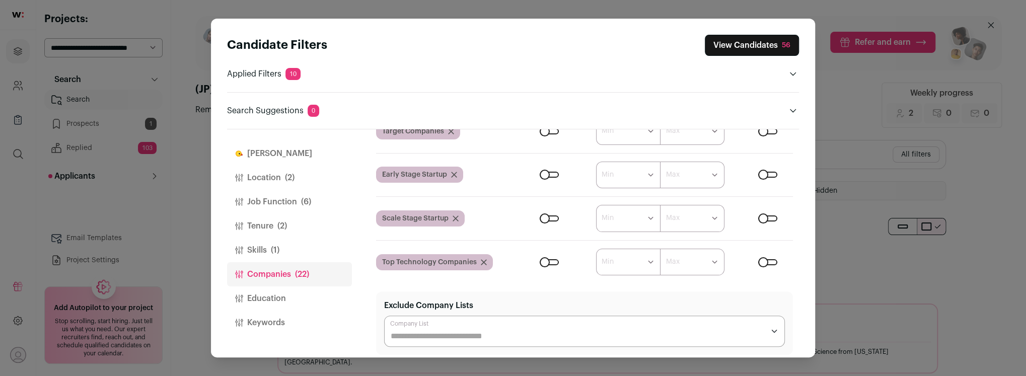
scroll to position [0, 0]
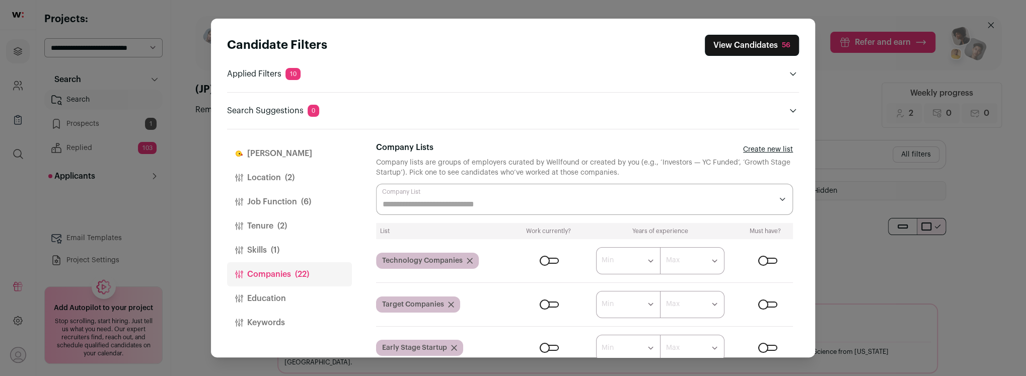
click at [267, 178] on button "Location (2)" at bounding box center [289, 178] width 125 height 24
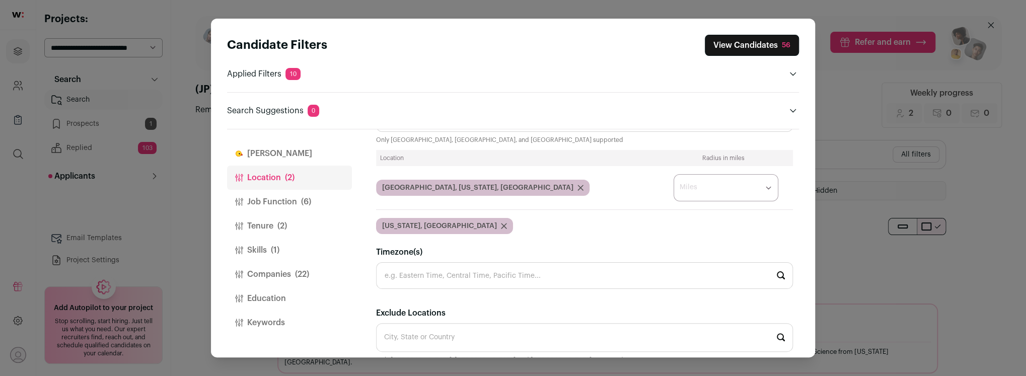
scroll to position [90, 0]
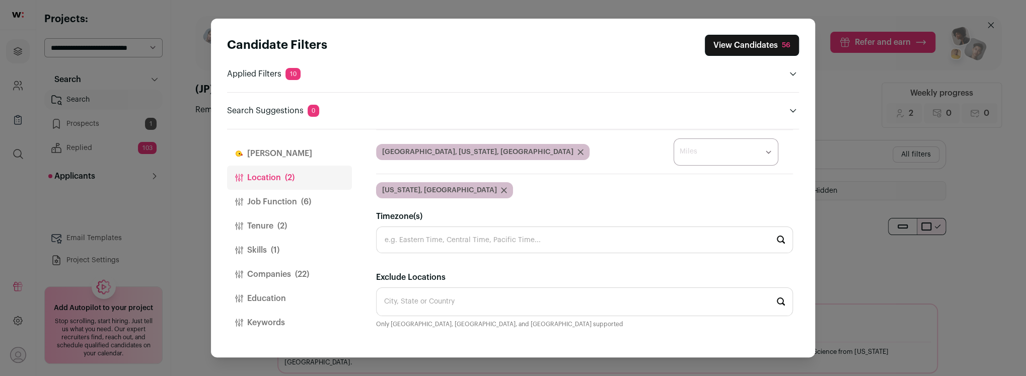
click at [285, 203] on button "Job Function (6)" at bounding box center [289, 202] width 125 height 24
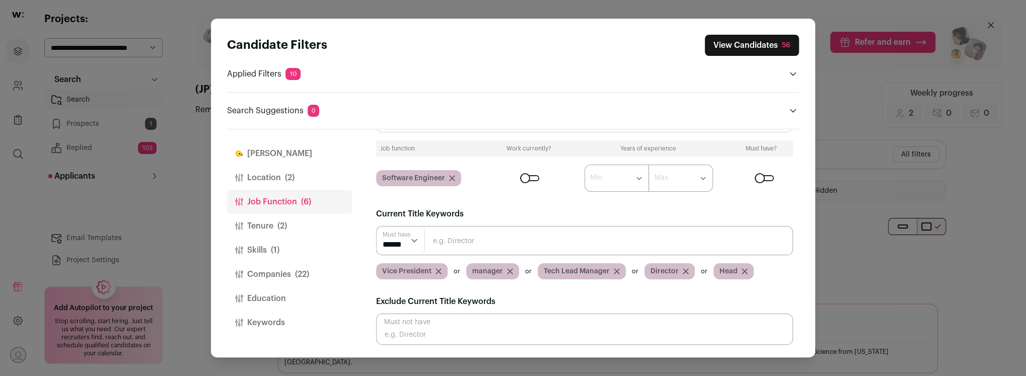
scroll to position [50, 0]
click at [733, 44] on button "View Candidates 56" at bounding box center [752, 45] width 94 height 21
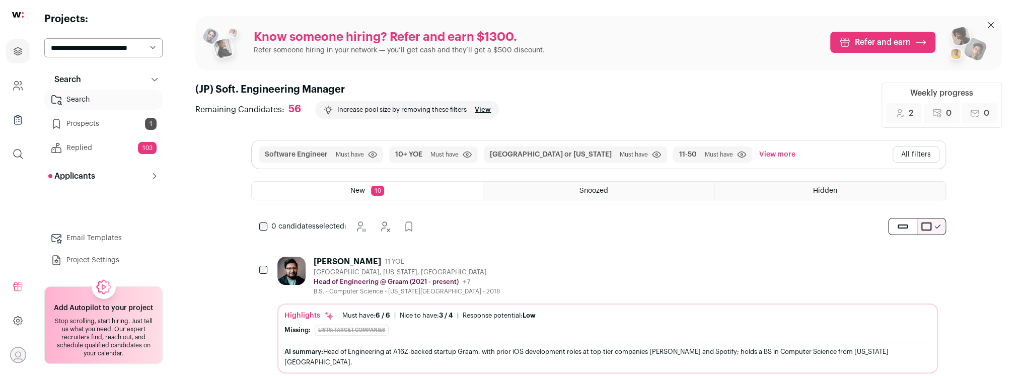
click at [471, 265] on div "[PERSON_NAME] 11 YOE [GEOGRAPHIC_DATA], [US_STATE], [GEOGRAPHIC_DATA] Head of E…" at bounding box center [608, 276] width 661 height 39
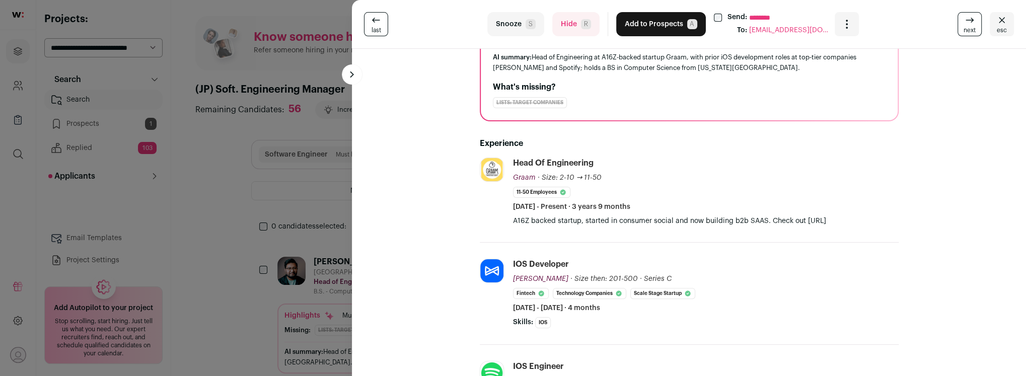
scroll to position [0, 0]
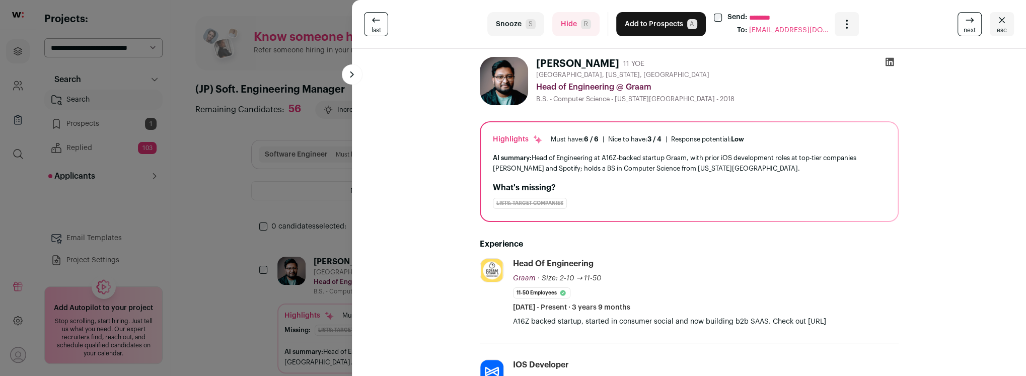
click at [574, 23] on button "Hide R" at bounding box center [576, 24] width 47 height 24
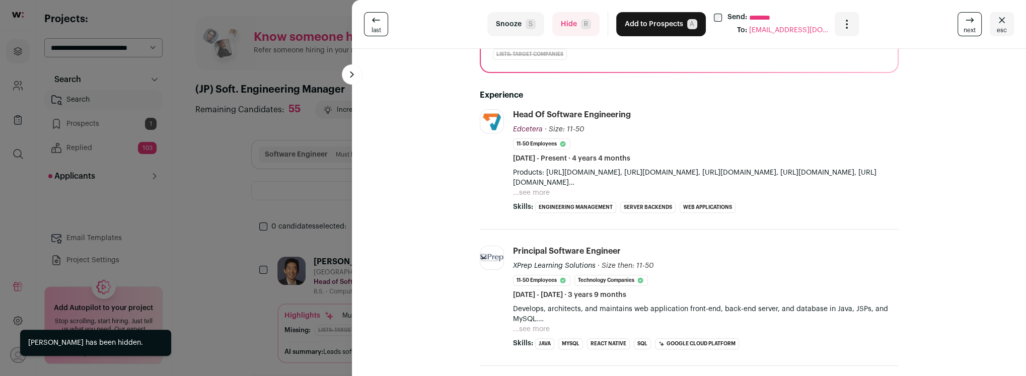
scroll to position [147, 0]
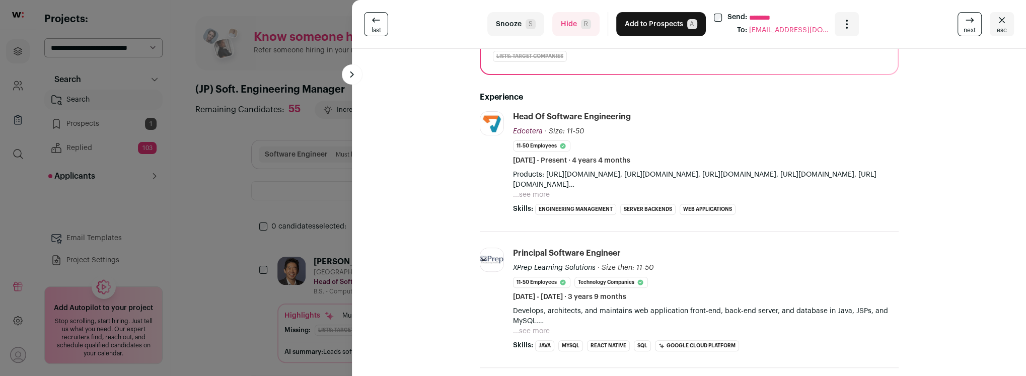
click at [569, 29] on button "Hide R" at bounding box center [576, 24] width 47 height 24
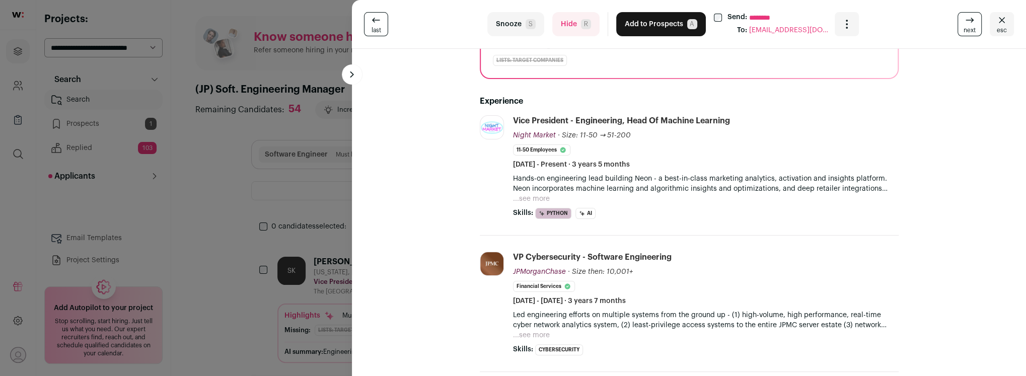
scroll to position [143, 0]
click at [529, 198] on button "...see more" at bounding box center [531, 199] width 37 height 10
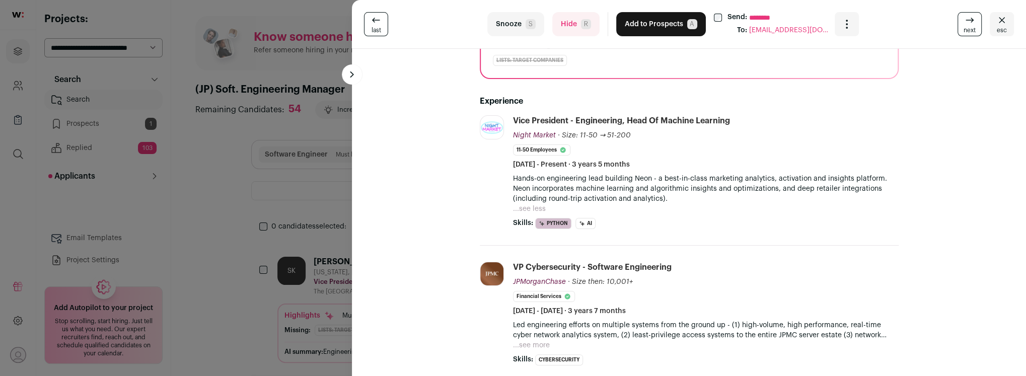
click at [565, 23] on button "Hide R" at bounding box center [576, 24] width 47 height 24
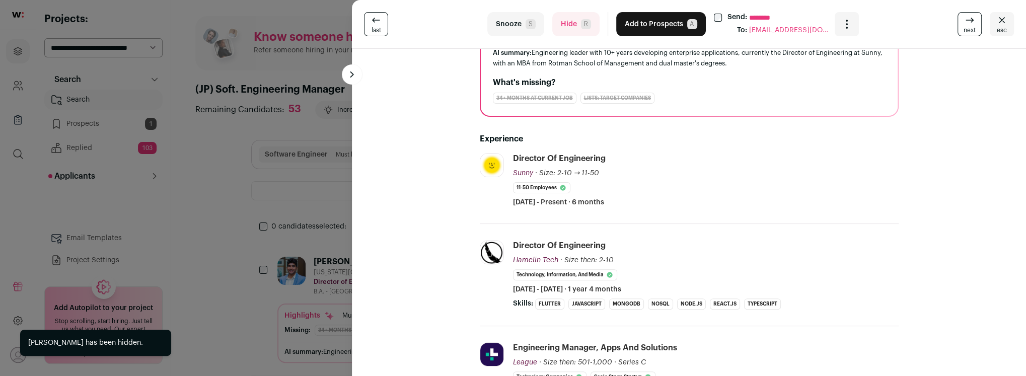
scroll to position [105, 0]
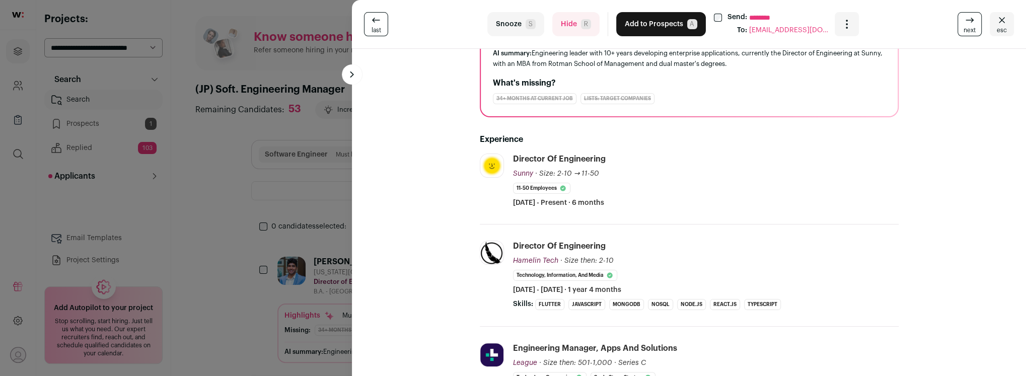
click at [565, 31] on button "Hide R" at bounding box center [576, 24] width 47 height 24
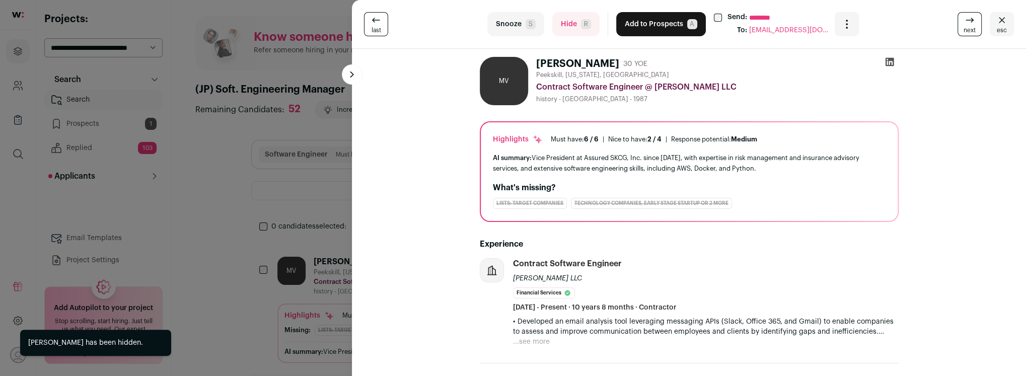
click at [573, 23] on button "Hide R" at bounding box center [576, 24] width 47 height 24
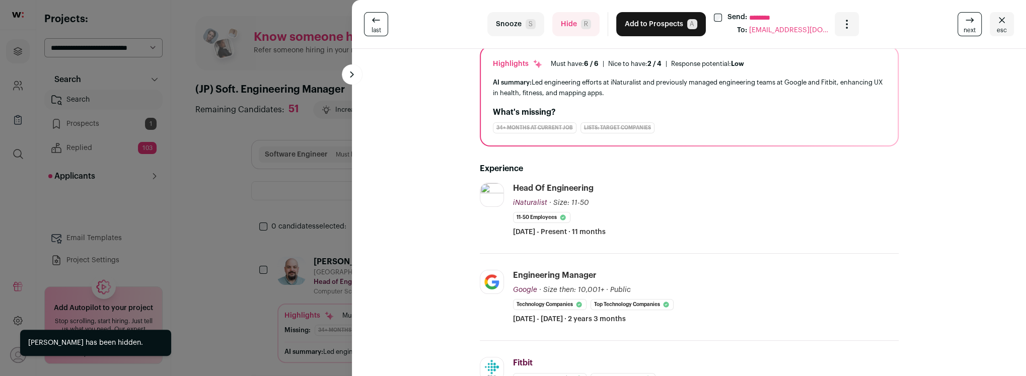
scroll to position [110, 0]
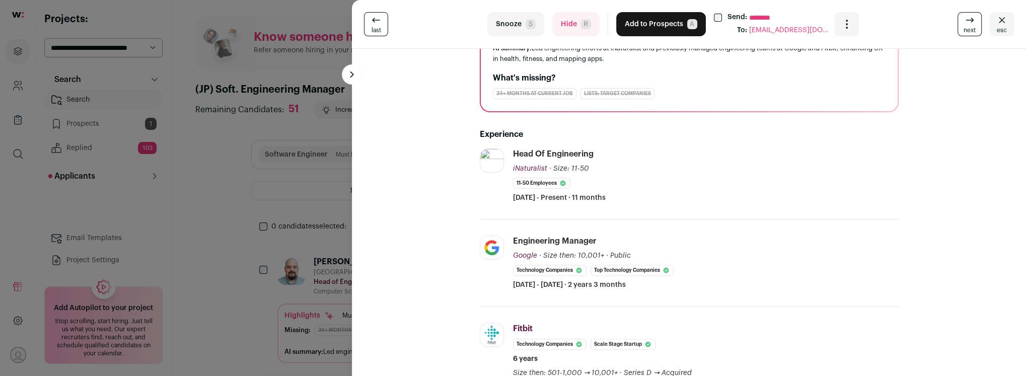
click at [567, 27] on button "Hide R" at bounding box center [576, 24] width 47 height 24
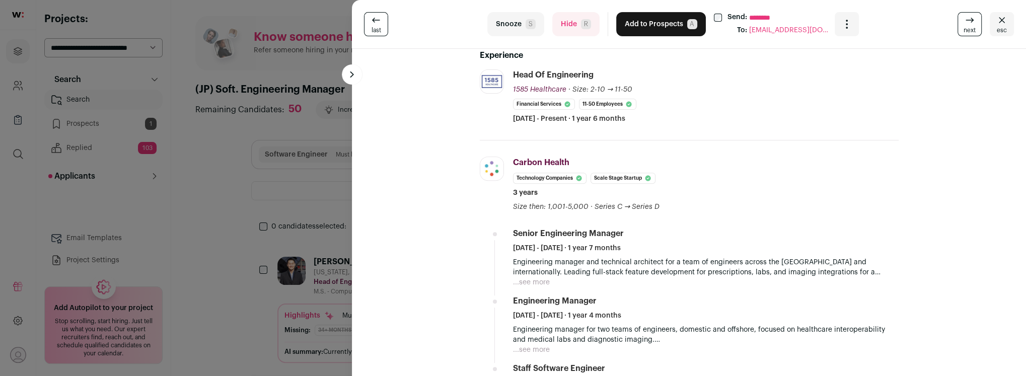
scroll to position [187, 0]
click at [568, 25] on button "Hide R" at bounding box center [576, 24] width 47 height 24
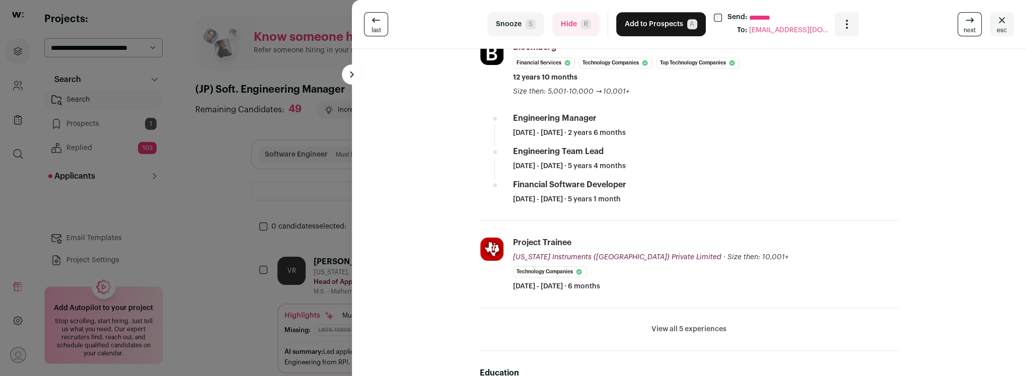
scroll to position [340, 0]
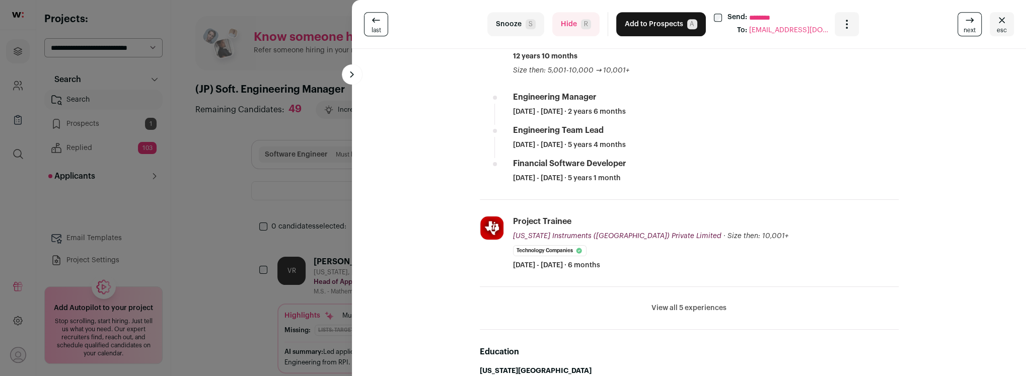
click at [659, 304] on button "View all 5 experiences" at bounding box center [689, 308] width 75 height 10
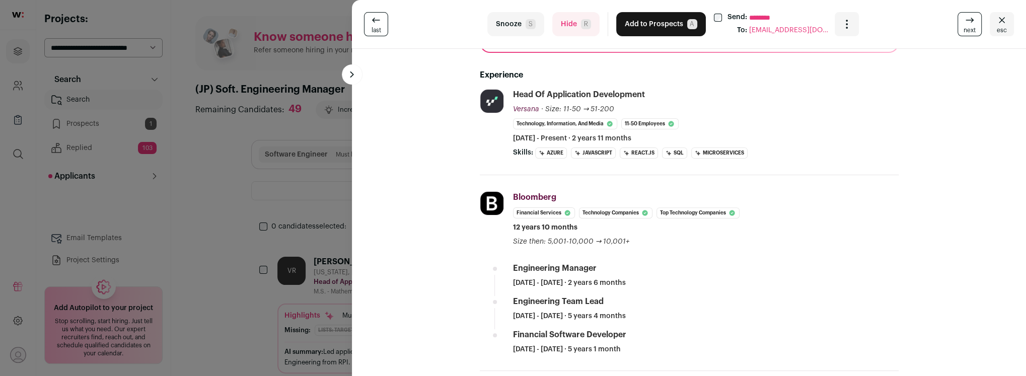
scroll to position [0, 0]
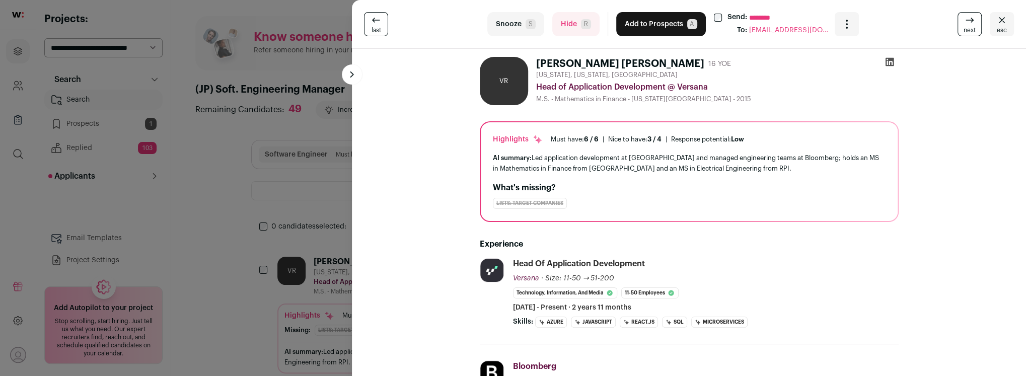
click at [886, 59] on icon at bounding box center [890, 62] width 10 height 10
click at [645, 28] on button "Add to Prospects A" at bounding box center [661, 24] width 90 height 24
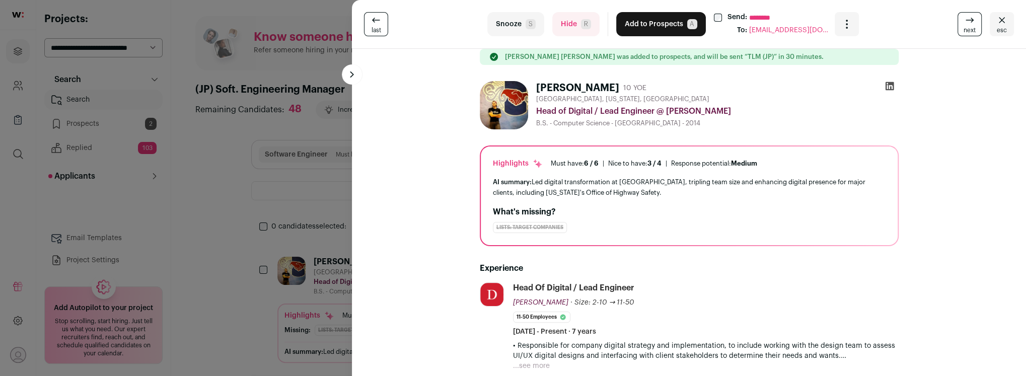
click at [569, 24] on button "Hide R" at bounding box center [576, 24] width 47 height 24
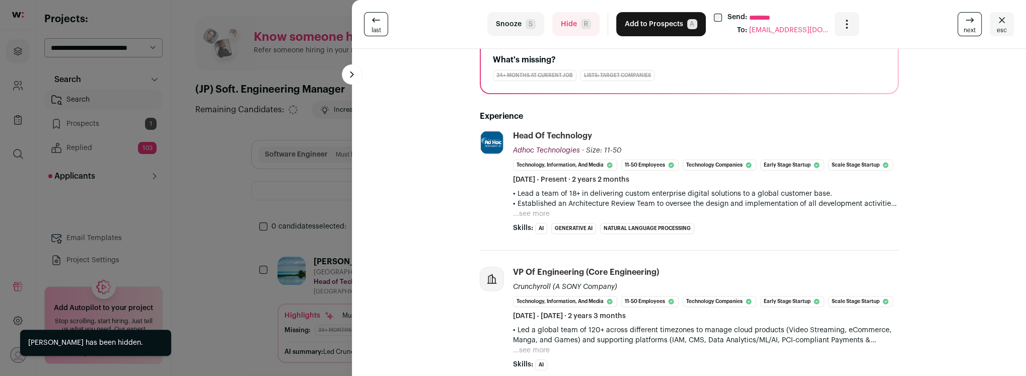
scroll to position [152, 0]
click at [532, 216] on button "...see more" at bounding box center [531, 215] width 37 height 10
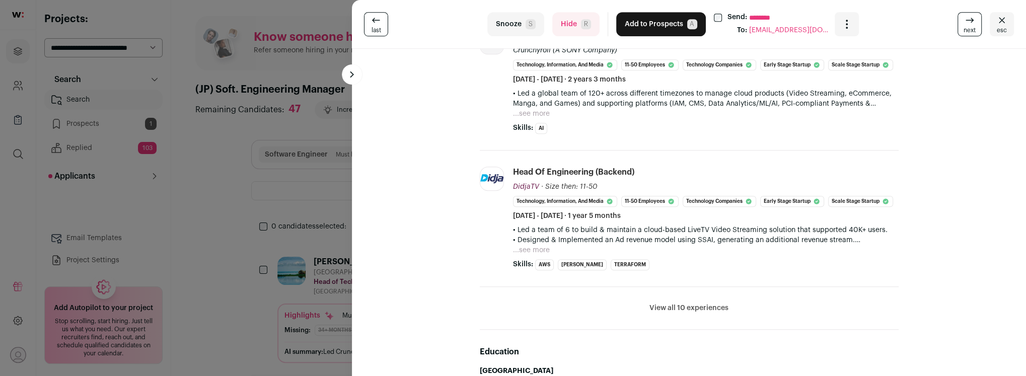
scroll to position [0, 0]
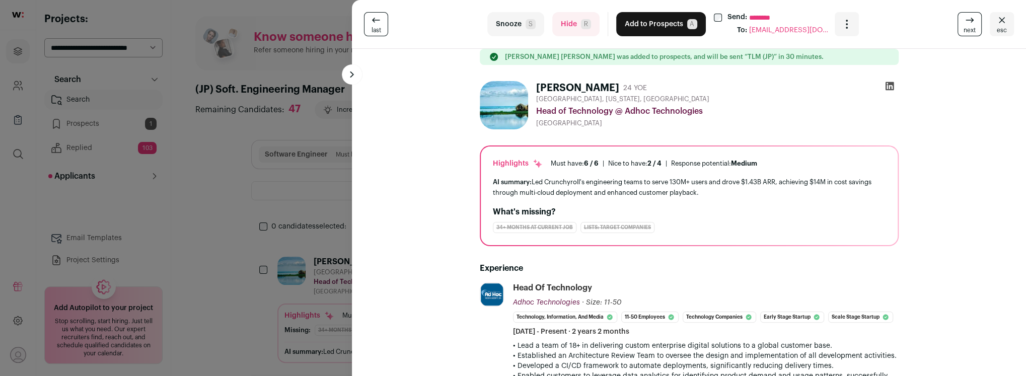
click at [571, 23] on button "Hide R" at bounding box center [576, 24] width 47 height 24
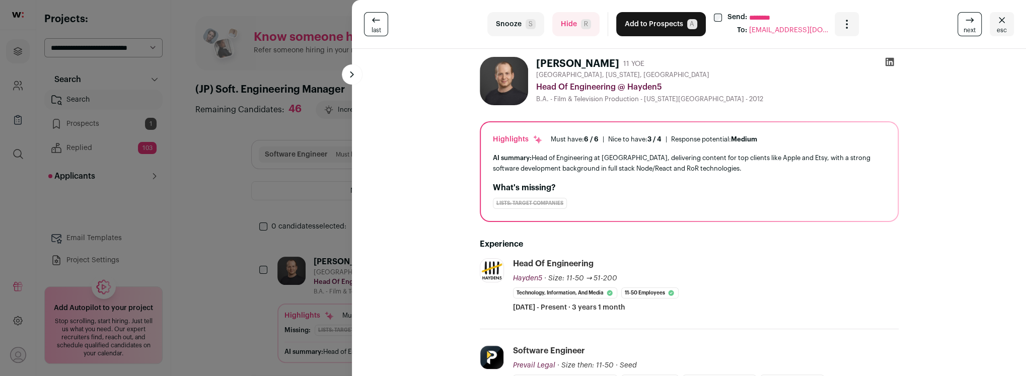
click at [568, 19] on button "Hide R" at bounding box center [576, 24] width 47 height 24
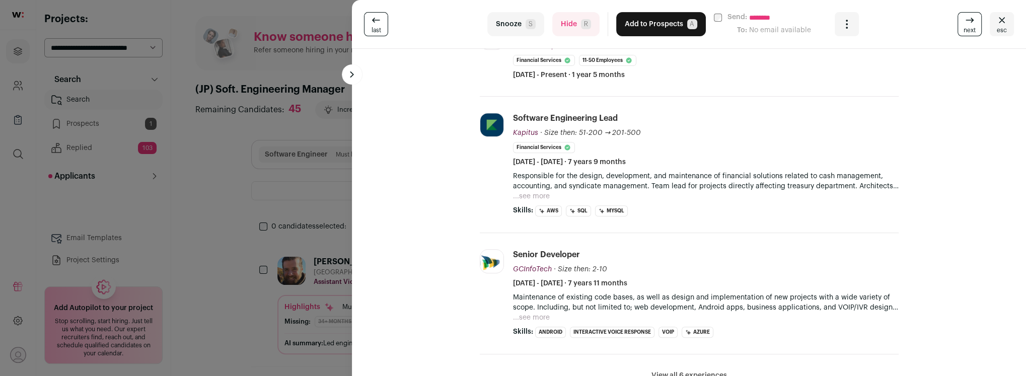
scroll to position [249, 0]
click at [573, 24] on button "Hide R" at bounding box center [576, 24] width 47 height 24
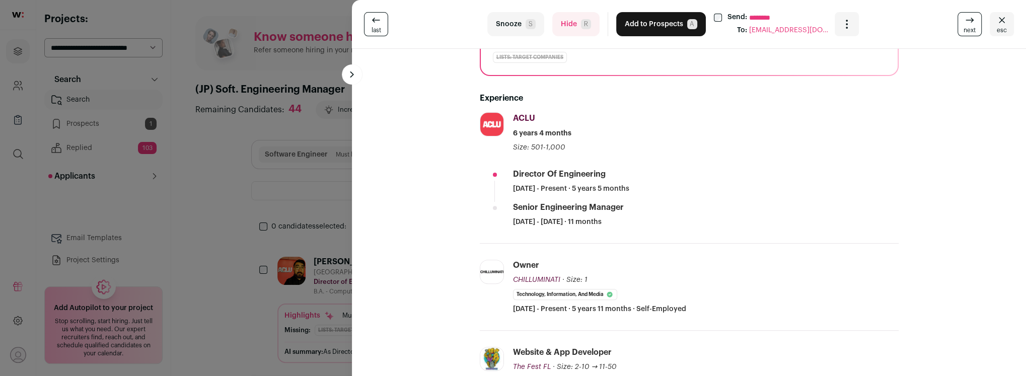
scroll to position [145, 0]
click at [575, 22] on button "Hide R" at bounding box center [576, 24] width 47 height 24
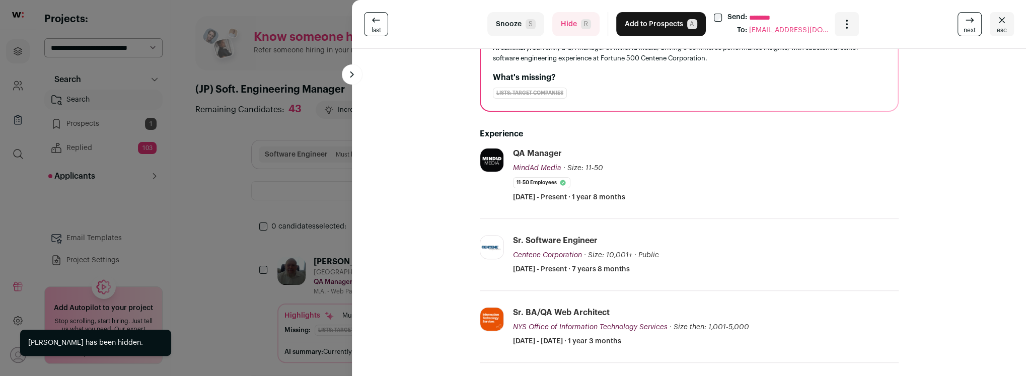
scroll to position [109, 0]
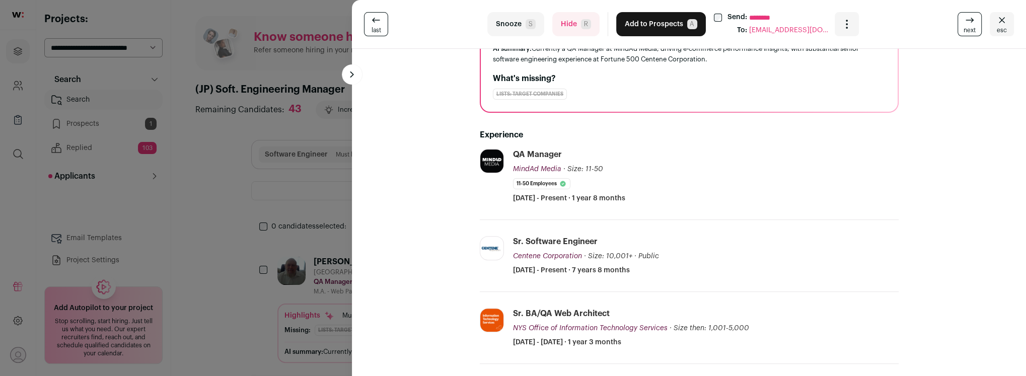
click at [566, 37] on div "last Snooze S Hide R Add to Prospects A Send: ******** To: abcvin@gmail.com Are…" at bounding box center [689, 24] width 674 height 49
click at [568, 33] on button "Hide R" at bounding box center [576, 24] width 47 height 24
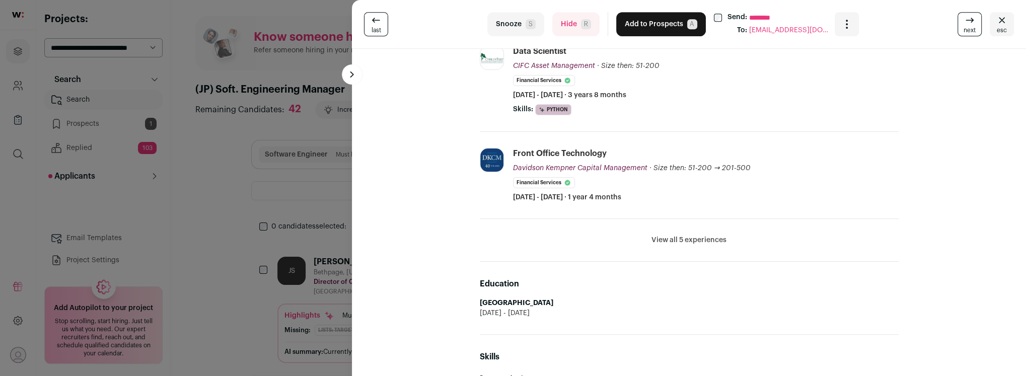
scroll to position [375, 0]
click at [670, 243] on button "View all 5 experiences" at bounding box center [689, 241] width 75 height 10
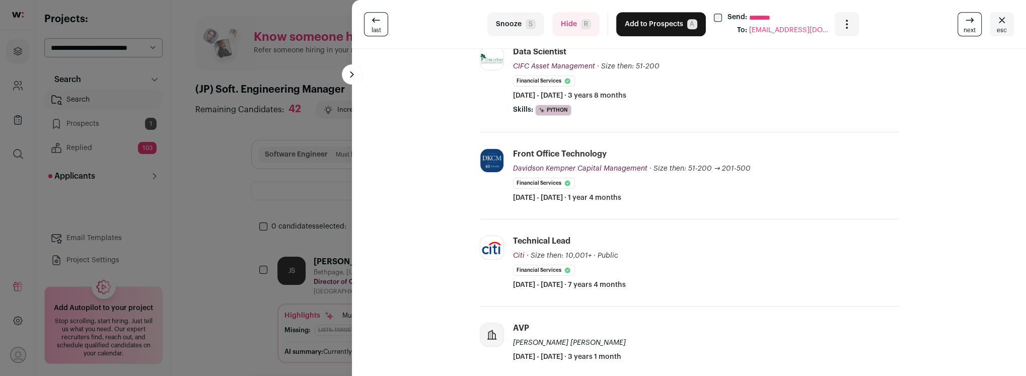
scroll to position [0, 0]
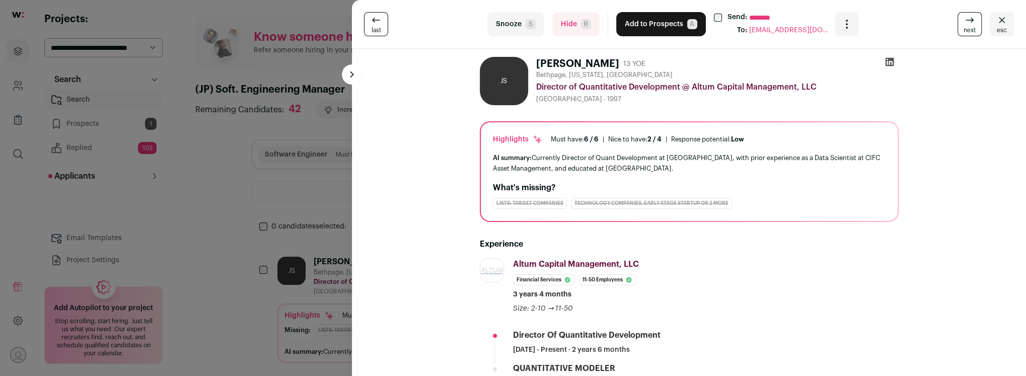
click at [570, 23] on button "Hide R" at bounding box center [576, 24] width 47 height 24
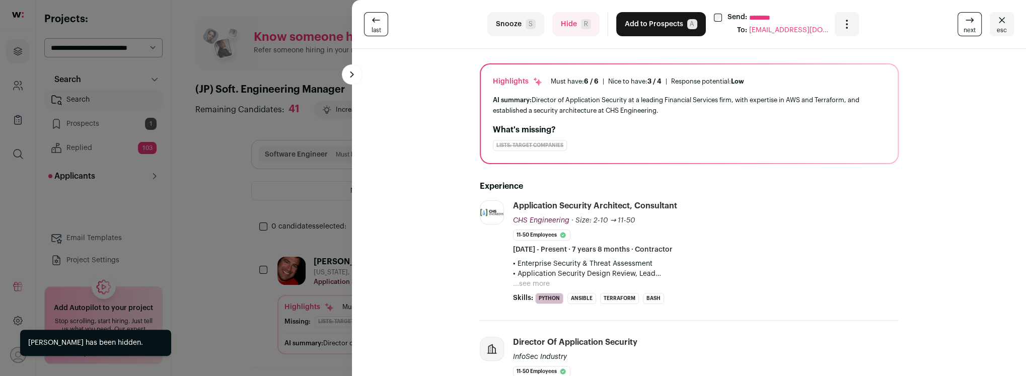
scroll to position [78, 0]
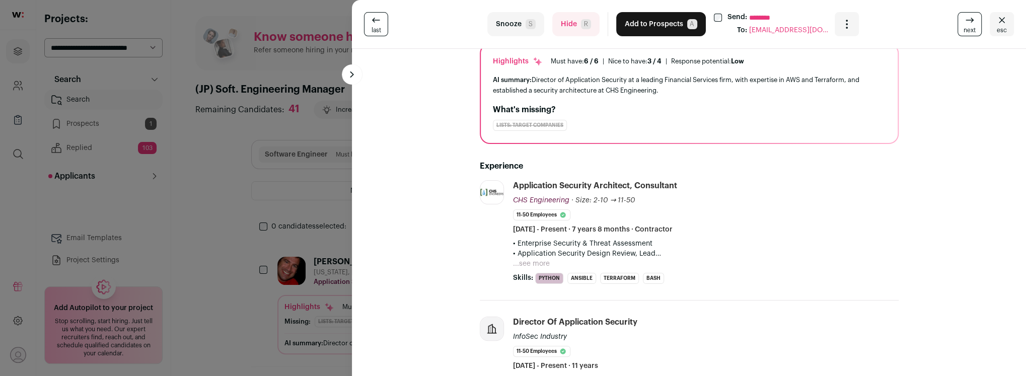
click at [536, 260] on button "...see more" at bounding box center [531, 264] width 37 height 10
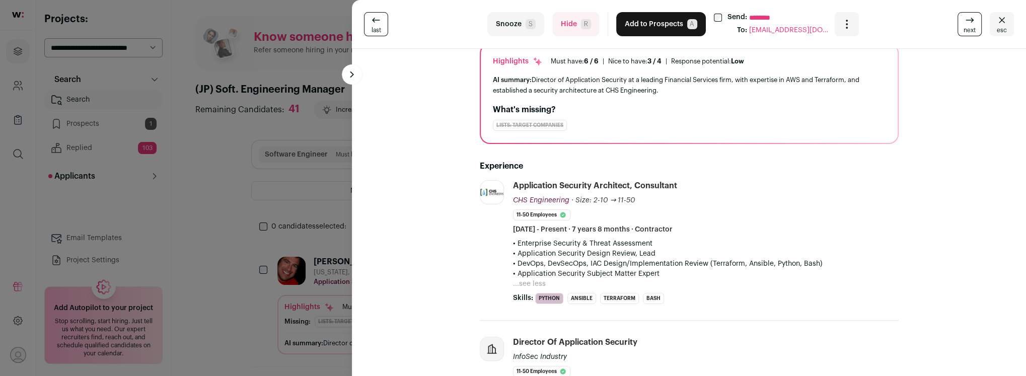
click at [564, 17] on button "Hide R" at bounding box center [576, 24] width 47 height 24
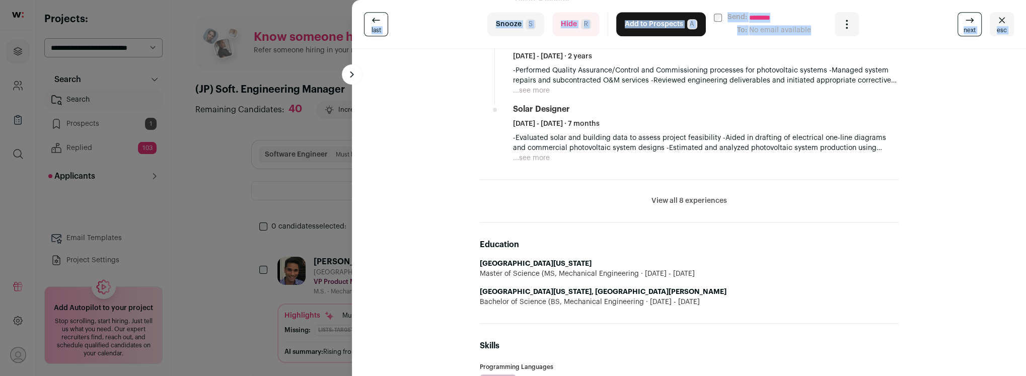
scroll to position [743, 0]
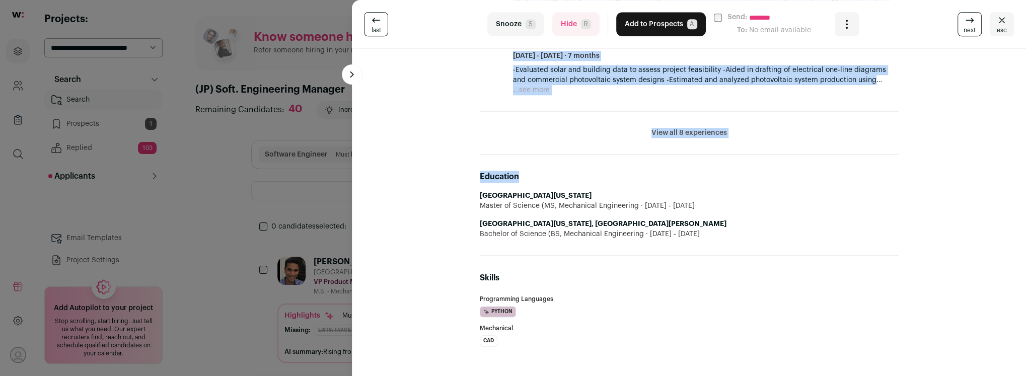
drag, startPoint x: 472, startPoint y: 78, endPoint x: 777, endPoint y: 183, distance: 322.6
click at [675, 135] on button "View all 8 experiences" at bounding box center [690, 133] width 76 height 10
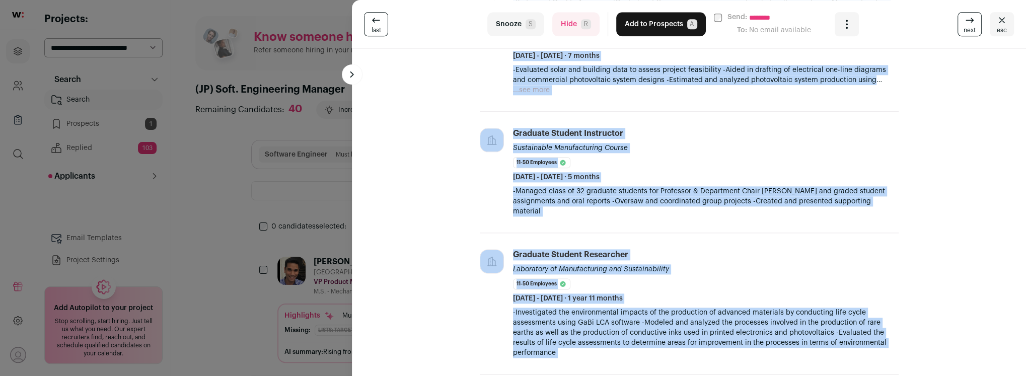
copy div "Anton Patton 10 YOE San Francisco Bay Area VP Product Management @ Chint Power …"
click at [568, 15] on button "Hide R" at bounding box center [576, 24] width 47 height 24
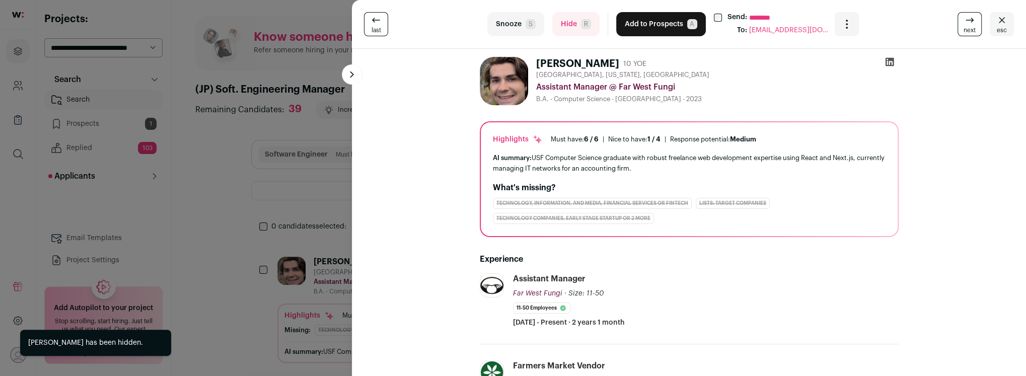
click at [569, 27] on button "Hide R" at bounding box center [576, 24] width 47 height 24
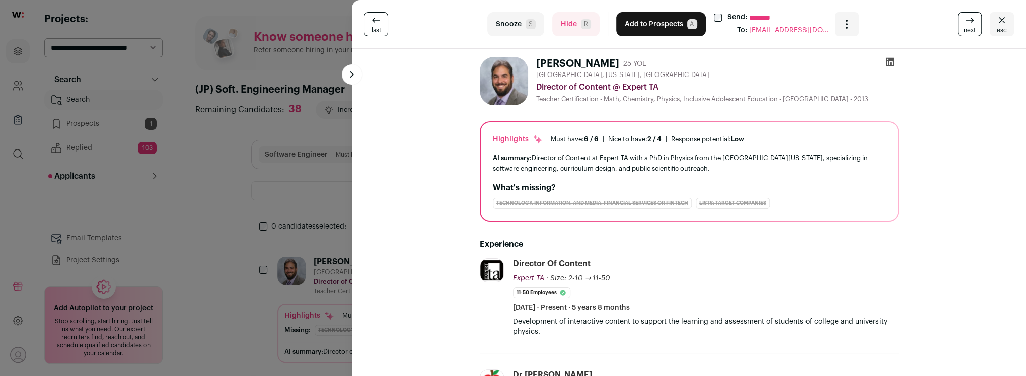
click at [566, 27] on button "Hide R" at bounding box center [576, 24] width 47 height 24
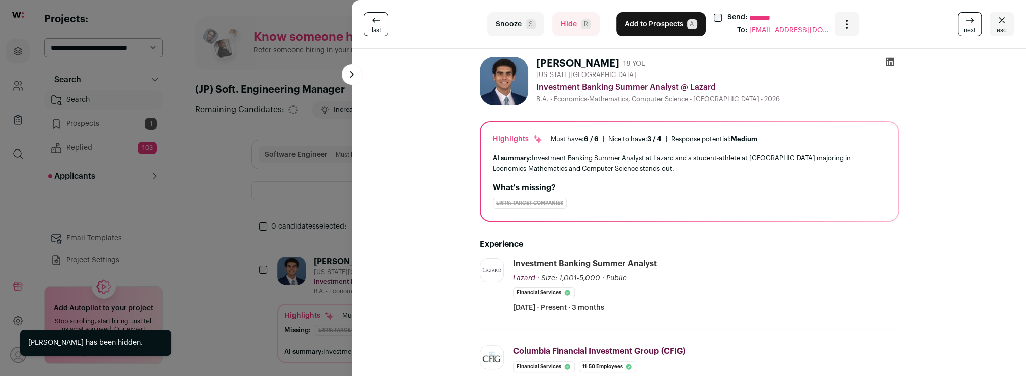
click at [566, 27] on button "Hide R" at bounding box center [576, 24] width 47 height 24
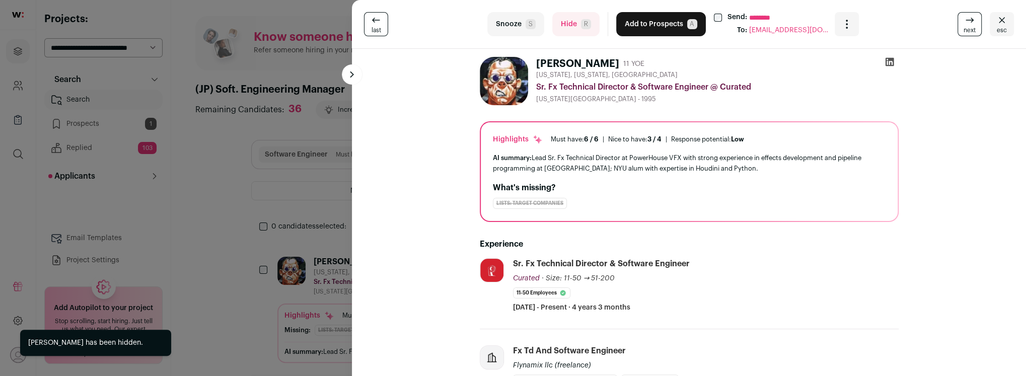
click at [566, 26] on button "Hide R" at bounding box center [576, 24] width 47 height 24
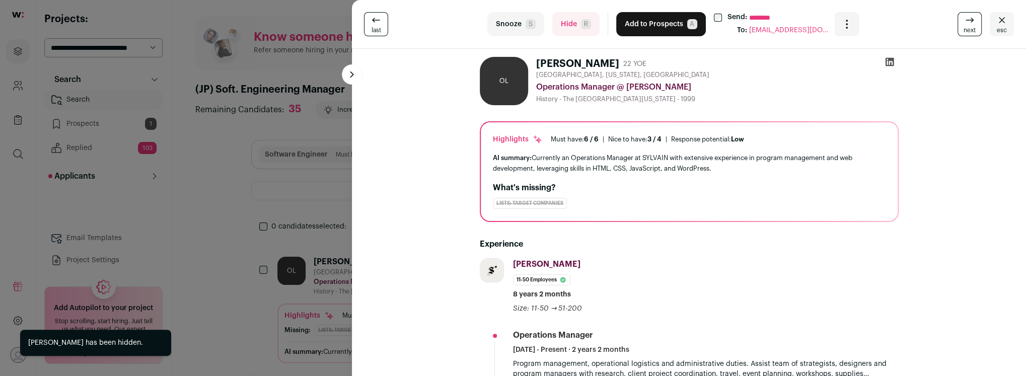
click at [566, 26] on button "Hide R" at bounding box center [576, 24] width 47 height 24
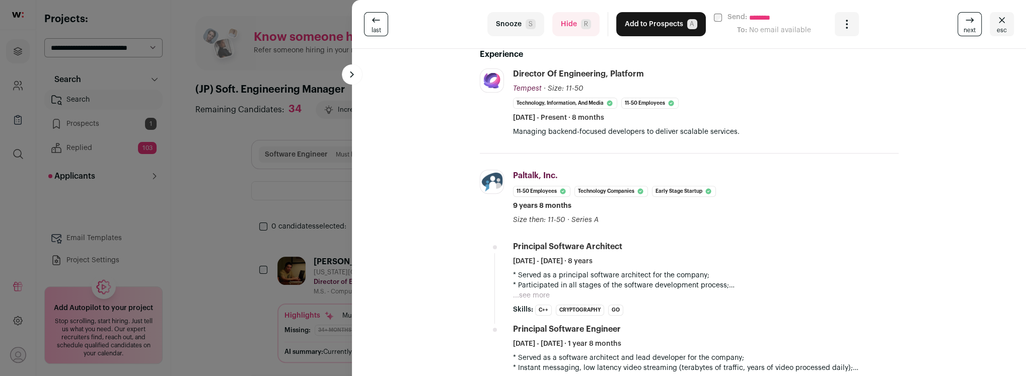
scroll to position [242, 0]
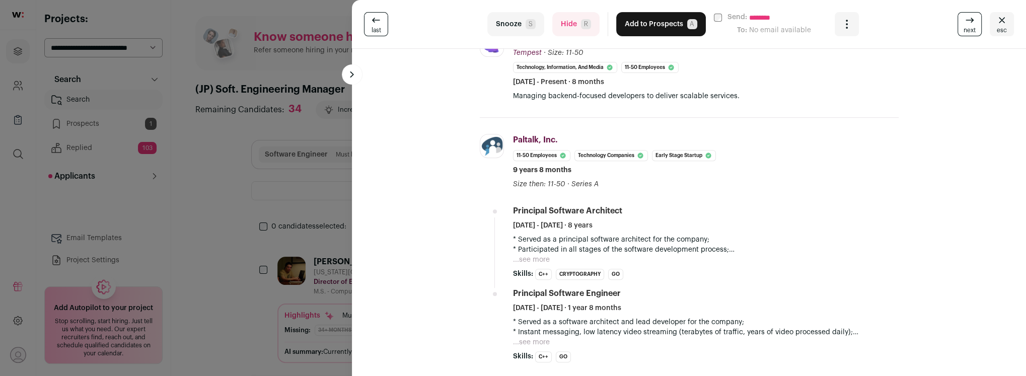
click at [562, 30] on button "Hide R" at bounding box center [576, 24] width 47 height 24
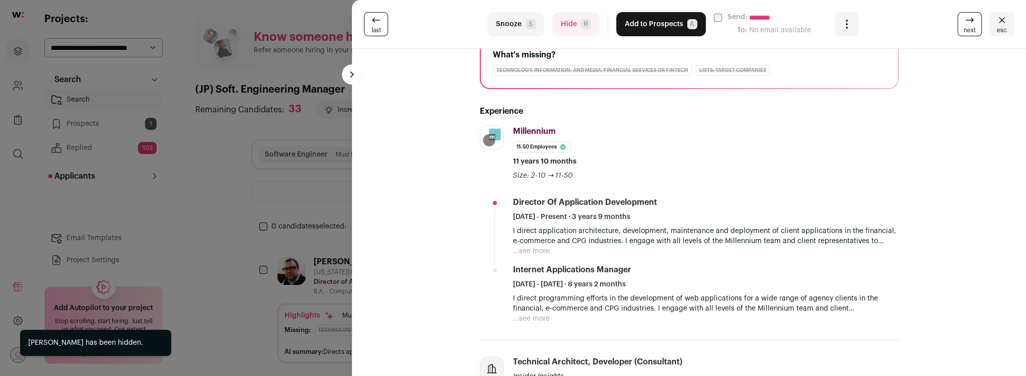
scroll to position [155, 0]
click at [537, 249] on button "...see more" at bounding box center [531, 251] width 37 height 10
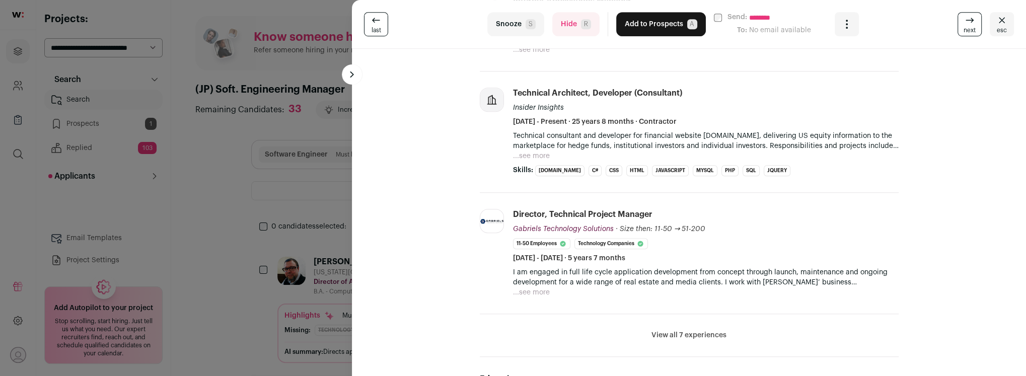
scroll to position [447, 0]
click at [565, 20] on button "Hide R" at bounding box center [576, 24] width 47 height 24
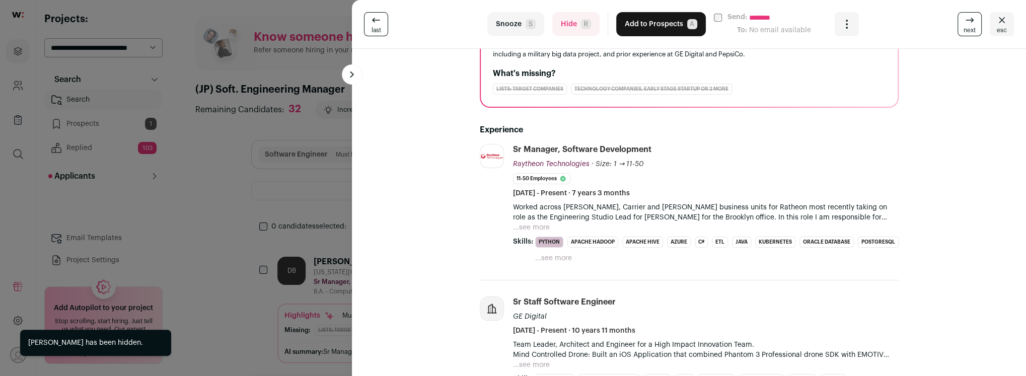
scroll to position [130, 0]
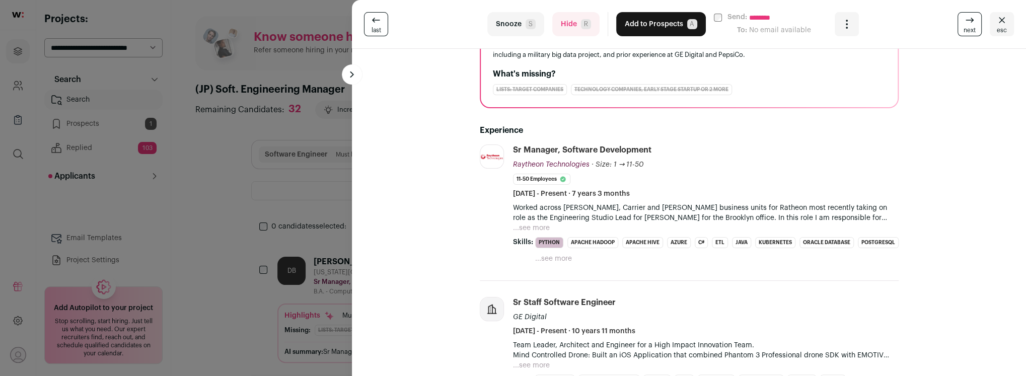
click at [563, 25] on button "Hide R" at bounding box center [576, 24] width 47 height 24
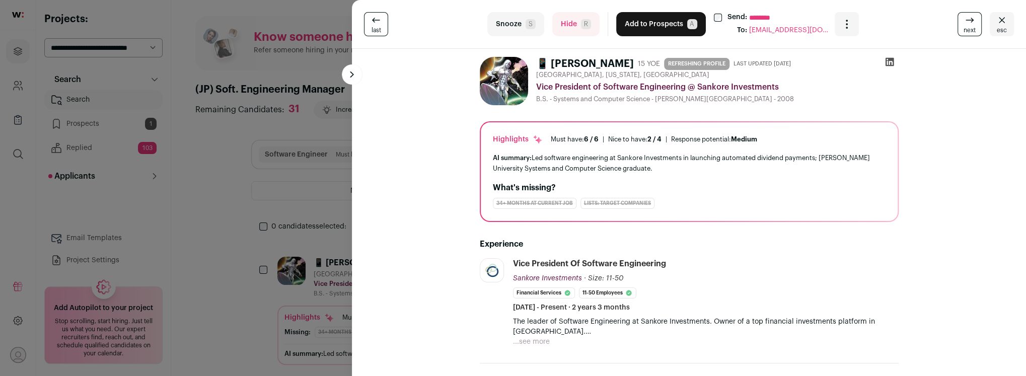
click at [888, 63] on icon at bounding box center [889, 62] width 9 height 9
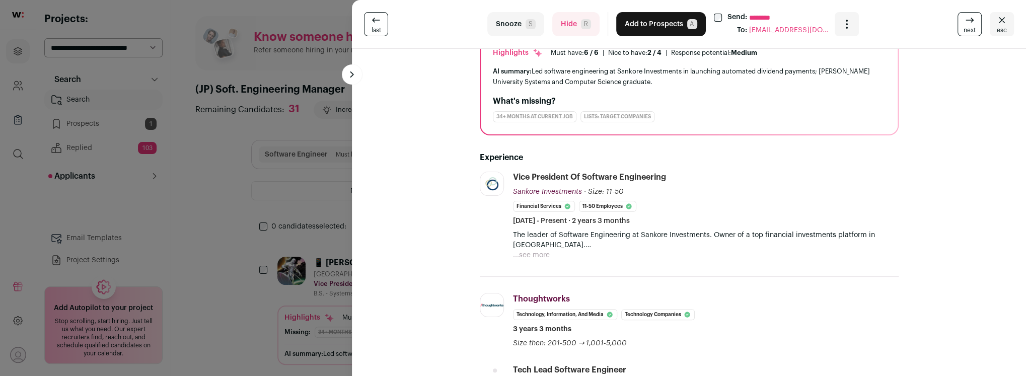
scroll to position [86, 0]
click at [541, 252] on button "...see more" at bounding box center [531, 256] width 37 height 10
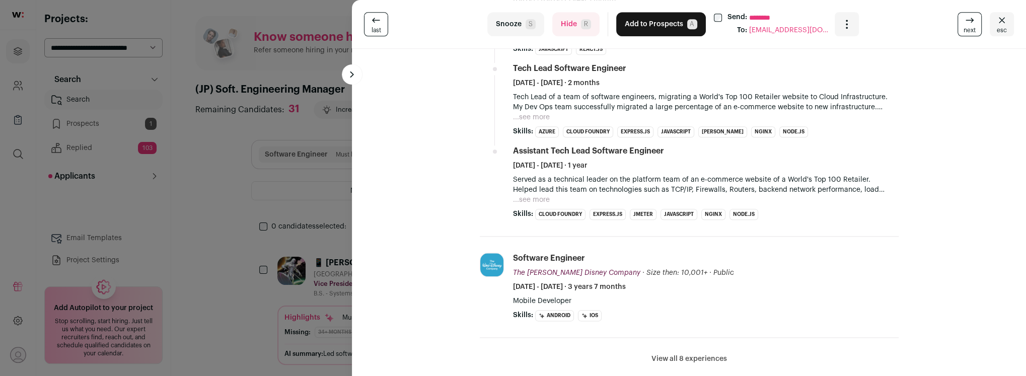
scroll to position [641, 0]
click at [667, 355] on button "View all 8 experiences" at bounding box center [690, 360] width 76 height 10
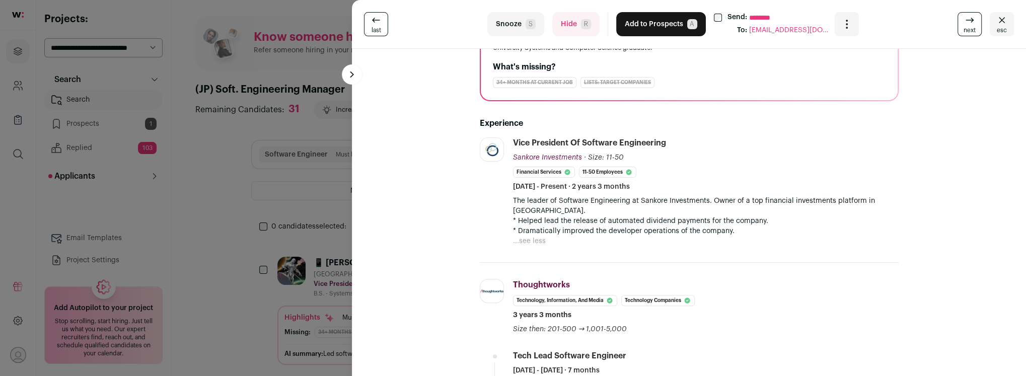
scroll to position [0, 0]
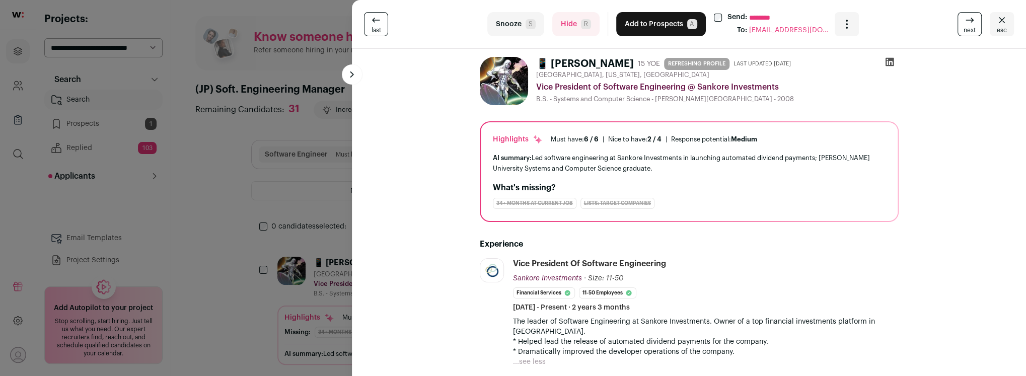
click at [632, 35] on button "Add to Prospects A" at bounding box center [661, 24] width 90 height 24
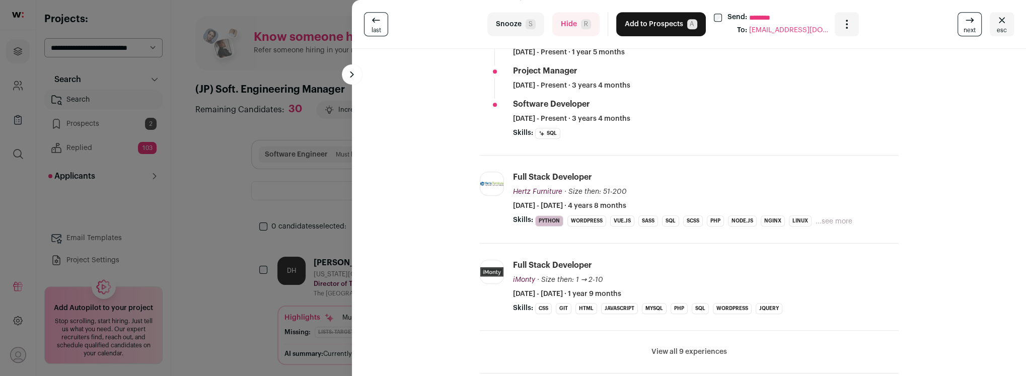
scroll to position [324, 0]
click at [559, 30] on button "Hide R" at bounding box center [576, 24] width 47 height 24
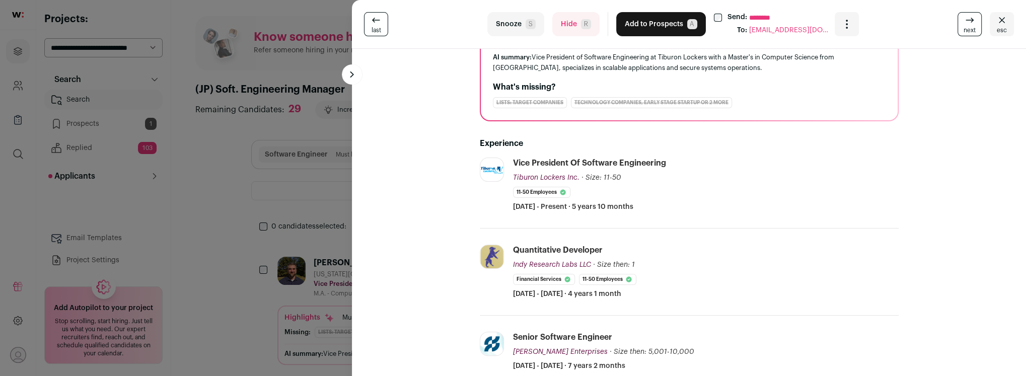
scroll to position [139, 0]
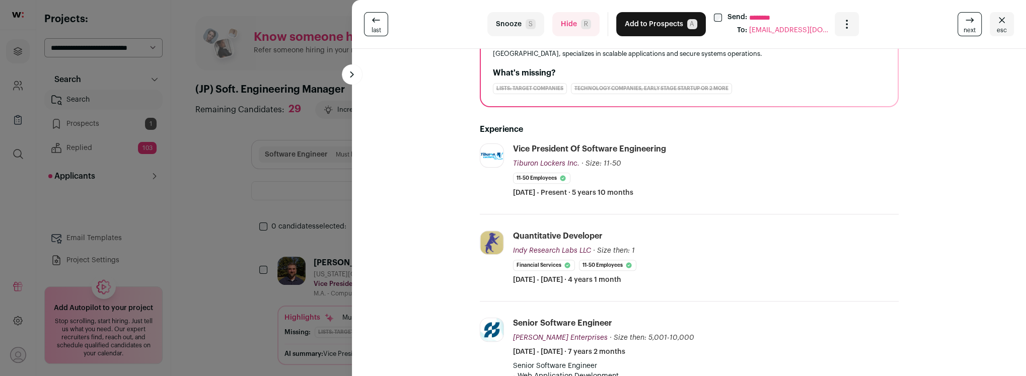
click at [575, 32] on button "Hide R" at bounding box center [576, 24] width 47 height 24
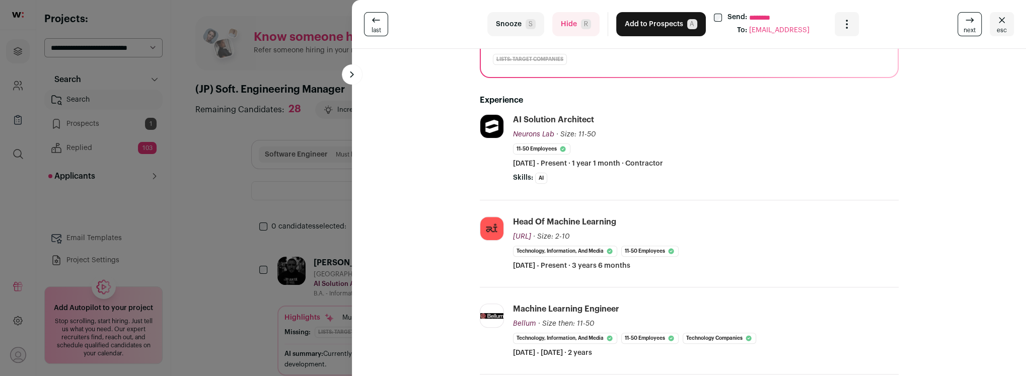
scroll to position [141, 0]
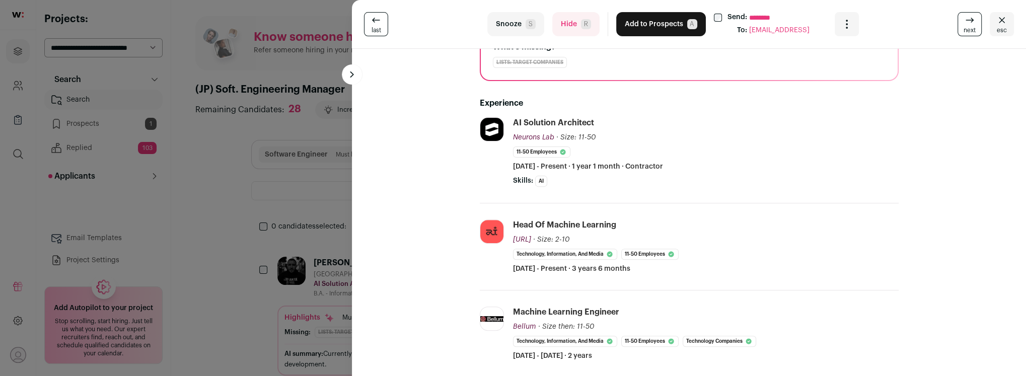
click at [572, 23] on button "Hide R" at bounding box center [576, 24] width 47 height 24
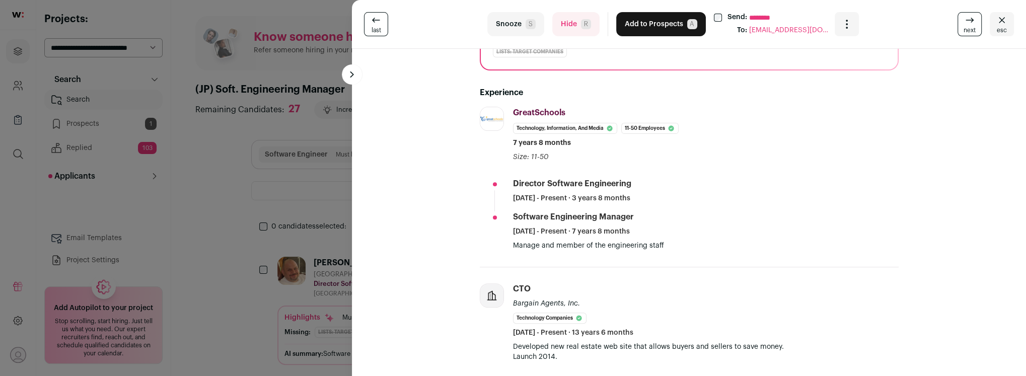
scroll to position [151, 0]
click at [579, 30] on button "Hide R" at bounding box center [576, 24] width 47 height 24
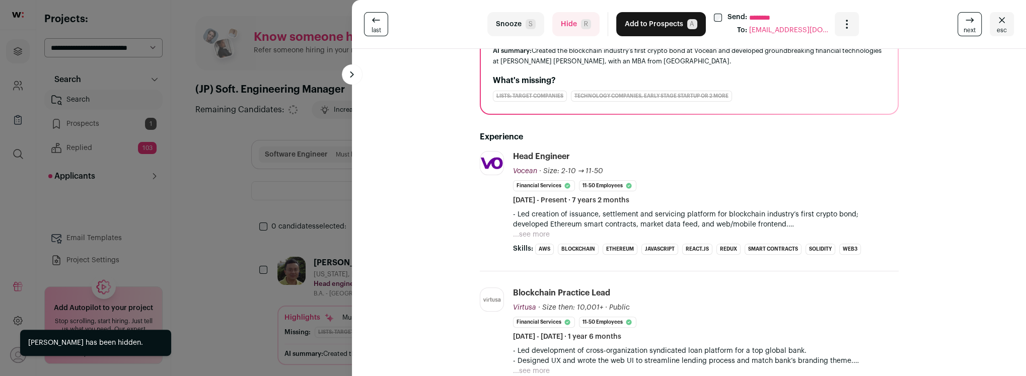
scroll to position [107, 0]
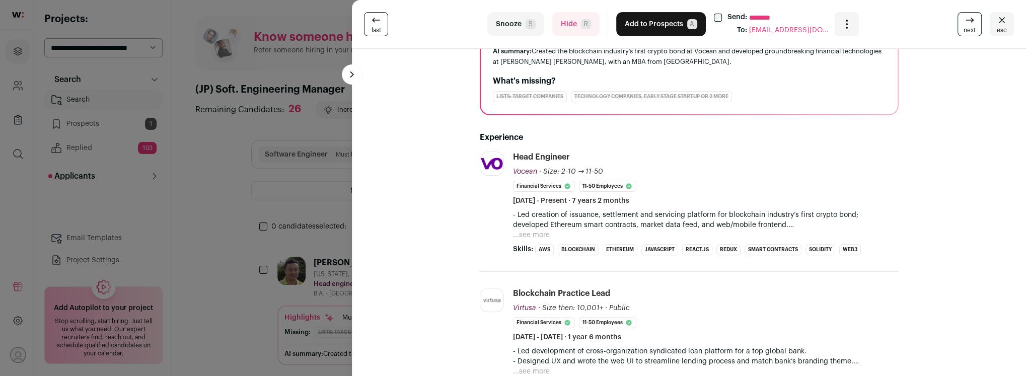
click at [536, 235] on button "...see more" at bounding box center [531, 235] width 37 height 10
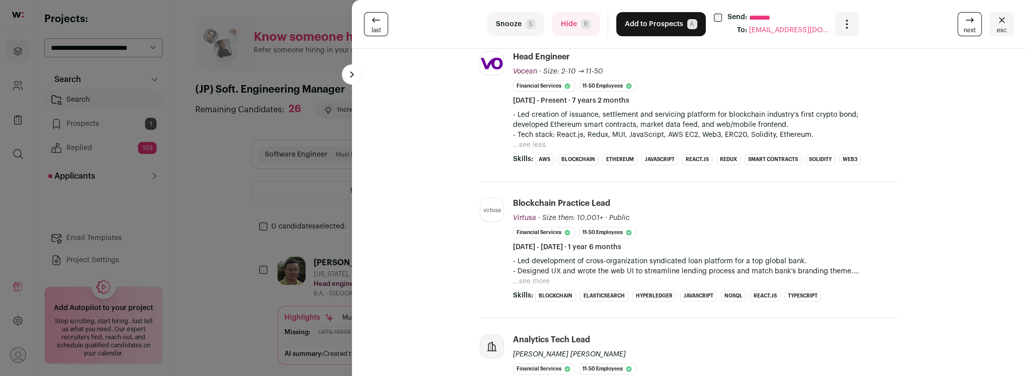
scroll to position [208, 0]
click at [534, 145] on button "...see less" at bounding box center [529, 145] width 33 height 10
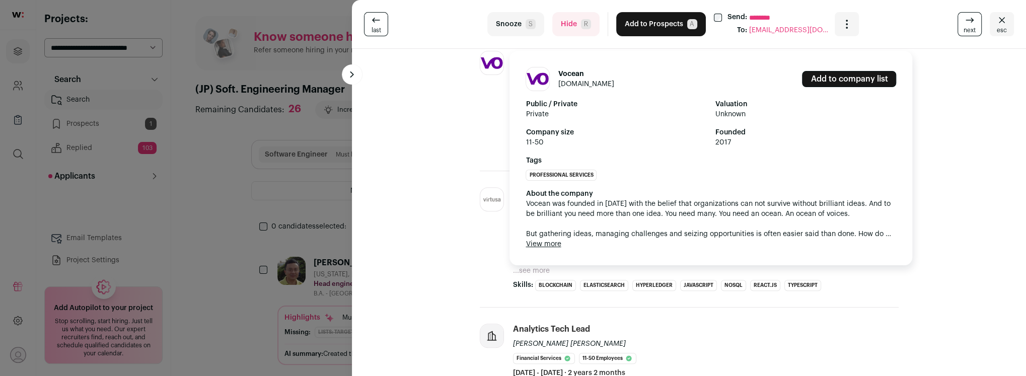
click at [535, 243] on button "View more" at bounding box center [543, 244] width 35 height 10
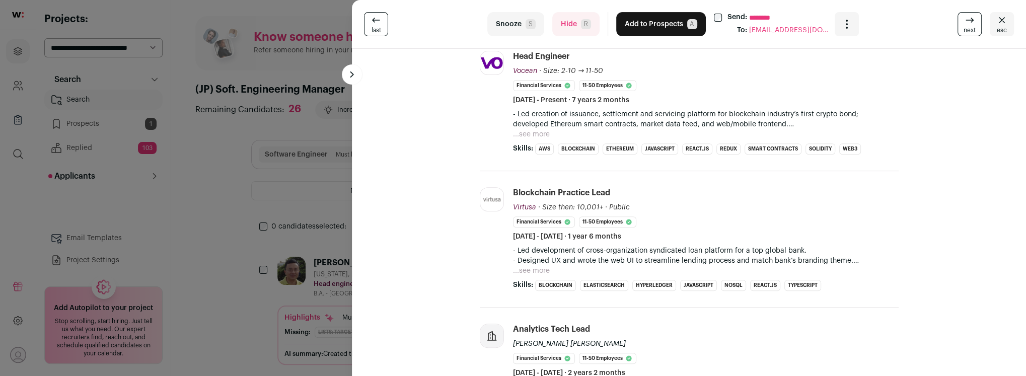
click at [573, 29] on button "Hide R" at bounding box center [576, 24] width 47 height 24
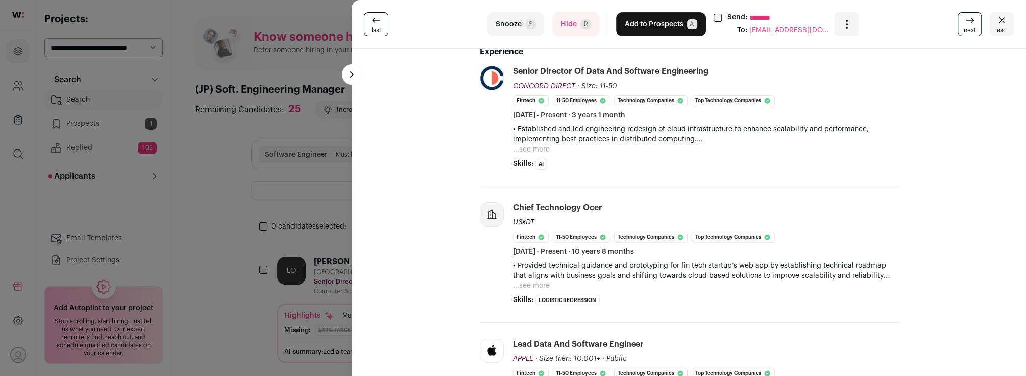
scroll to position [192, 0]
click at [532, 151] on button "...see more" at bounding box center [531, 150] width 37 height 10
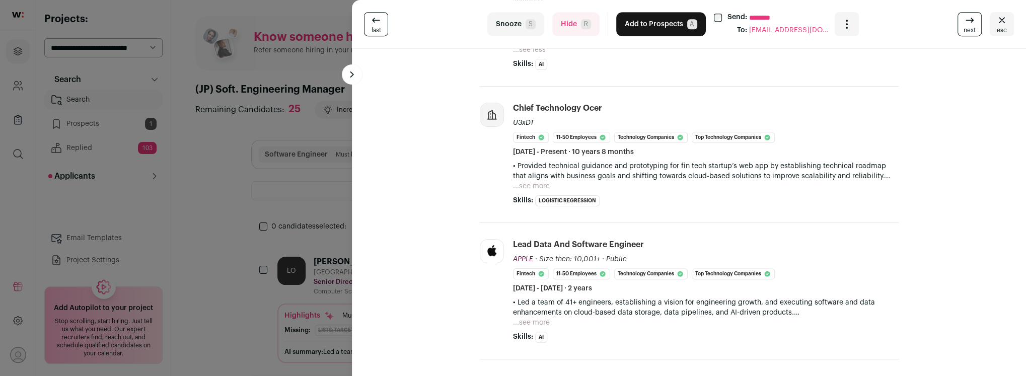
scroll to position [425, 0]
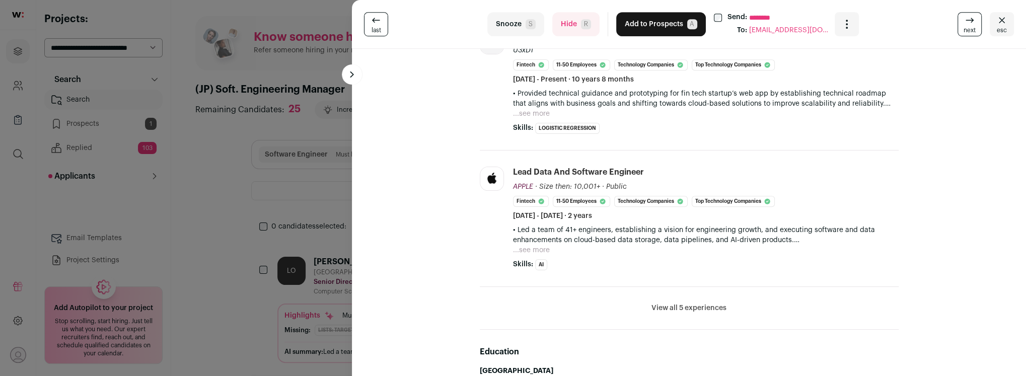
click at [538, 251] on button "...see more" at bounding box center [531, 250] width 37 height 10
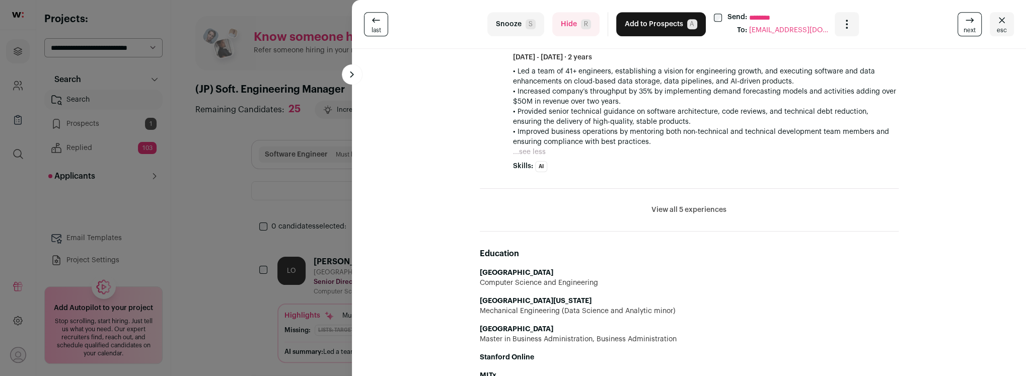
scroll to position [585, 0]
click at [671, 208] on button "View all 5 experiences" at bounding box center [689, 208] width 75 height 10
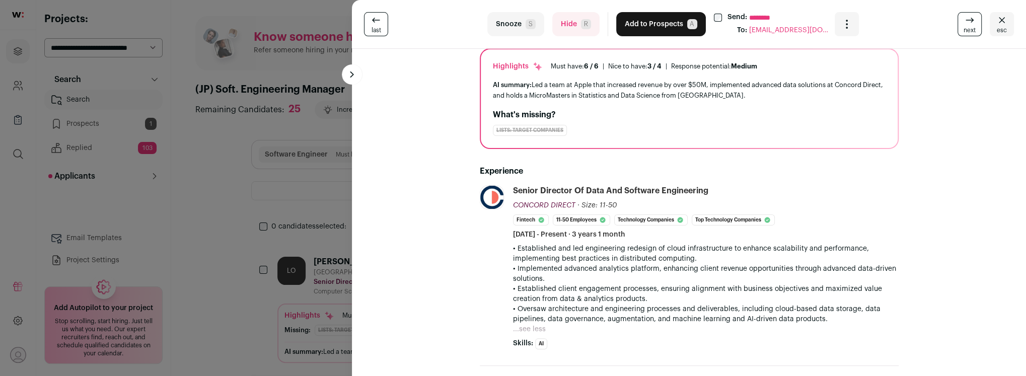
scroll to position [0, 0]
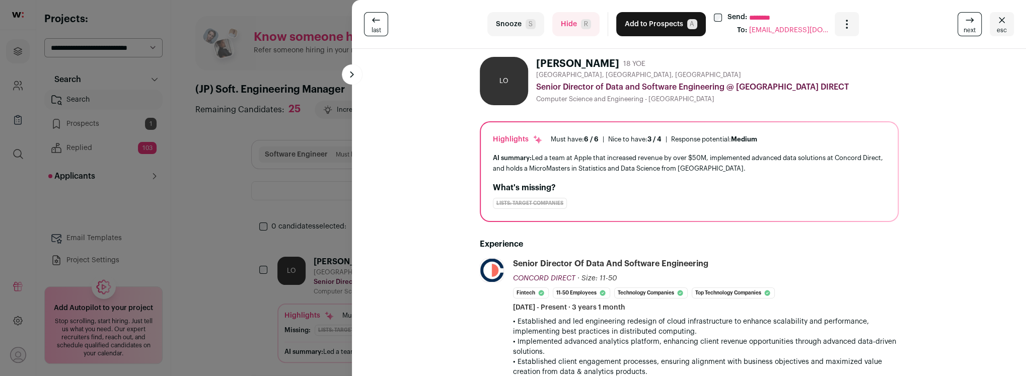
click at [578, 34] on button "Hide R" at bounding box center [576, 24] width 47 height 24
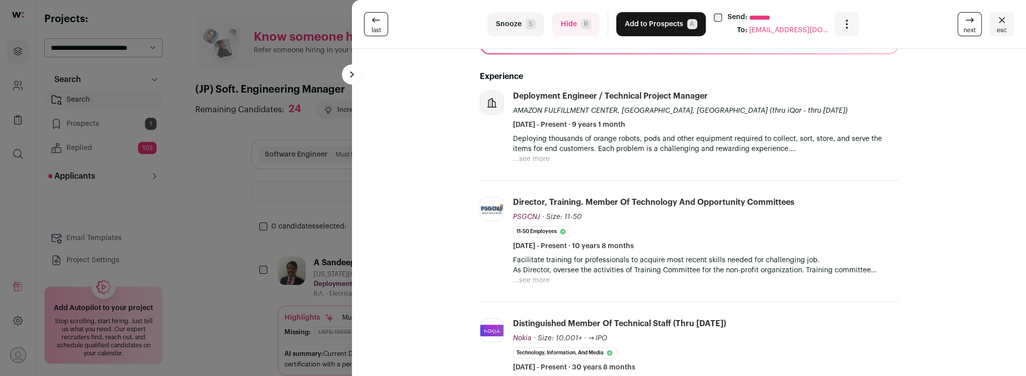
scroll to position [180, 0]
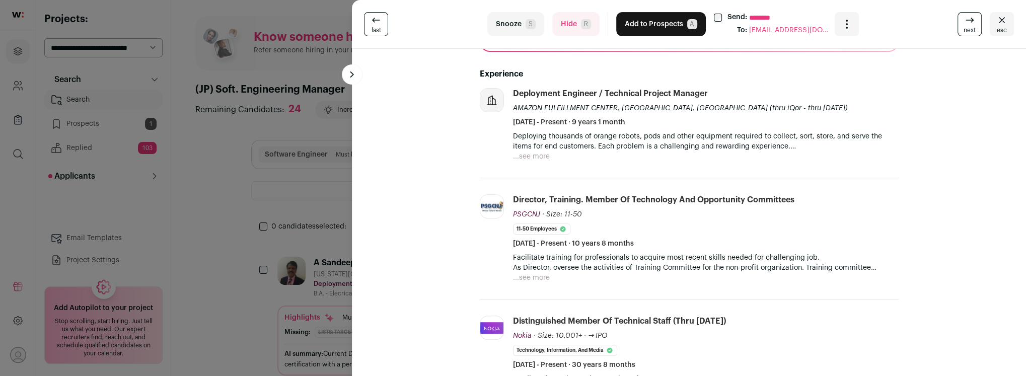
click at [572, 26] on button "Hide R" at bounding box center [576, 24] width 47 height 24
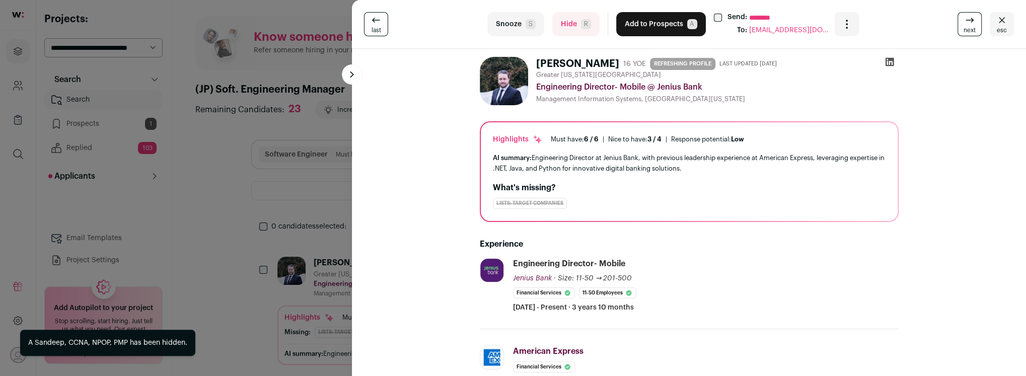
click at [572, 26] on button "Hide R" at bounding box center [576, 24] width 47 height 24
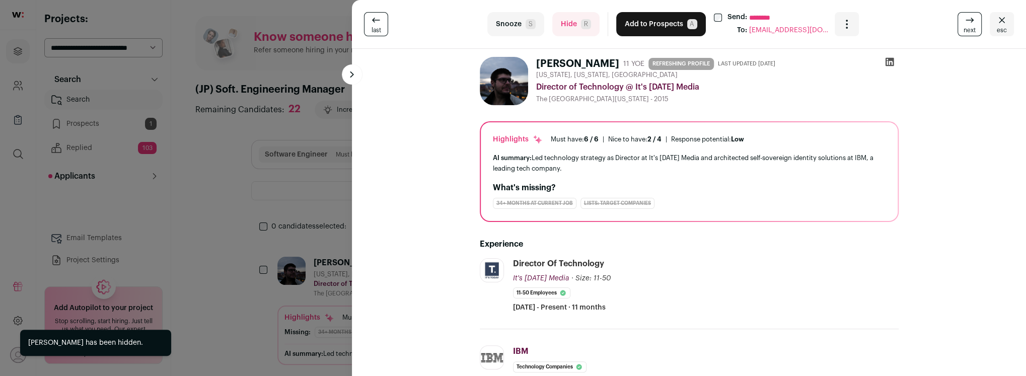
click at [572, 26] on button "Hide R" at bounding box center [576, 24] width 47 height 24
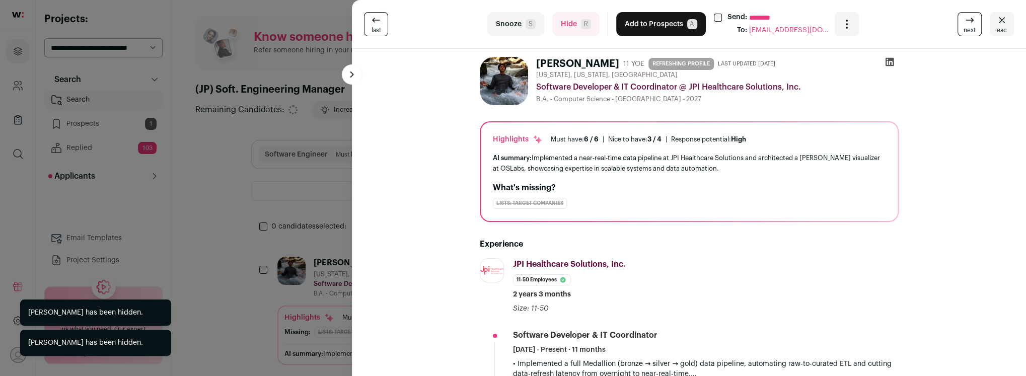
click at [572, 26] on button "Hide R" at bounding box center [576, 24] width 47 height 24
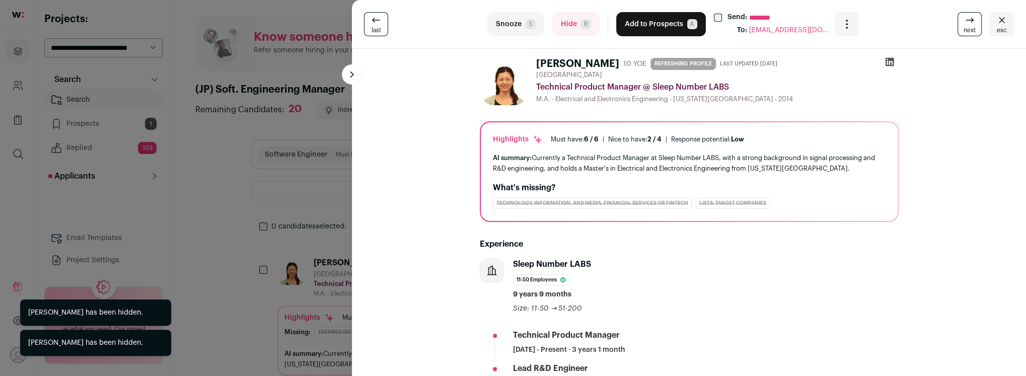
click at [567, 32] on button "Hide R" at bounding box center [576, 24] width 47 height 24
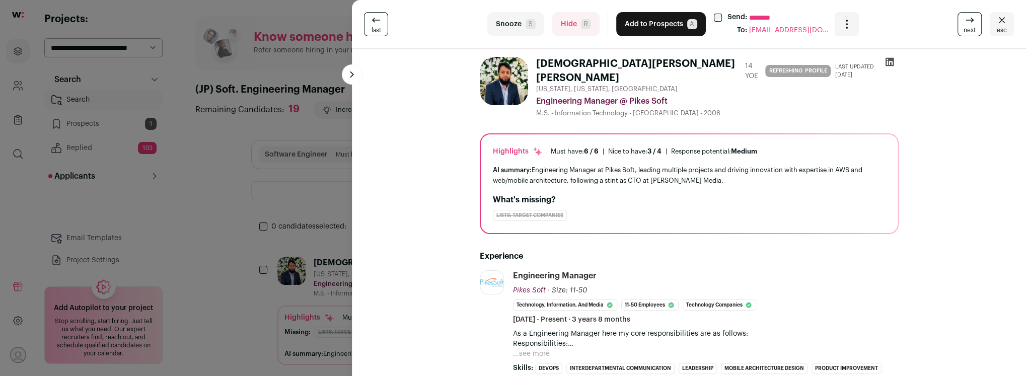
click at [565, 31] on button "Hide R" at bounding box center [576, 24] width 47 height 24
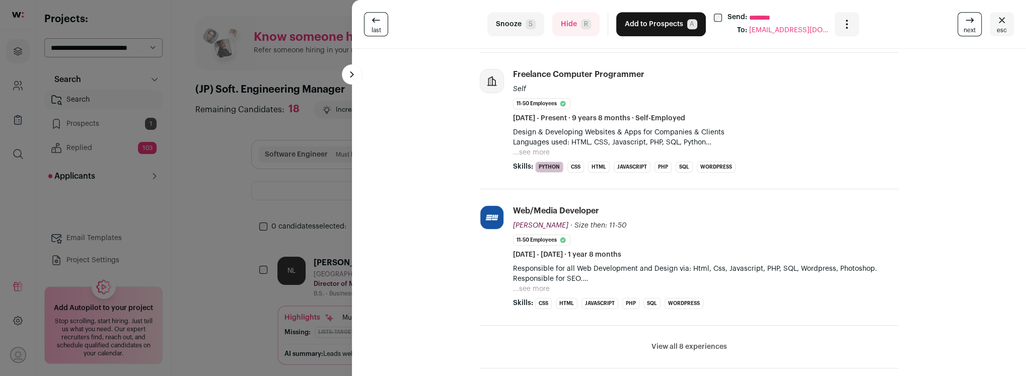
scroll to position [324, 0]
click at [571, 27] on button "Hide R" at bounding box center [576, 24] width 47 height 24
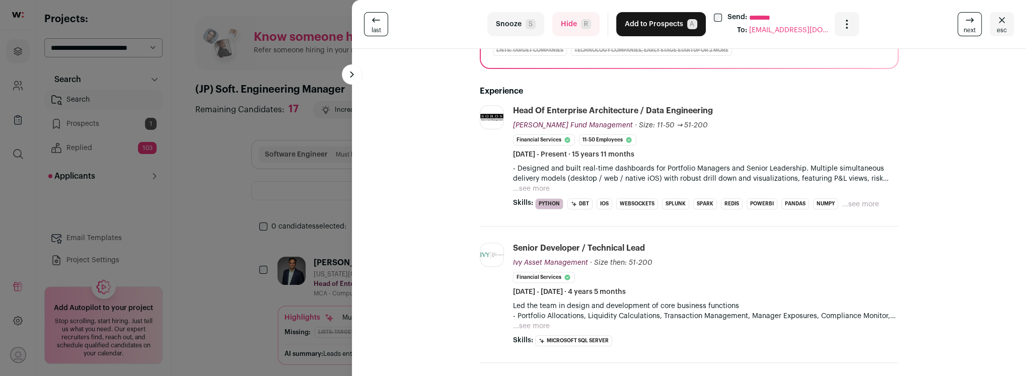
scroll to position [0, 0]
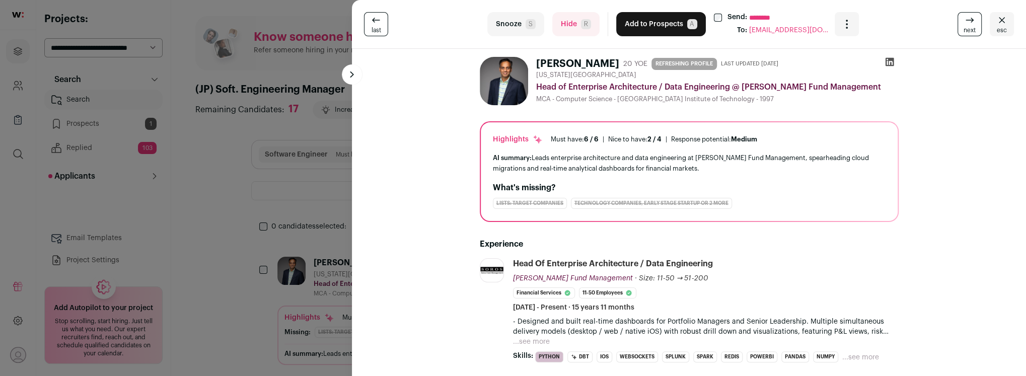
click at [890, 64] on icon at bounding box center [889, 62] width 9 height 9
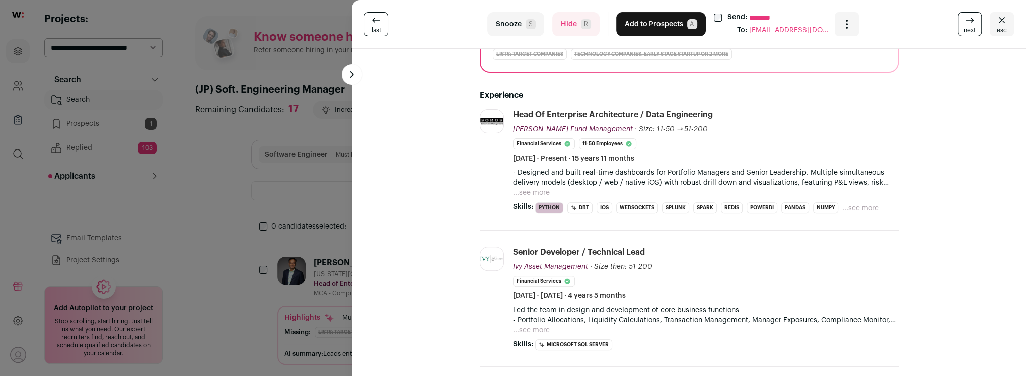
scroll to position [306, 0]
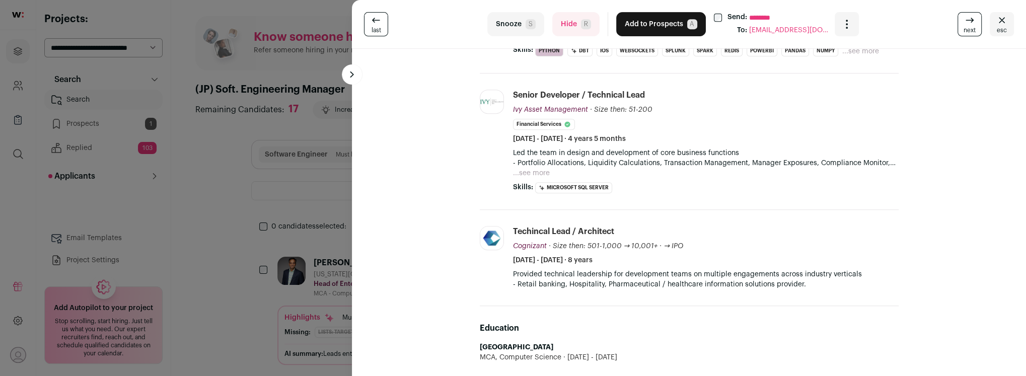
click at [579, 34] on button "Hide R" at bounding box center [576, 24] width 47 height 24
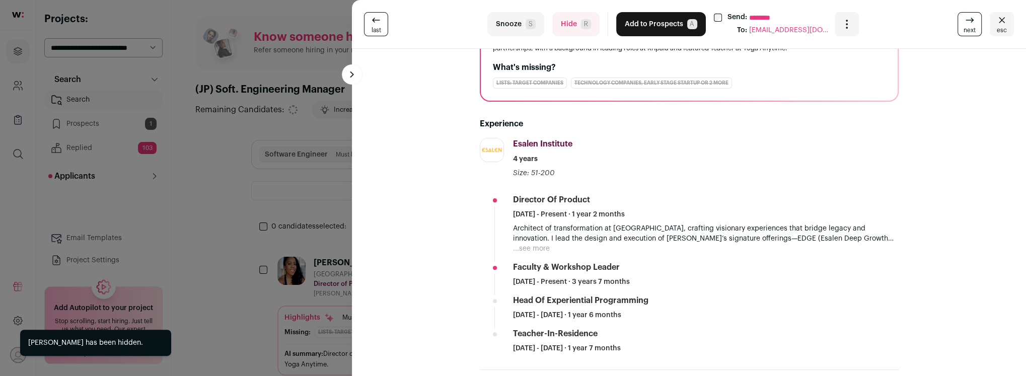
scroll to position [146, 0]
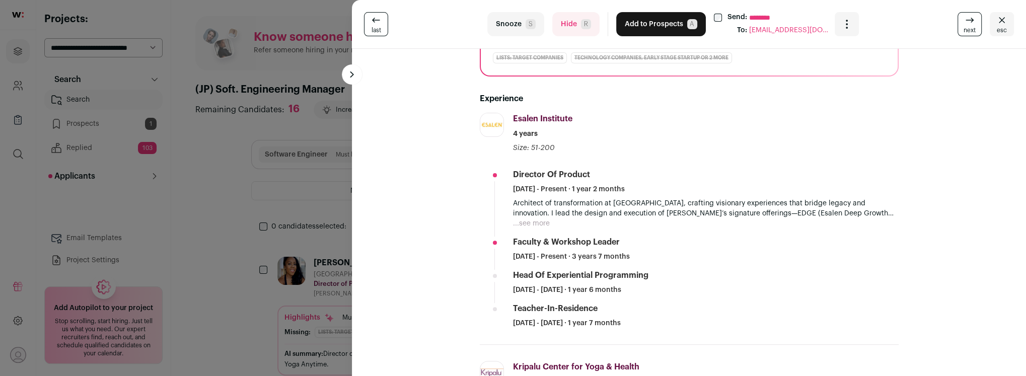
click at [573, 31] on button "Hide R" at bounding box center [576, 24] width 47 height 24
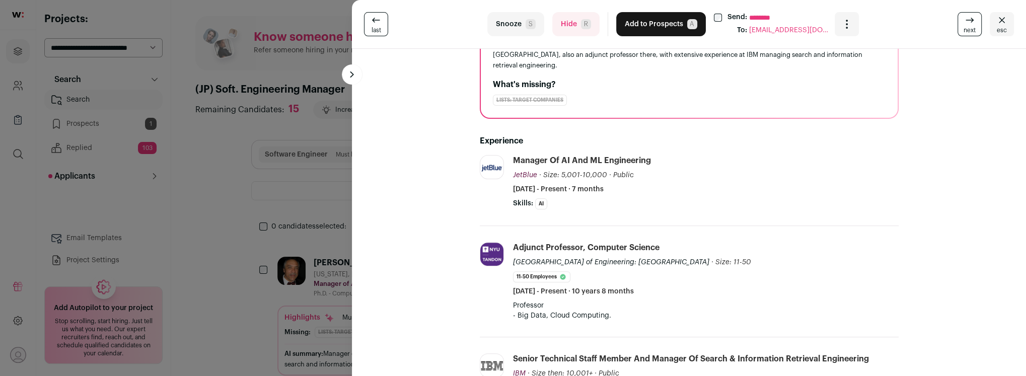
scroll to position [110, 0]
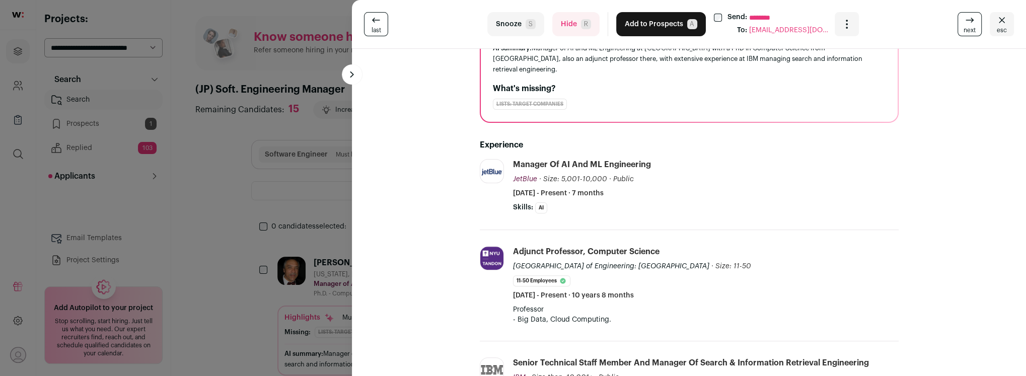
click at [572, 27] on button "Hide R" at bounding box center [576, 24] width 47 height 24
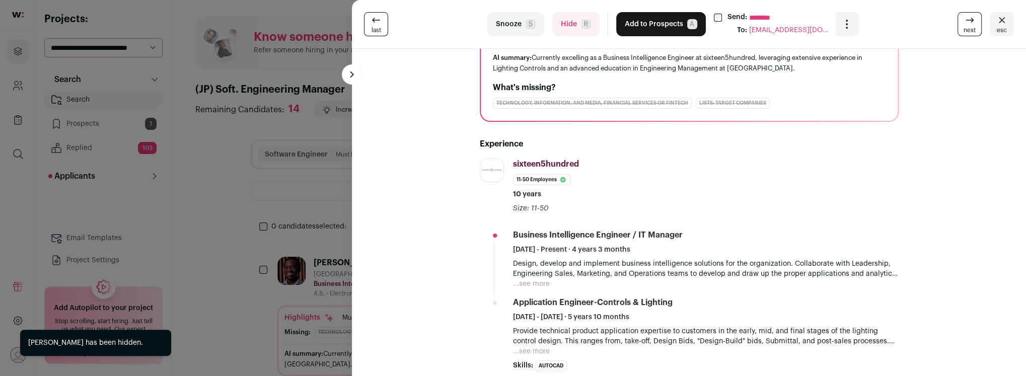
scroll to position [99, 0]
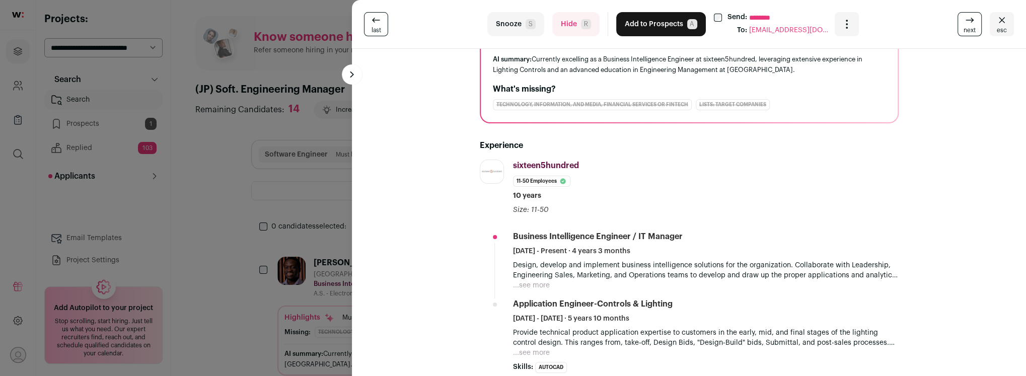
click at [575, 20] on button "Hide R" at bounding box center [576, 24] width 47 height 24
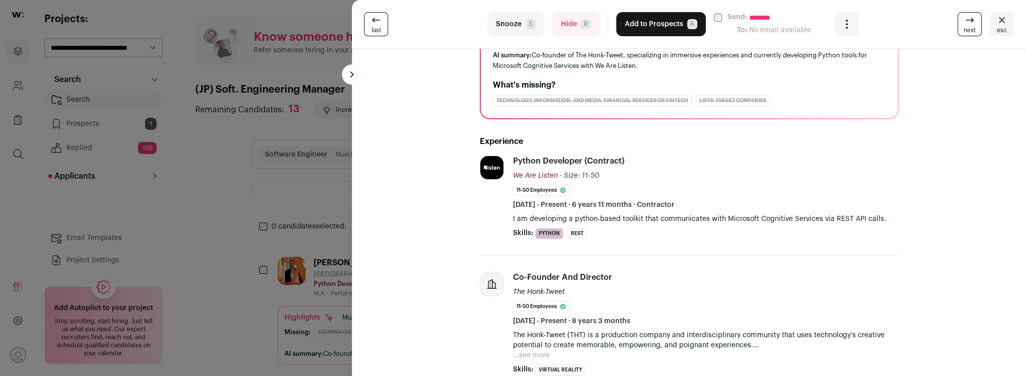
scroll to position [117, 0]
click at [565, 27] on button "Hide R" at bounding box center [576, 24] width 47 height 24
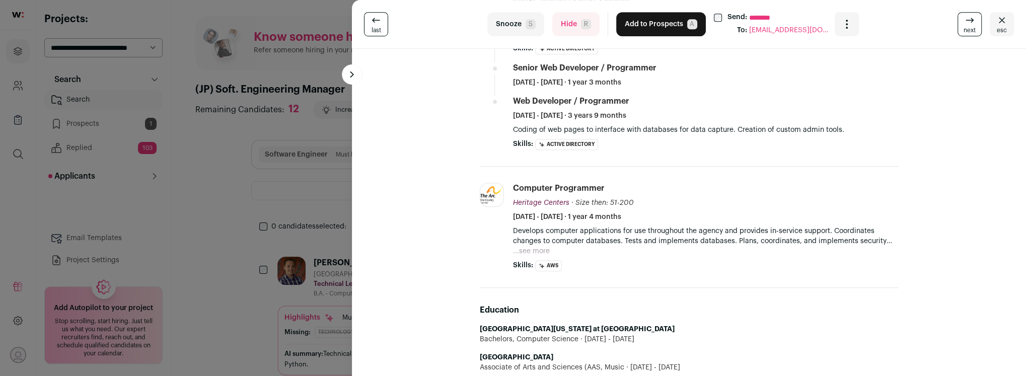
scroll to position [0, 0]
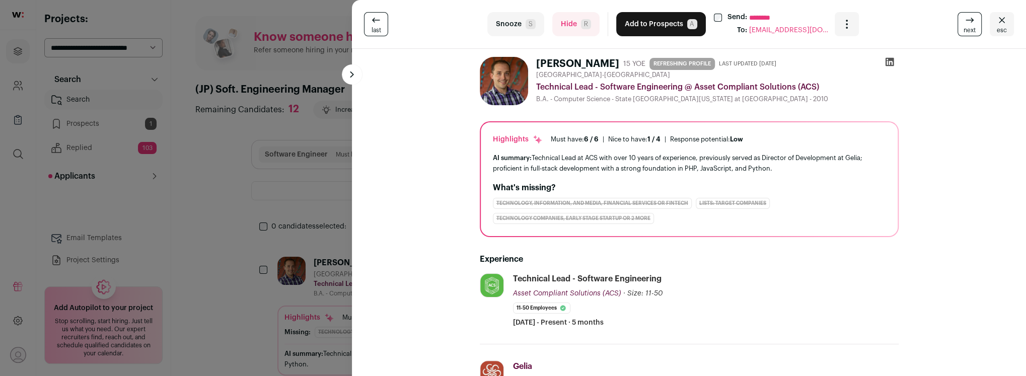
click at [568, 27] on button "Hide R" at bounding box center [576, 24] width 47 height 24
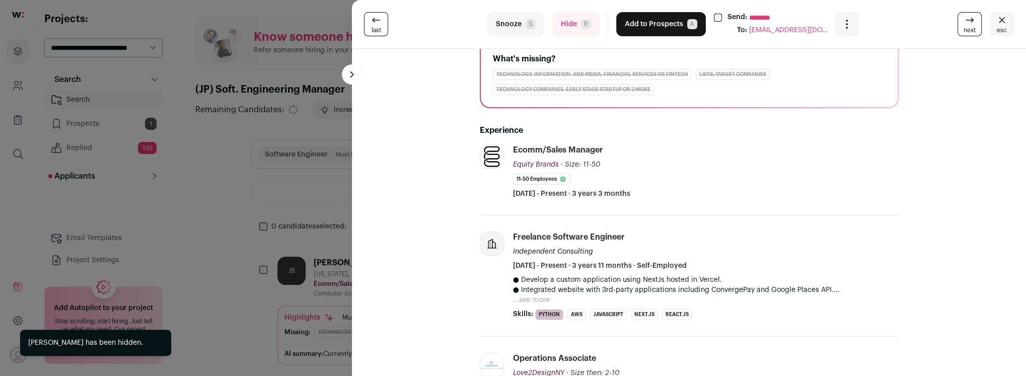
scroll to position [131, 0]
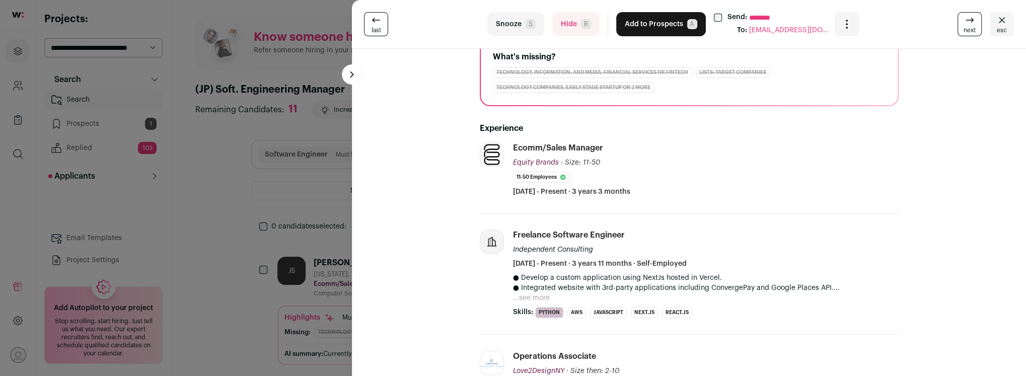
click at [569, 27] on button "Hide R" at bounding box center [576, 24] width 47 height 24
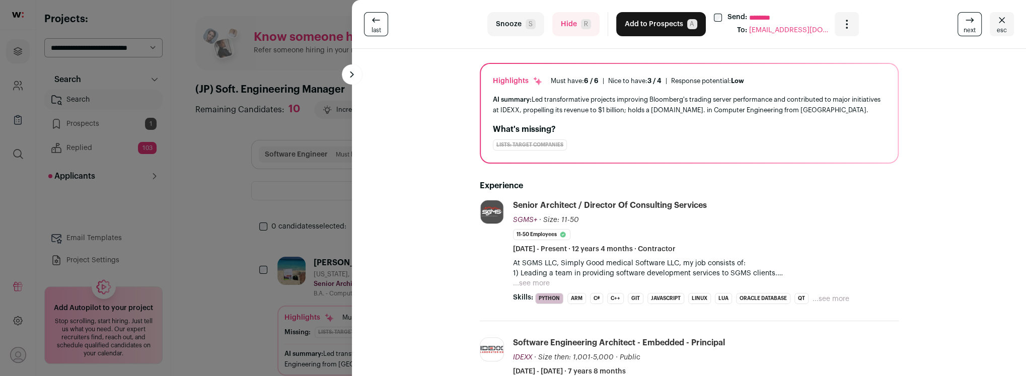
scroll to position [56, 0]
click at [534, 283] on button "...see more" at bounding box center [531, 286] width 37 height 10
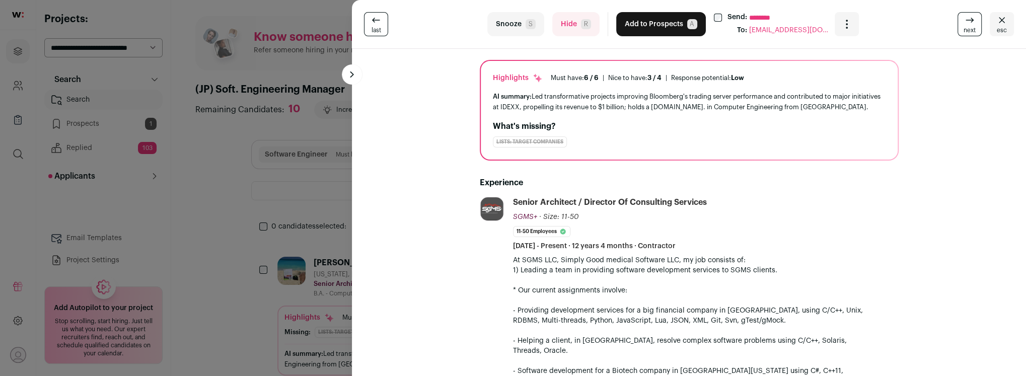
scroll to position [0, 0]
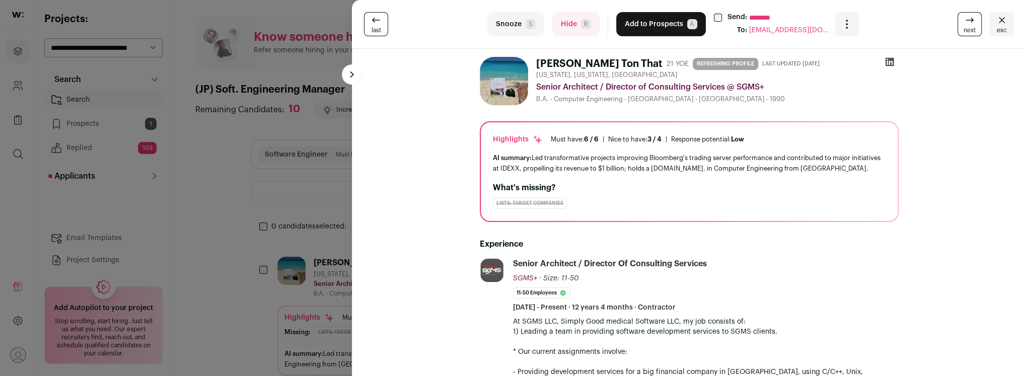
click at [889, 63] on icon at bounding box center [890, 62] width 10 height 10
click at [570, 34] on button "Hide R" at bounding box center [576, 24] width 47 height 24
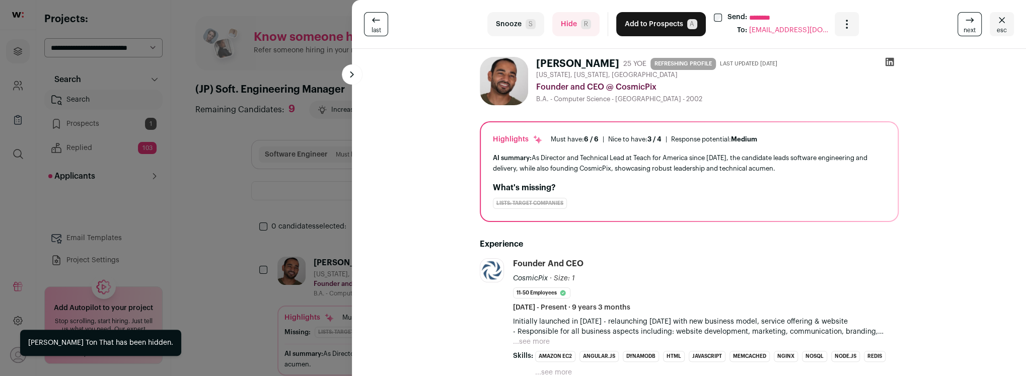
click at [571, 24] on button "Hide R" at bounding box center [576, 24] width 47 height 24
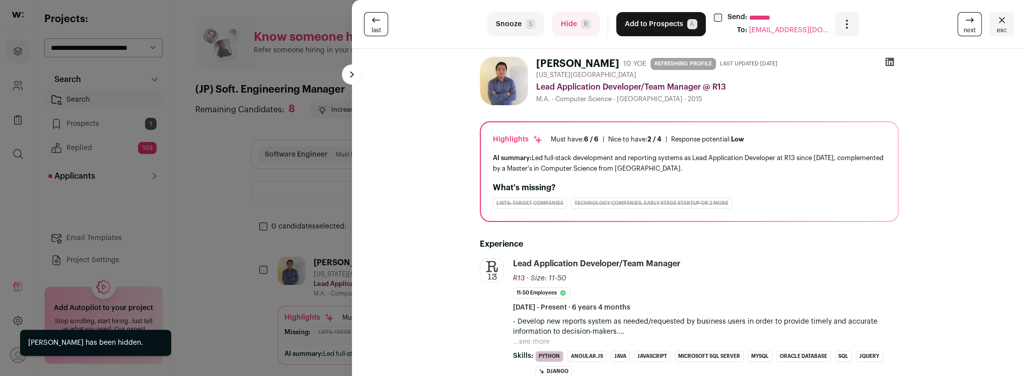
scroll to position [78, 0]
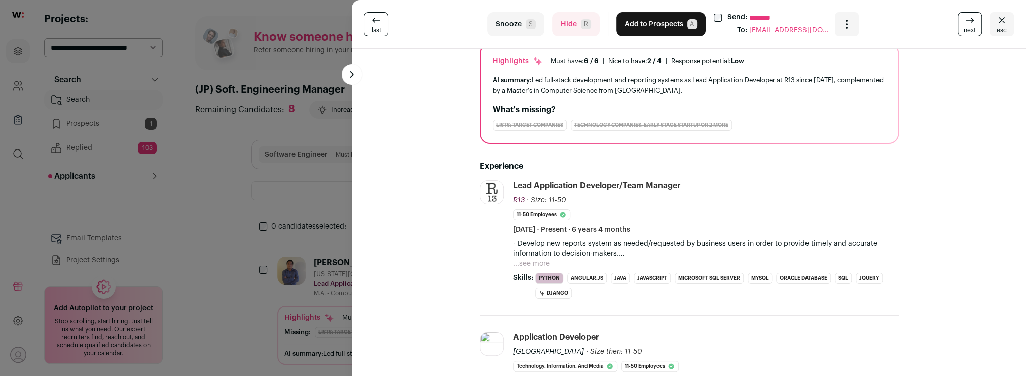
click at [572, 21] on button "Hide R" at bounding box center [576, 24] width 47 height 24
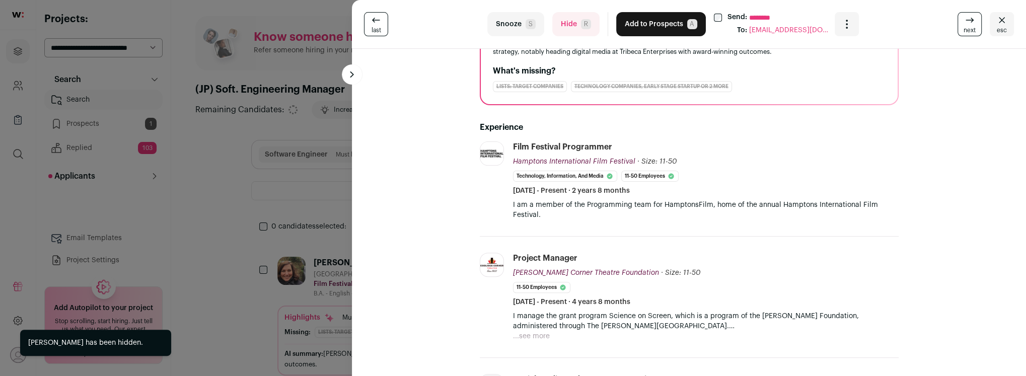
scroll to position [116, 0]
click at [568, 22] on button "Hide R" at bounding box center [576, 24] width 47 height 24
